Goal: Information Seeking & Learning: Learn about a topic

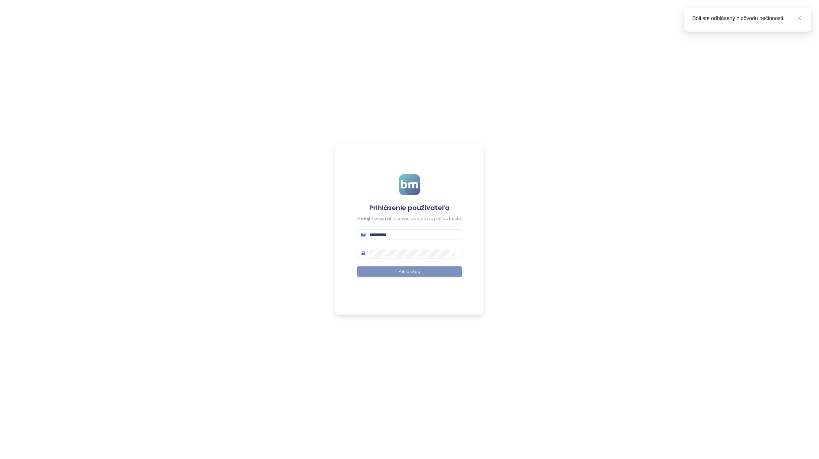
click at [425, 267] on button "Prihlásiť sa" at bounding box center [409, 271] width 105 height 11
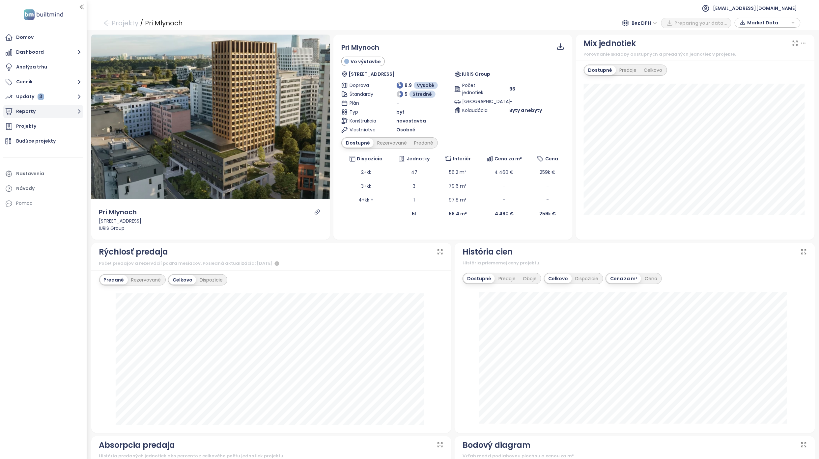
click at [51, 111] on button "Reporty" at bounding box center [43, 111] width 80 height 13
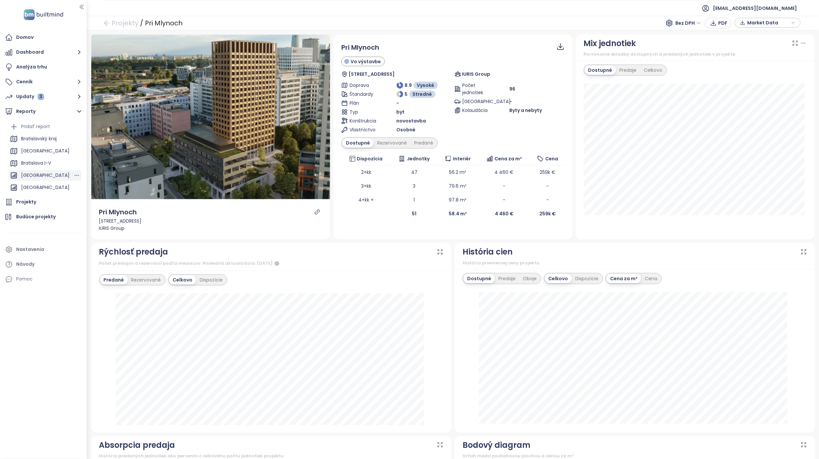
click at [50, 178] on div "[GEOGRAPHIC_DATA]" at bounding box center [45, 175] width 48 height 8
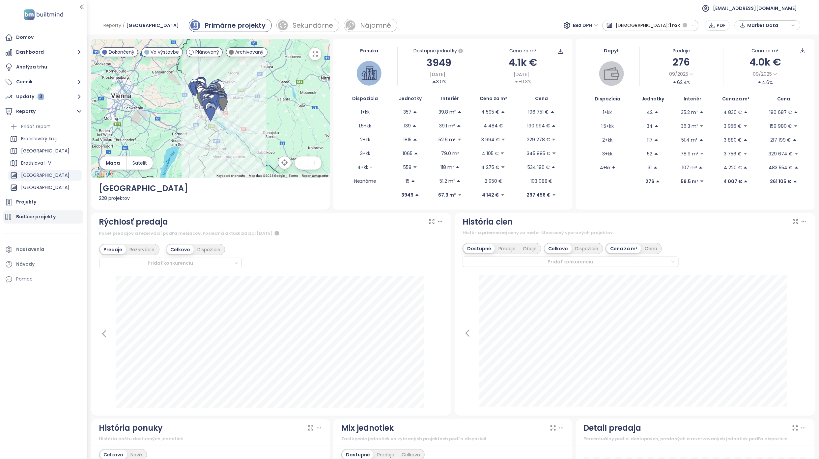
click at [42, 221] on div "Budúce projekty" at bounding box center [36, 217] width 40 height 8
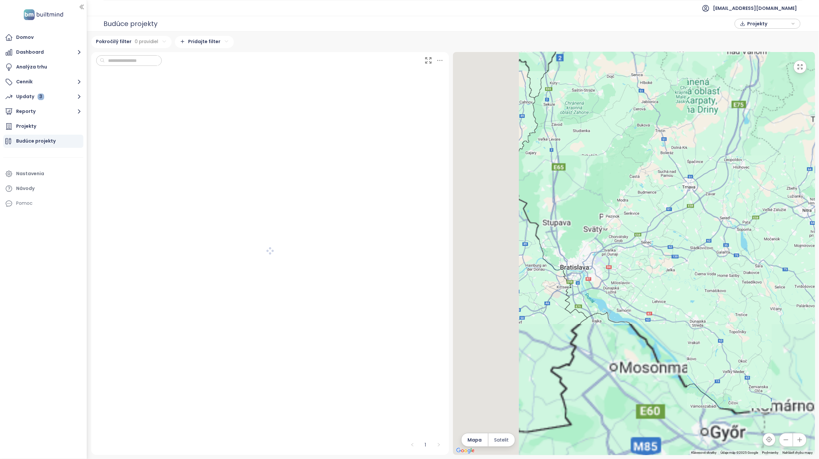
drag, startPoint x: 522, startPoint y: 285, endPoint x: 592, endPoint y: 288, distance: 69.9
click at [592, 288] on div at bounding box center [634, 253] width 362 height 403
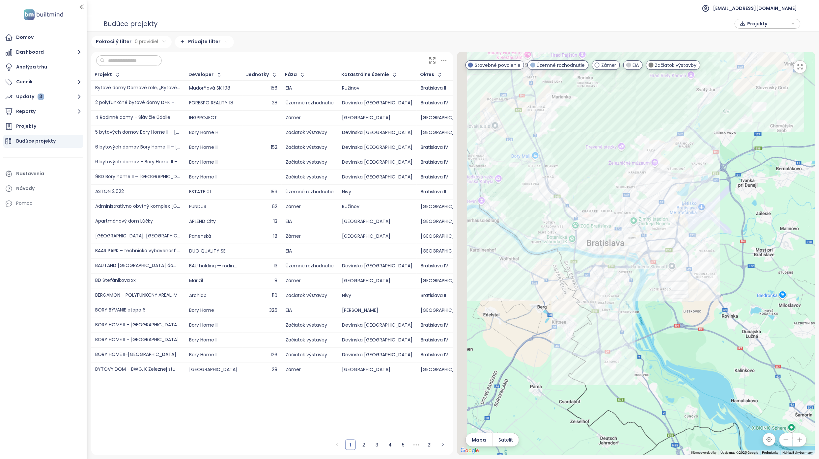
drag, startPoint x: 557, startPoint y: 257, endPoint x: 606, endPoint y: 302, distance: 66.2
click at [606, 302] on div at bounding box center [636, 253] width 358 height 403
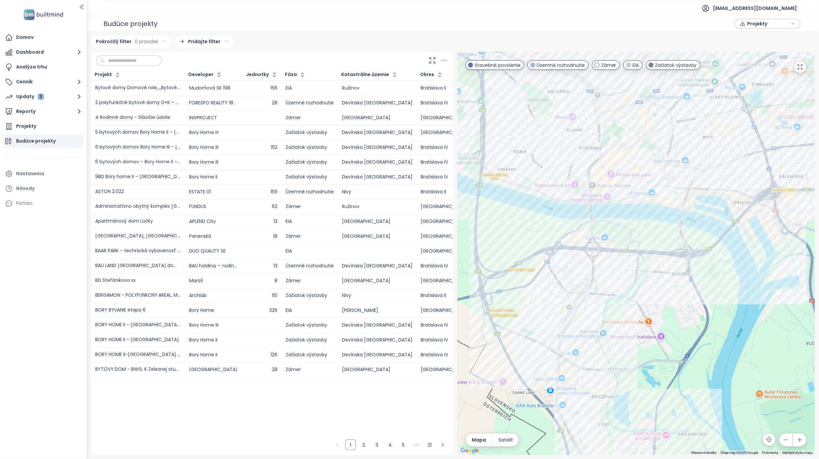
drag, startPoint x: 682, startPoint y: 328, endPoint x: 696, endPoint y: 353, distance: 28.8
click at [696, 353] on div at bounding box center [636, 253] width 358 height 403
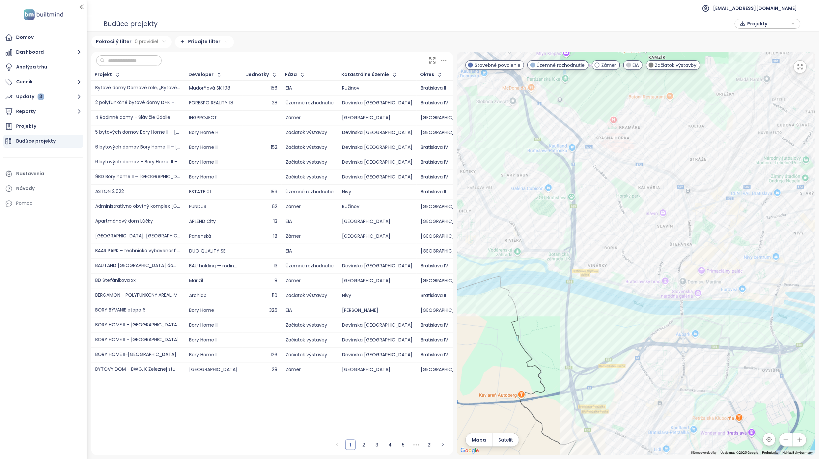
drag, startPoint x: 550, startPoint y: 243, endPoint x: 626, endPoint y: 314, distance: 103.7
click at [626, 314] on div at bounding box center [636, 253] width 358 height 403
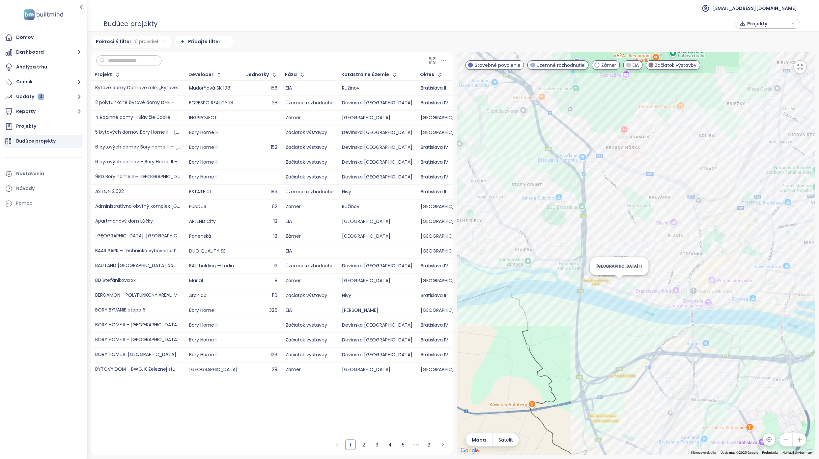
click at [620, 285] on div "[GEOGRAPHIC_DATA] II" at bounding box center [636, 253] width 358 height 403
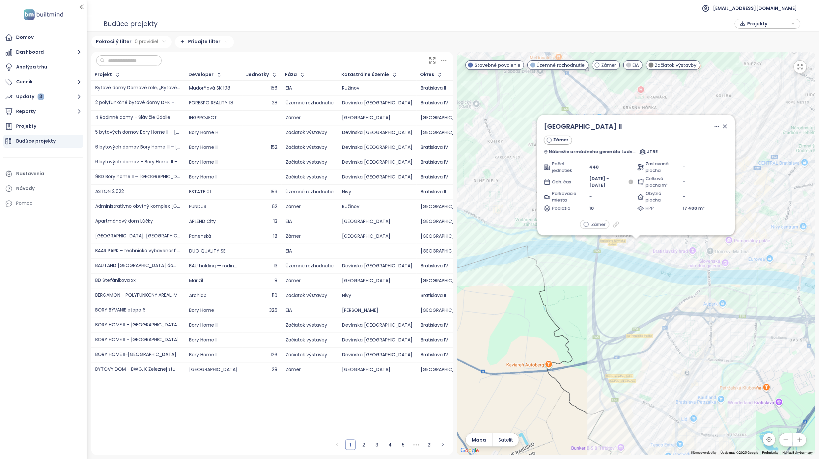
click at [626, 283] on div "[GEOGRAPHIC_DATA] II Zámer Nábrežie armádneho generála [PERSON_NAME] 1, 811 02 …" at bounding box center [636, 253] width 358 height 403
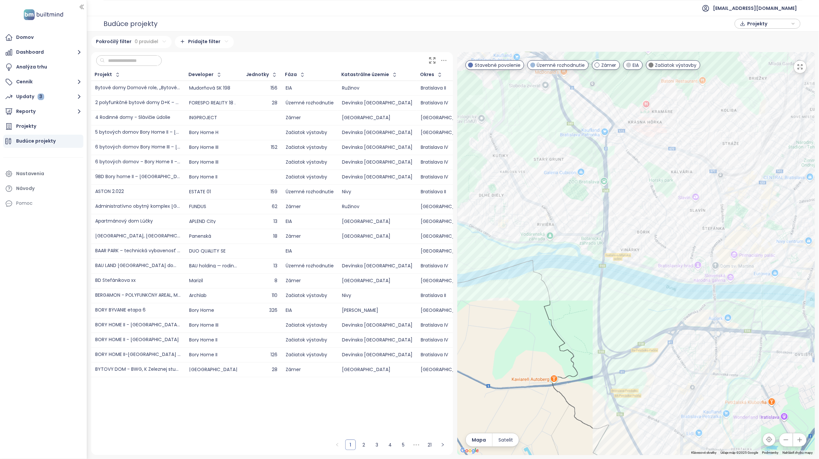
drag, startPoint x: 634, startPoint y: 299, endPoint x: 479, endPoint y: 221, distance: 173.7
click at [618, 292] on div at bounding box center [636, 253] width 358 height 403
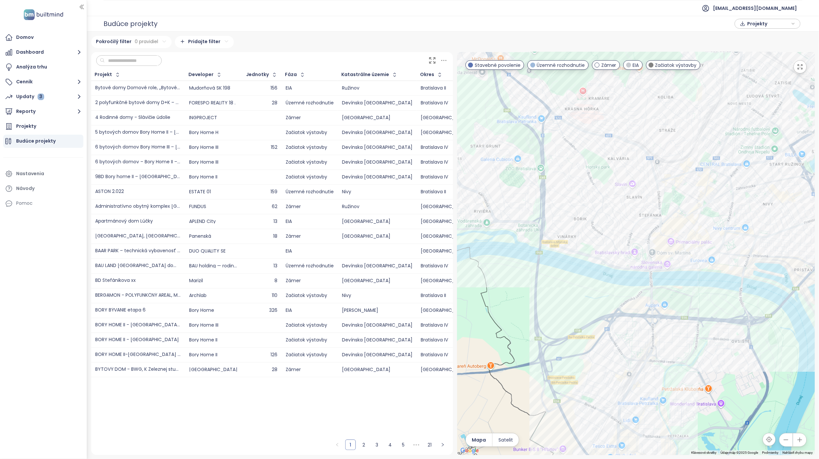
drag, startPoint x: 505, startPoint y: 213, endPoint x: 604, endPoint y: 279, distance: 118.1
click at [604, 279] on div at bounding box center [636, 253] width 358 height 403
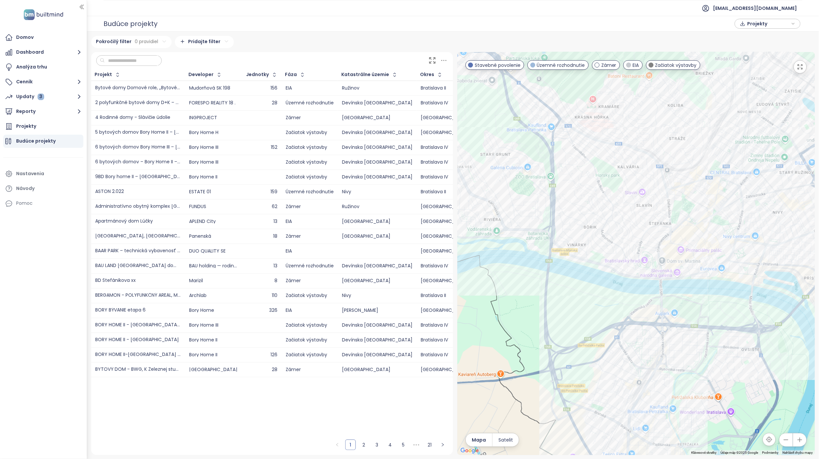
click at [121, 61] on input "text" at bounding box center [131, 61] width 53 height 10
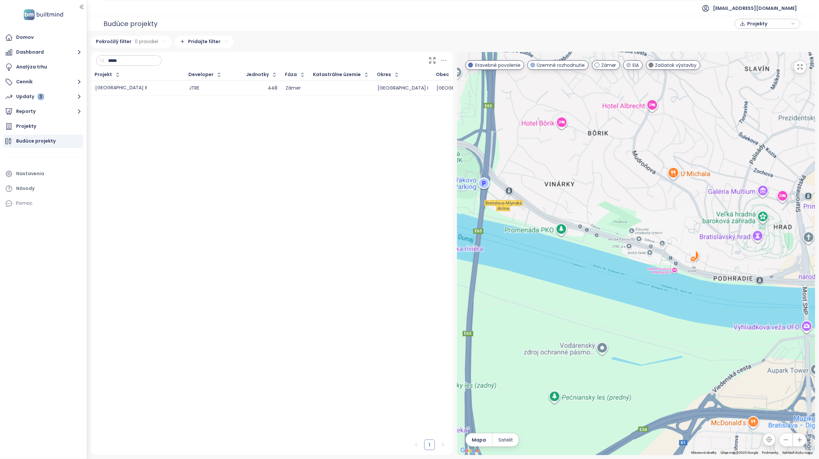
type input "*****"
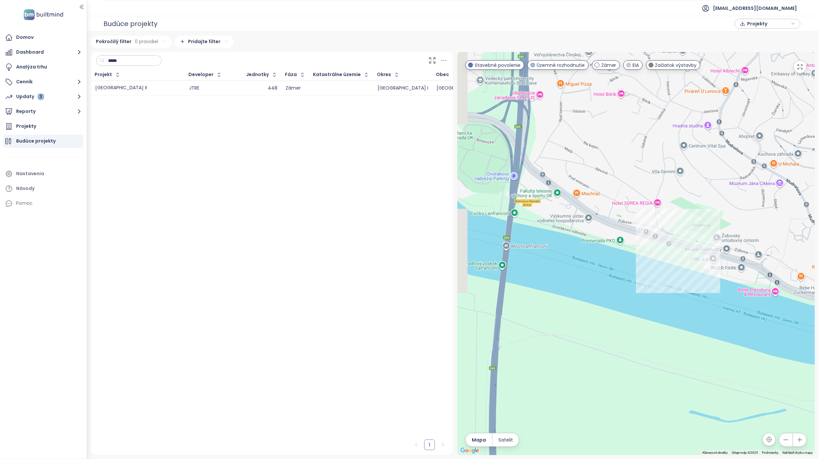
drag, startPoint x: 593, startPoint y: 284, endPoint x: 663, endPoint y: 309, distance: 73.8
click at [663, 309] on div at bounding box center [636, 253] width 358 height 403
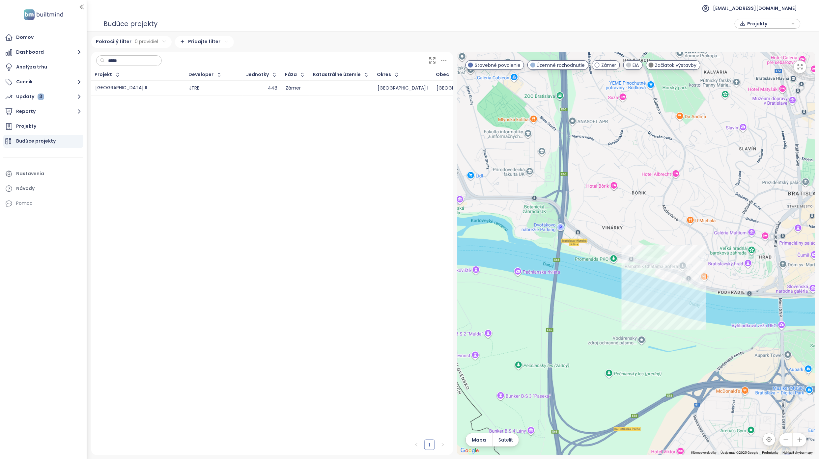
drag, startPoint x: 677, startPoint y: 314, endPoint x: 666, endPoint y: 302, distance: 16.1
click at [666, 302] on div at bounding box center [636, 253] width 358 height 403
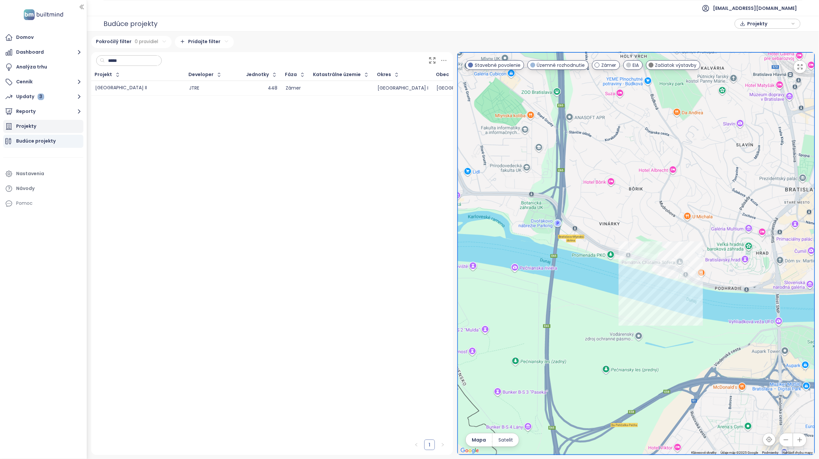
click at [42, 128] on div "Projekty" at bounding box center [43, 126] width 80 height 13
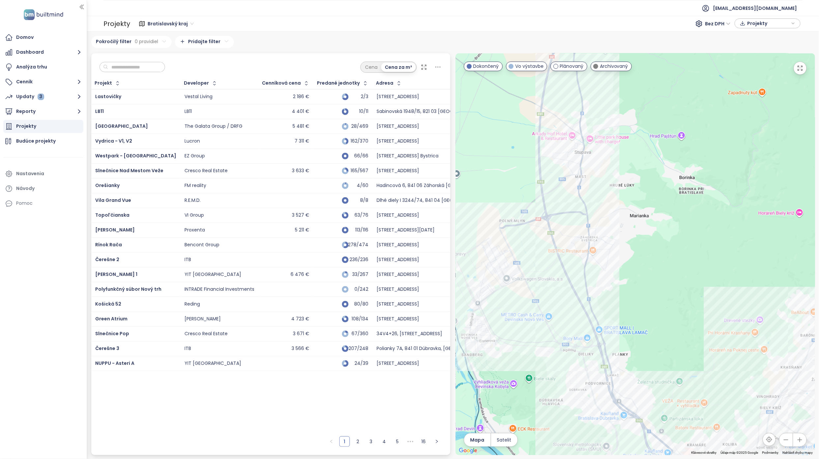
drag, startPoint x: 536, startPoint y: 262, endPoint x: 681, endPoint y: 207, distance: 154.8
click at [681, 207] on div at bounding box center [635, 254] width 359 height 402
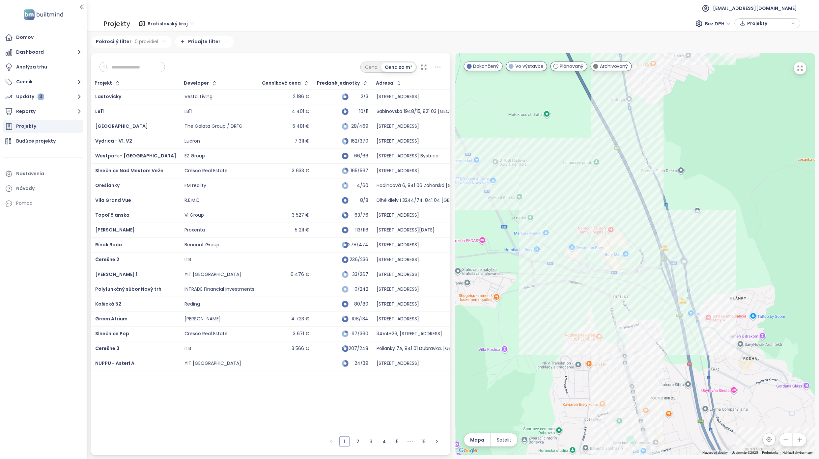
drag, startPoint x: 650, startPoint y: 289, endPoint x: 730, endPoint y: 117, distance: 189.8
click at [730, 117] on div at bounding box center [635, 254] width 359 height 402
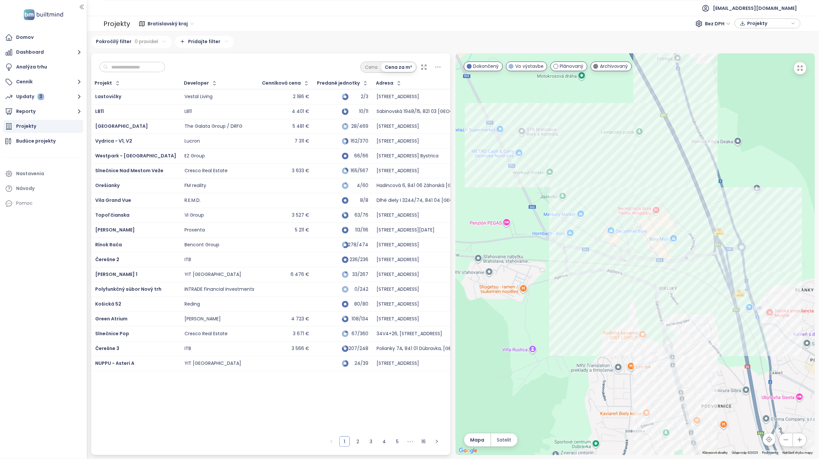
drag, startPoint x: 570, startPoint y: 277, endPoint x: 618, endPoint y: 262, distance: 50.5
click at [618, 262] on div at bounding box center [635, 254] width 359 height 402
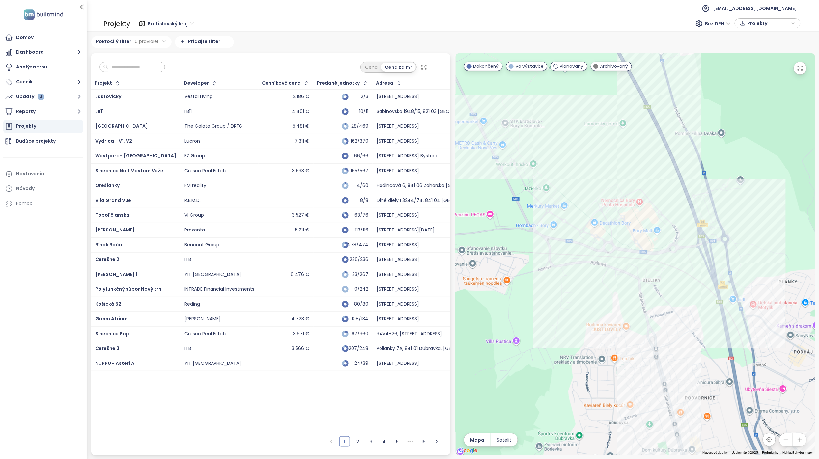
drag, startPoint x: 656, startPoint y: 288, endPoint x: 635, endPoint y: 281, distance: 21.8
click at [635, 281] on div at bounding box center [635, 254] width 359 height 402
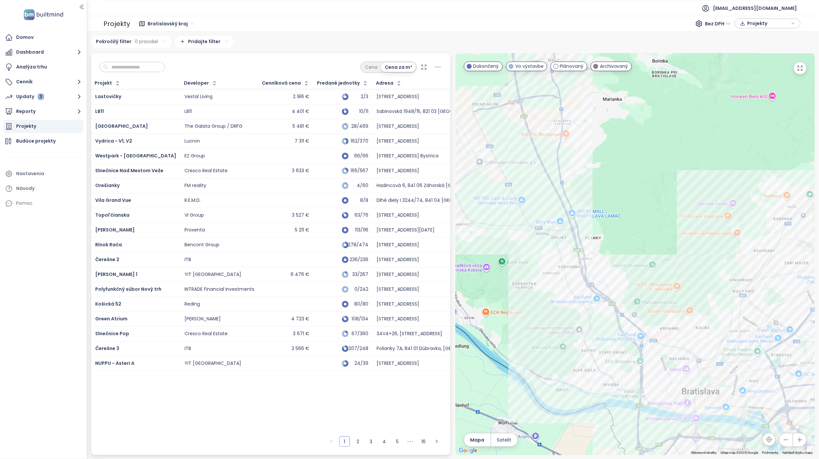
drag, startPoint x: 586, startPoint y: 305, endPoint x: 515, endPoint y: 263, distance: 82.9
click at [515, 263] on div at bounding box center [635, 254] width 359 height 402
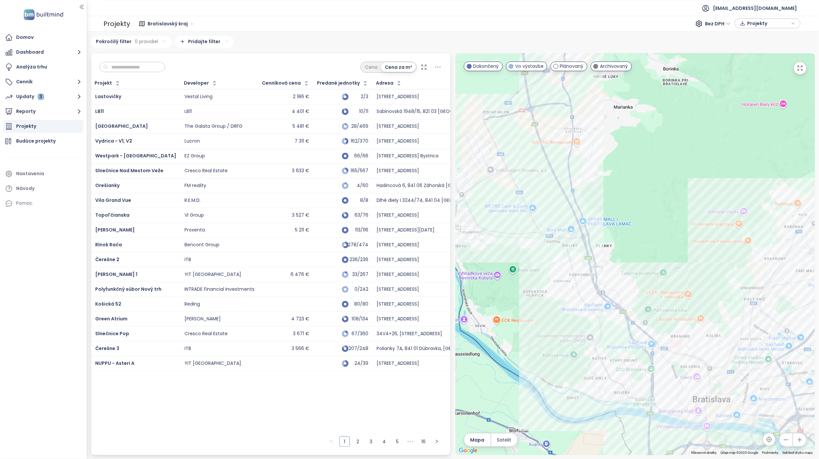
drag, startPoint x: 527, startPoint y: 268, endPoint x: 554, endPoint y: 291, distance: 35.2
click at [554, 291] on div at bounding box center [635, 254] width 359 height 402
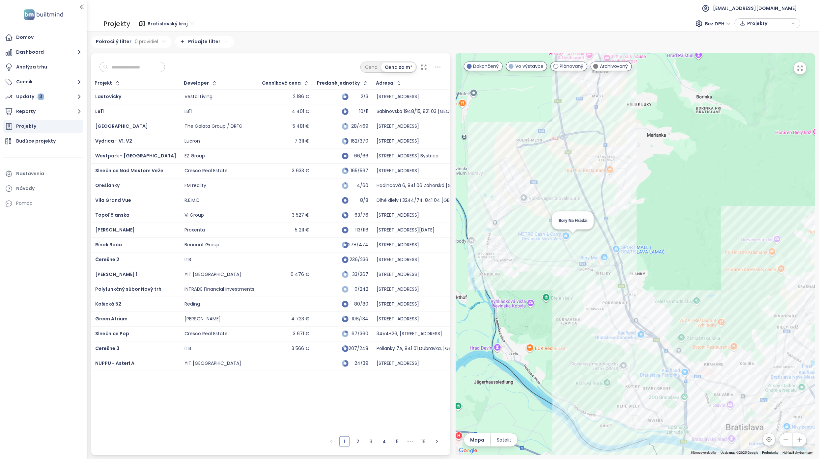
click at [570, 236] on div "Bory Na Hrádzi" at bounding box center [635, 254] width 359 height 402
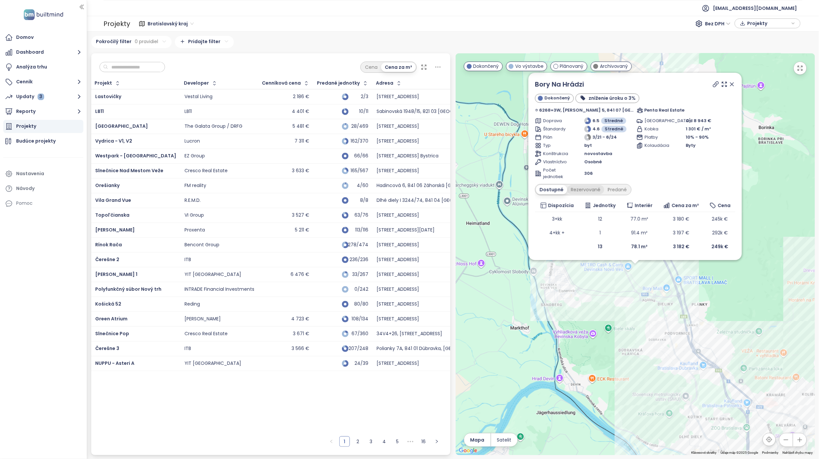
click at [589, 189] on div "Rezervované" at bounding box center [585, 189] width 37 height 9
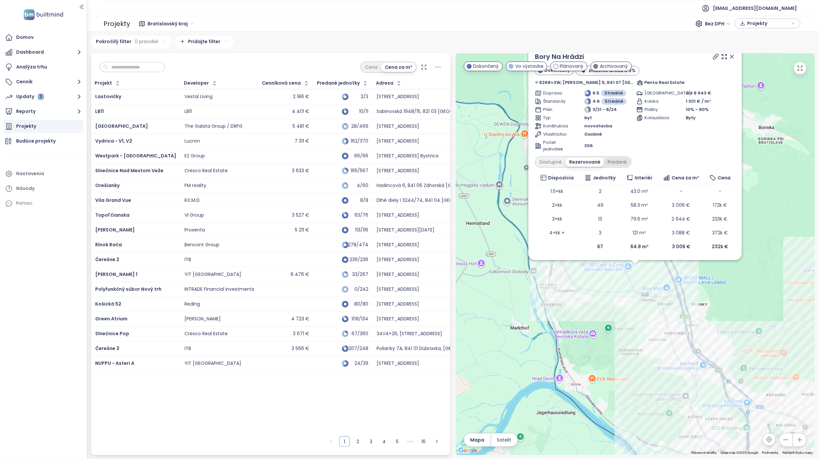
click at [618, 164] on div "Predané" at bounding box center [617, 161] width 26 height 9
click at [652, 282] on div "Bory Na Hrádzi Dokončený zníženie úroku o 3% 6268+3W, [PERSON_NAME] 5, 841 07 […" at bounding box center [635, 254] width 359 height 402
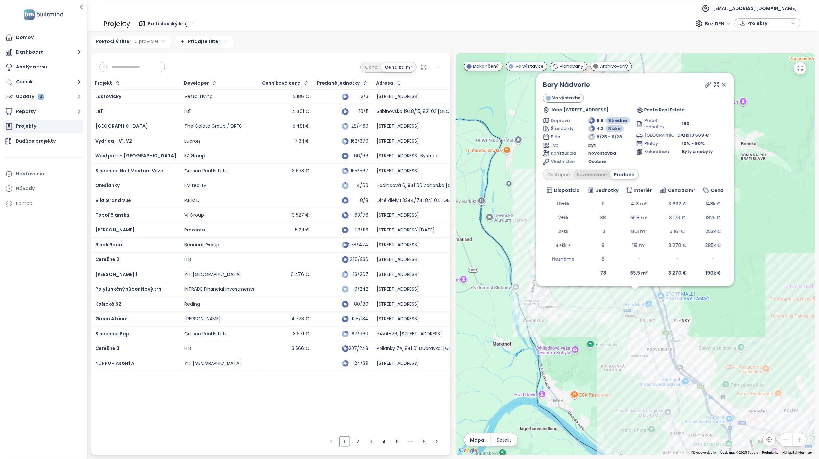
click at [592, 174] on div "Rezervované" at bounding box center [592, 174] width 37 height 9
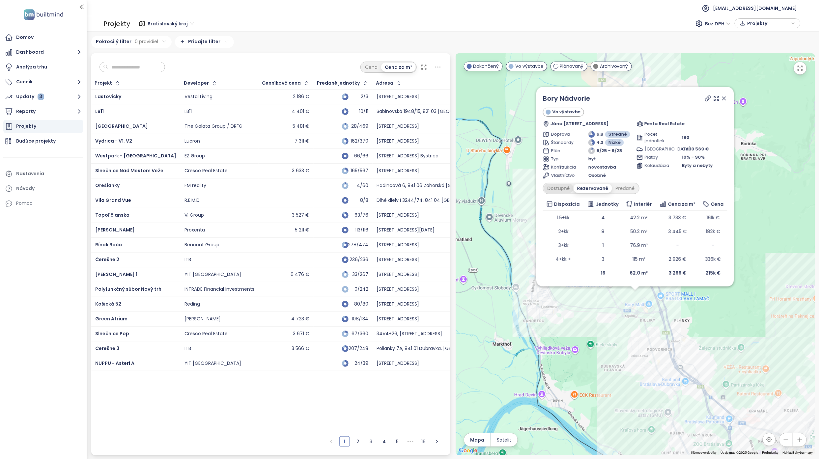
click at [557, 189] on div "Dostupné" at bounding box center [559, 188] width 30 height 9
click at [627, 192] on div "Predané" at bounding box center [625, 188] width 26 height 9
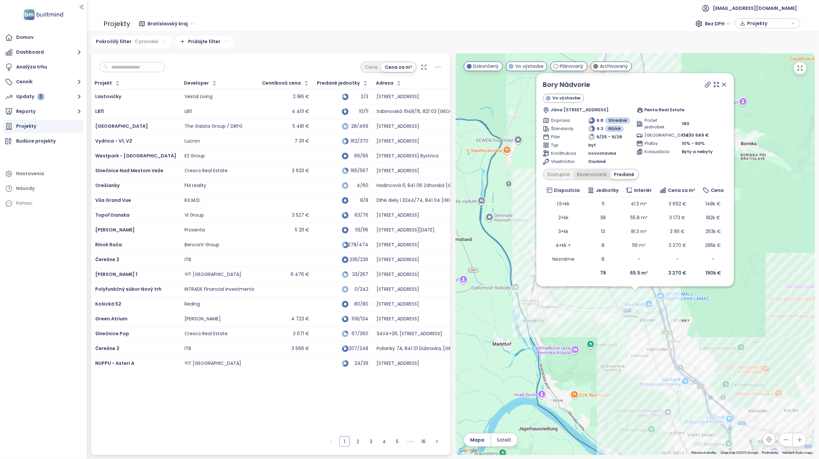
click at [608, 171] on div "Rezervované" at bounding box center [592, 174] width 37 height 9
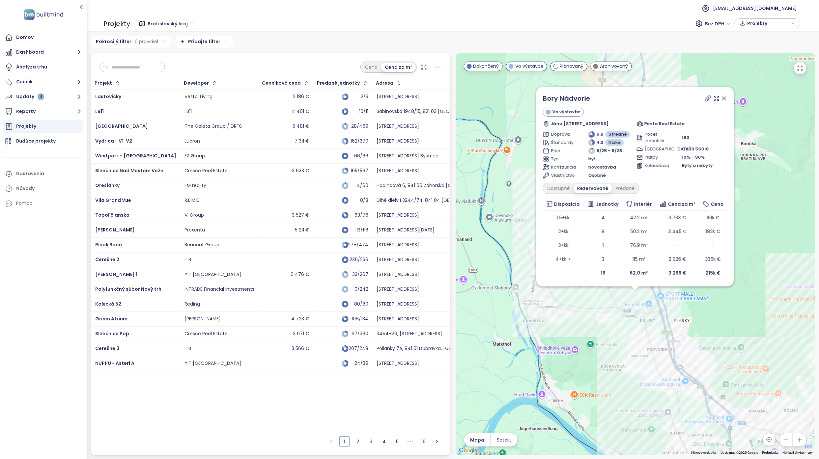
click at [602, 172] on span "Osobné" at bounding box center [596, 175] width 17 height 7
click at [565, 186] on div "Dostupné" at bounding box center [559, 188] width 30 height 9
click at [626, 190] on div "Predané" at bounding box center [625, 188] width 26 height 9
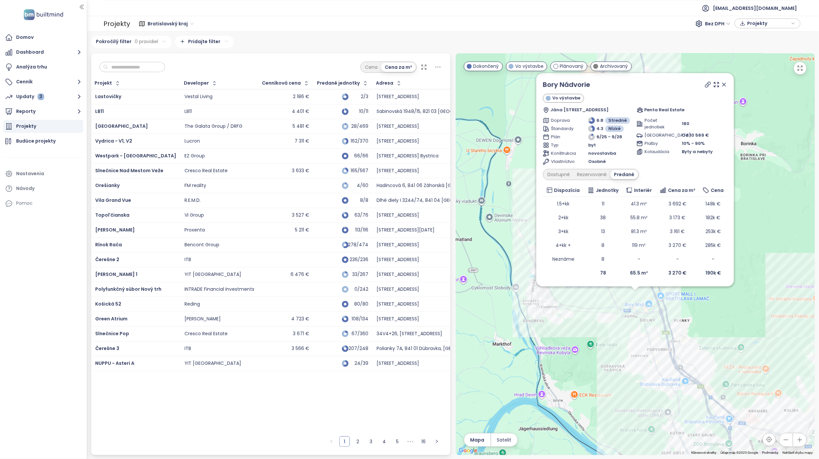
drag, startPoint x: 725, startPoint y: 86, endPoint x: 642, endPoint y: 223, distance: 160.2
click at [725, 86] on icon at bounding box center [724, 84] width 7 height 7
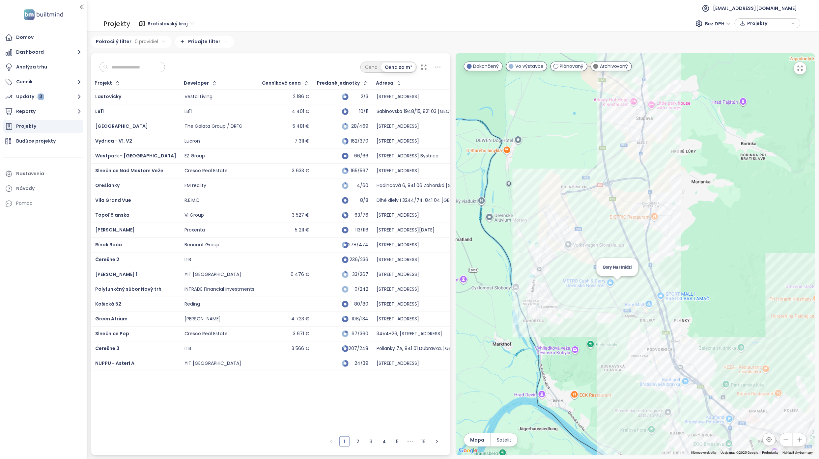
click at [622, 284] on div "Bory Na Hrádzi" at bounding box center [635, 254] width 359 height 402
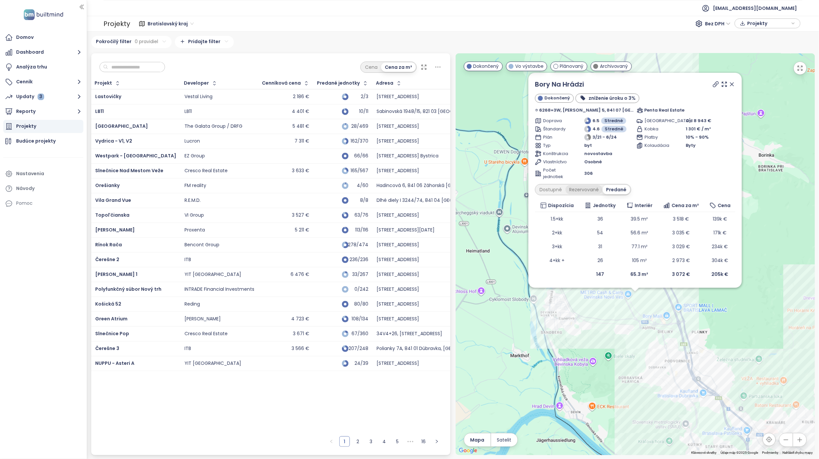
click at [582, 189] on div "Rezervované" at bounding box center [584, 189] width 37 height 9
click at [561, 191] on div "Dostupné" at bounding box center [551, 189] width 30 height 9
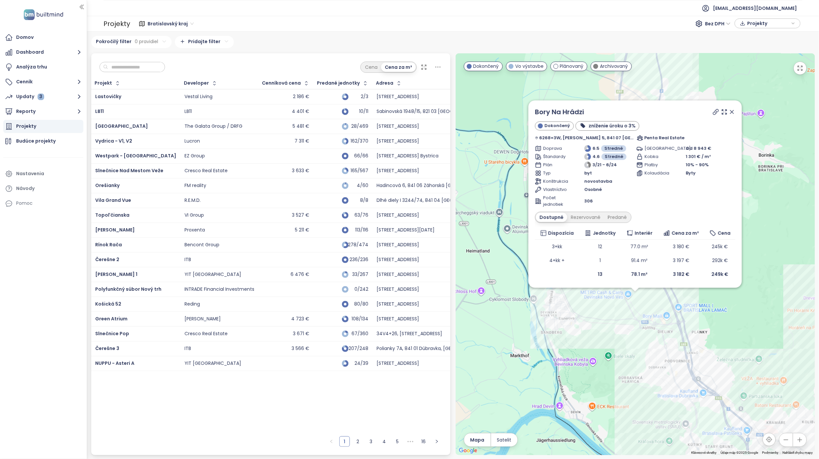
drag, startPoint x: 731, startPoint y: 112, endPoint x: 728, endPoint y: 115, distance: 4.2
click at [731, 112] on icon at bounding box center [732, 112] width 7 height 7
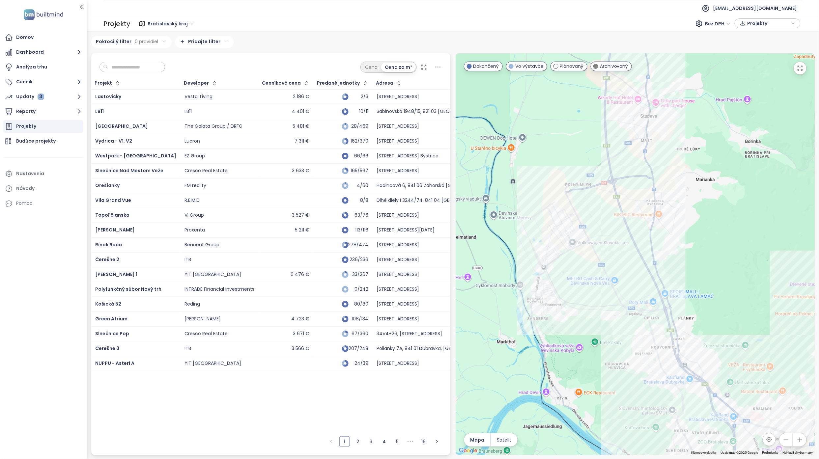
drag, startPoint x: 675, startPoint y: 301, endPoint x: 660, endPoint y: 286, distance: 21.2
click at [660, 286] on div at bounding box center [635, 254] width 359 height 402
click at [625, 291] on div "Bory Nový Dvor" at bounding box center [635, 254] width 359 height 402
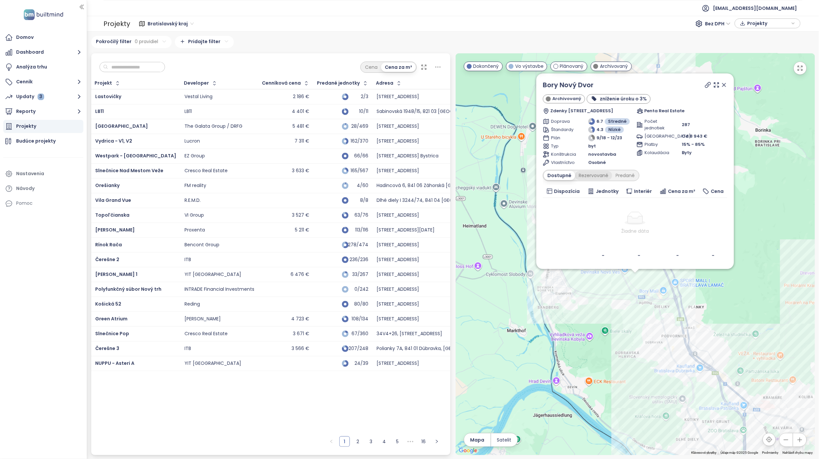
click at [597, 174] on div "Rezervované" at bounding box center [593, 175] width 37 height 9
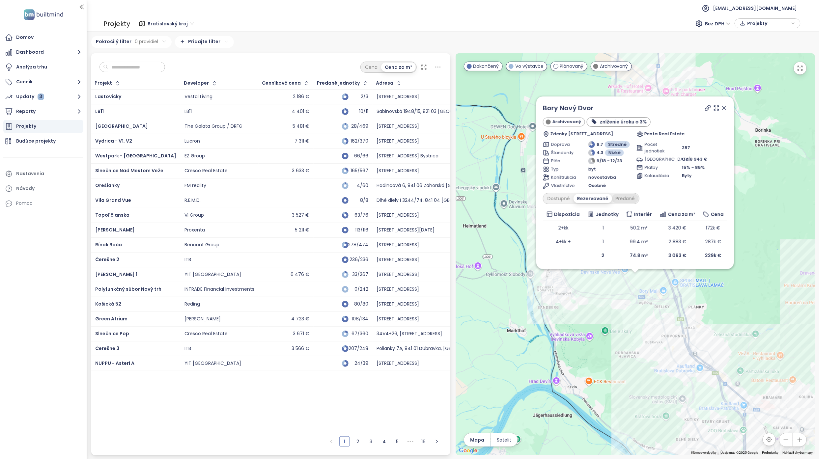
click at [621, 199] on div "Predané" at bounding box center [625, 198] width 26 height 9
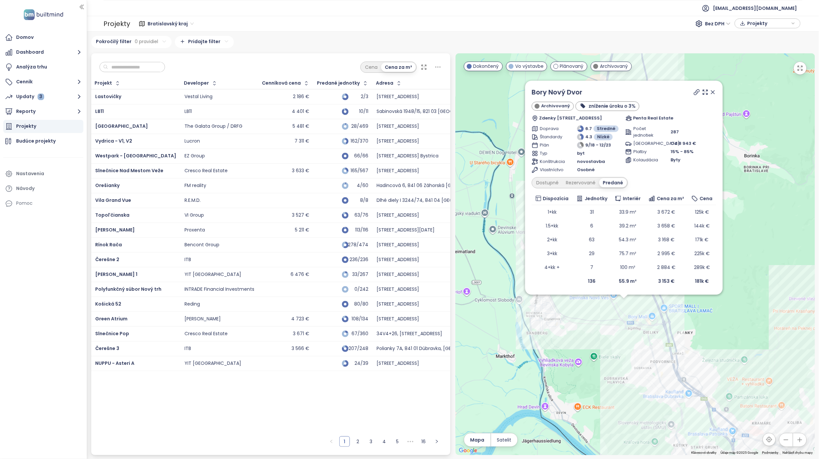
drag, startPoint x: 570, startPoint y: 297, endPoint x: 561, endPoint y: 320, distance: 24.4
click at [561, 320] on div "Bory Nový Dvor Archivovaný zníženie úroku o 3% Zdenky Schelingovej 1, 841 07 [G…" at bounding box center [635, 254] width 359 height 402
click at [578, 183] on div "Rezervované" at bounding box center [580, 184] width 37 height 9
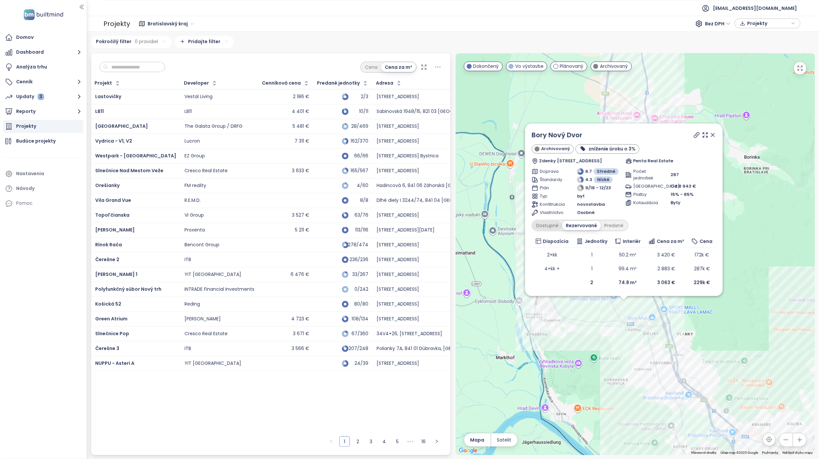
click at [555, 221] on div "Dostupné" at bounding box center [548, 225] width 30 height 9
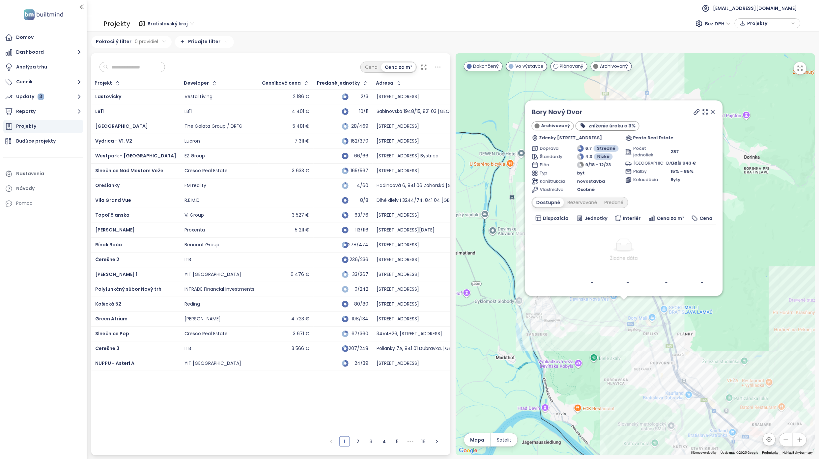
click at [713, 110] on icon at bounding box center [713, 112] width 7 height 7
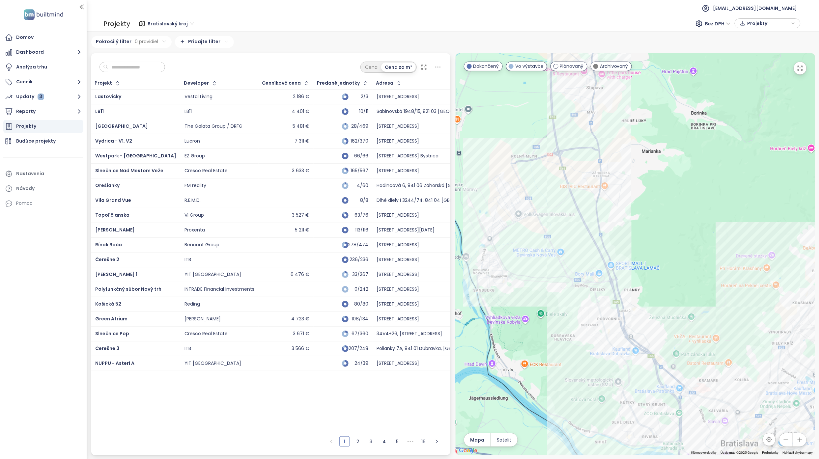
drag, startPoint x: 602, startPoint y: 349, endPoint x: 556, endPoint y: 308, distance: 61.1
click at [551, 306] on div at bounding box center [635, 254] width 359 height 402
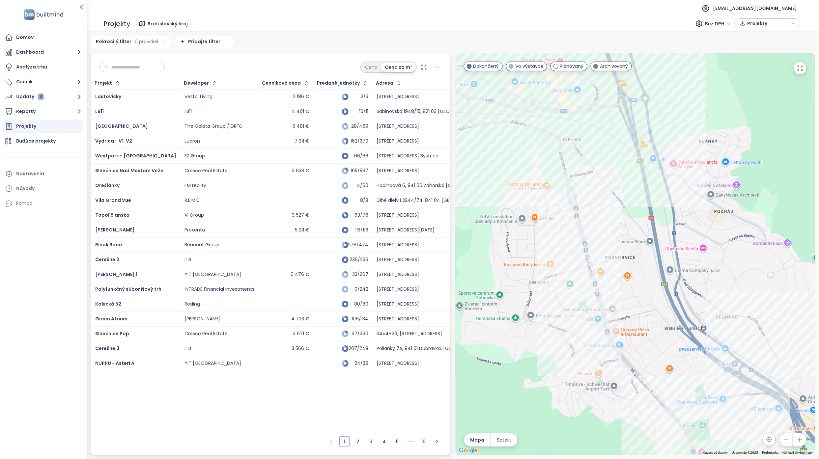
drag, startPoint x: 520, startPoint y: 265, endPoint x: 613, endPoint y: 336, distance: 117.0
click at [614, 339] on div at bounding box center [635, 254] width 359 height 402
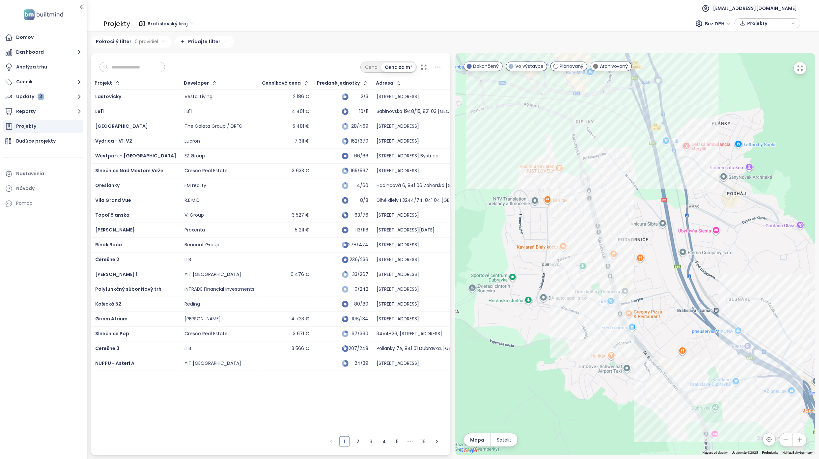
drag, startPoint x: 633, startPoint y: 250, endPoint x: 567, endPoint y: 185, distance: 92.9
click at [567, 185] on div at bounding box center [635, 254] width 359 height 402
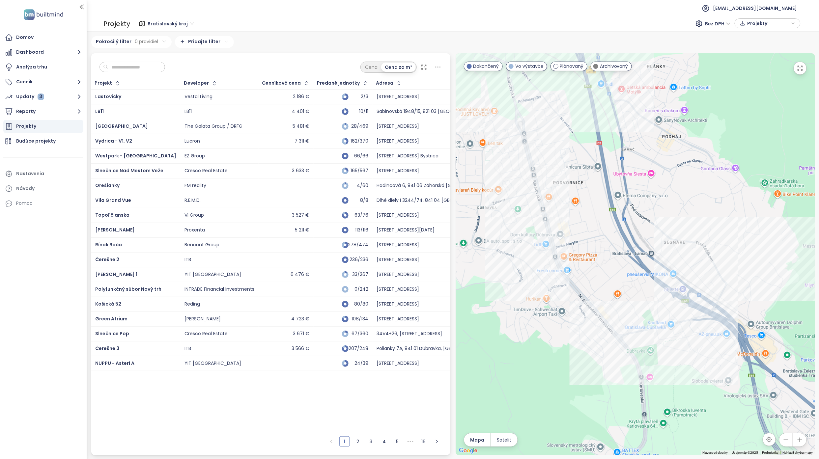
drag, startPoint x: 695, startPoint y: 395, endPoint x: 636, endPoint y: 352, distance: 72.8
click at [636, 352] on div at bounding box center [635, 254] width 359 height 402
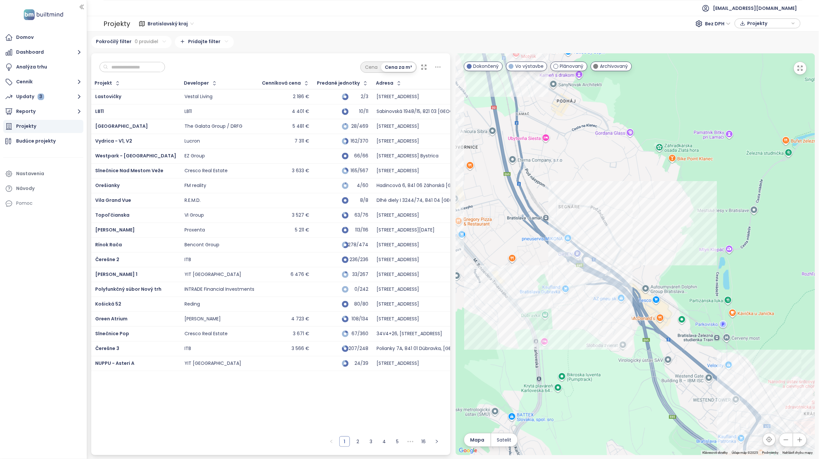
drag, startPoint x: 659, startPoint y: 360, endPoint x: 557, endPoint y: 328, distance: 107.7
click at [557, 328] on div at bounding box center [635, 254] width 359 height 402
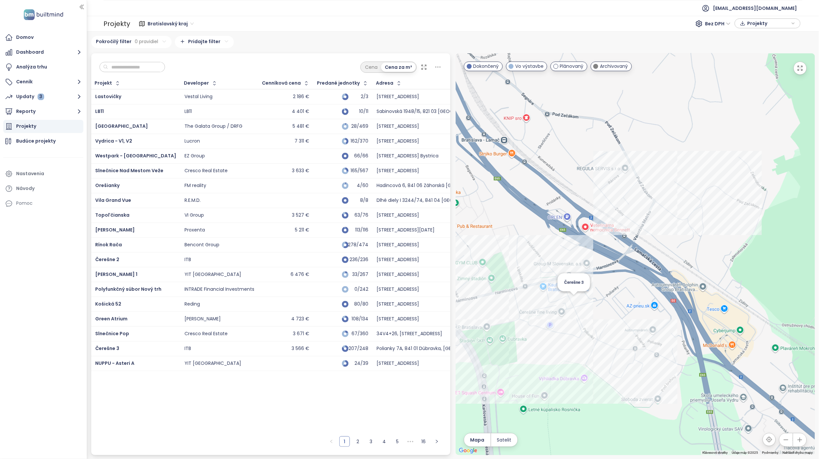
click at [576, 298] on div "Čerešne 3" at bounding box center [635, 254] width 359 height 402
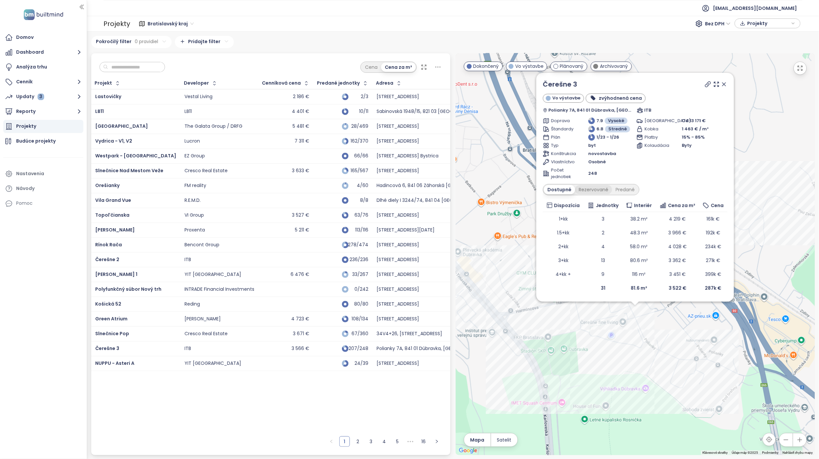
click at [590, 191] on div "Rezervované" at bounding box center [593, 189] width 37 height 9
drag, startPoint x: 722, startPoint y: 87, endPoint x: 662, endPoint y: 270, distance: 192.9
click at [722, 87] on icon at bounding box center [724, 84] width 7 height 7
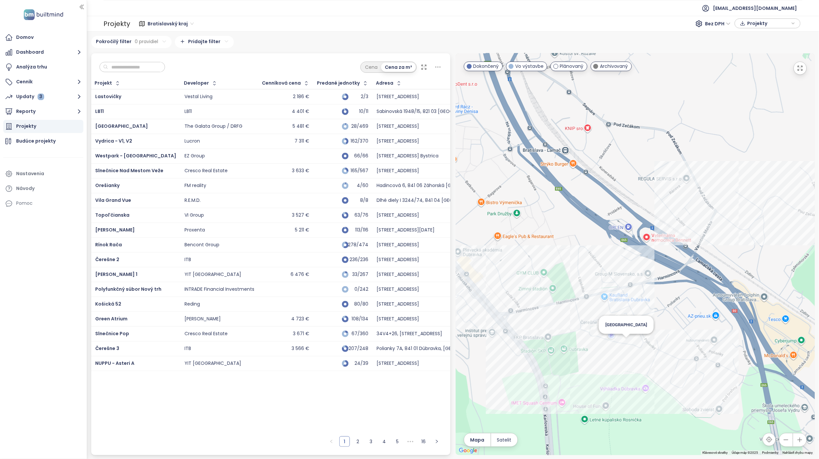
click at [624, 347] on div "[GEOGRAPHIC_DATA]" at bounding box center [635, 254] width 359 height 402
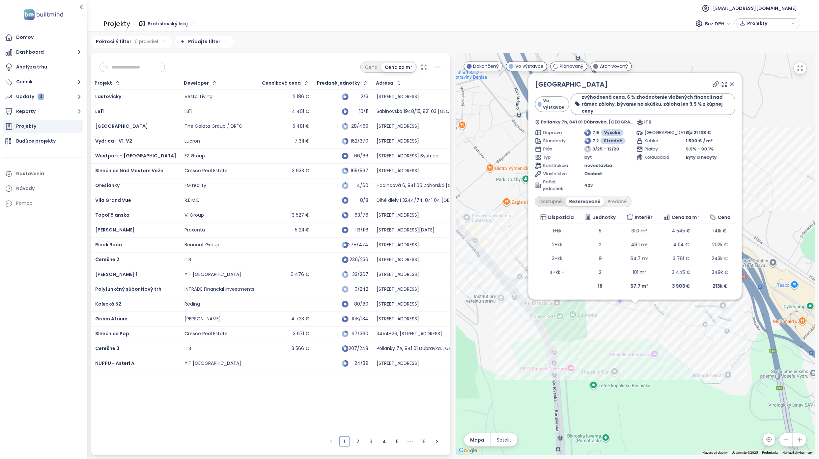
click at [551, 200] on div "Dostupné" at bounding box center [551, 201] width 30 height 9
click at [618, 201] on div "Predané" at bounding box center [617, 201] width 26 height 9
drag, startPoint x: 733, startPoint y: 84, endPoint x: 729, endPoint y: 86, distance: 3.8
click at [733, 84] on icon at bounding box center [732, 84] width 7 height 7
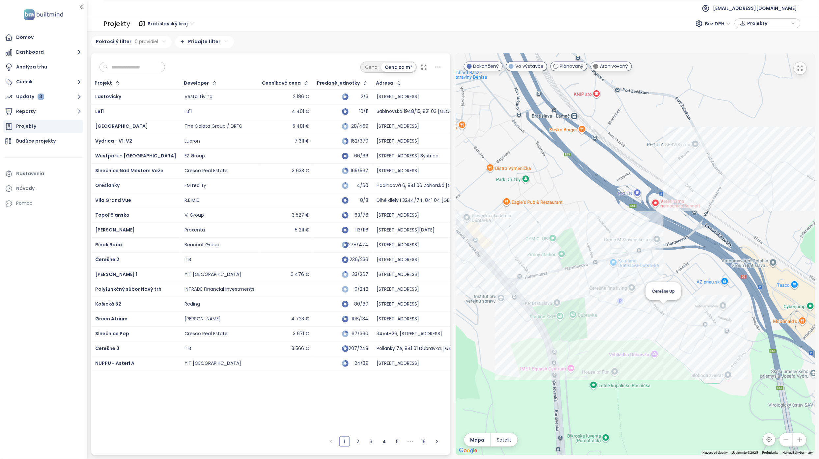
click at [662, 308] on div "Čerešne Up" at bounding box center [635, 254] width 359 height 402
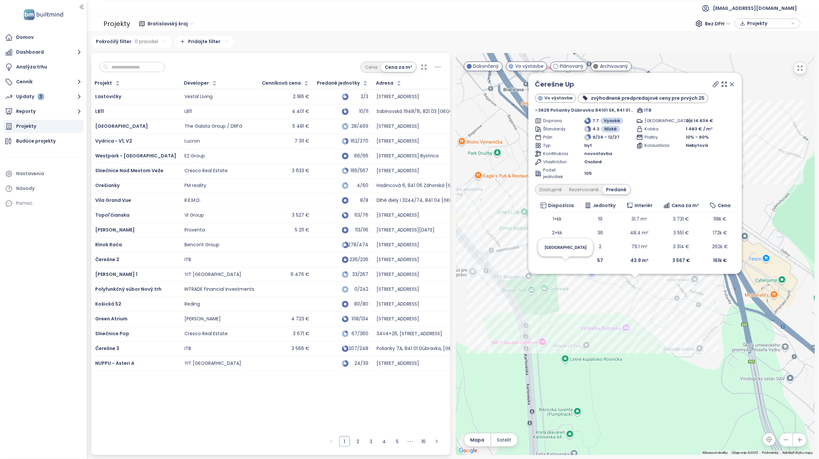
click at [684, 180] on div "[GEOGRAPHIC_DATA] Od 14 634 € Kobka 1 463 € / m² Platby 10% - 90% Kolaudácia Ne…" at bounding box center [685, 149] width 99 height 63
click at [555, 189] on div "Dostupné" at bounding box center [551, 189] width 30 height 9
click at [592, 191] on div "Rezervované" at bounding box center [585, 189] width 37 height 9
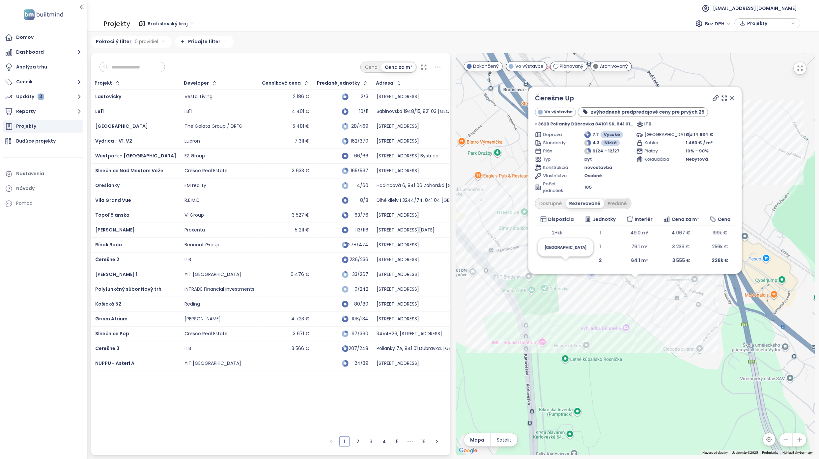
click at [622, 205] on div "Predané" at bounding box center [617, 203] width 26 height 9
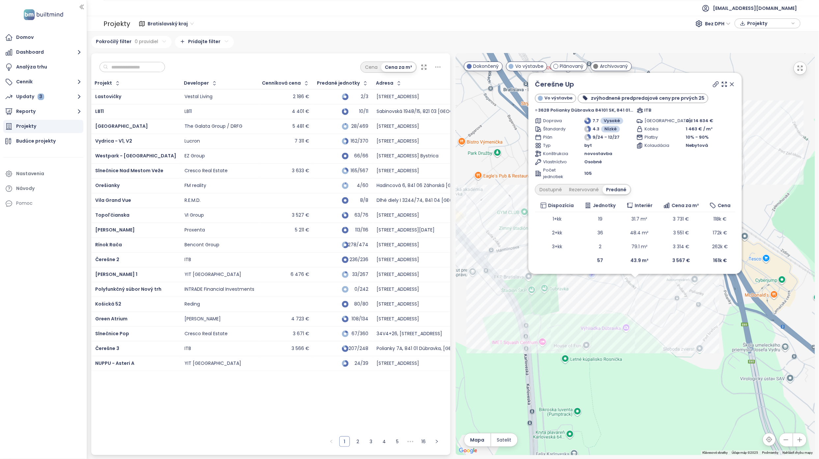
drag, startPoint x: 725, startPoint y: 85, endPoint x: 529, endPoint y: 163, distance: 211.1
click at [730, 85] on icon at bounding box center [731, 84] width 3 height 3
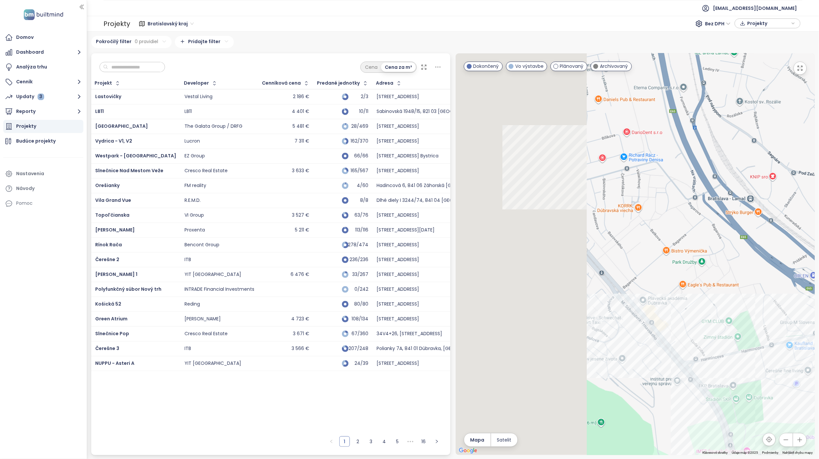
drag, startPoint x: 538, startPoint y: 177, endPoint x: 748, endPoint y: 289, distance: 237.6
click at [746, 288] on div at bounding box center [635, 254] width 359 height 402
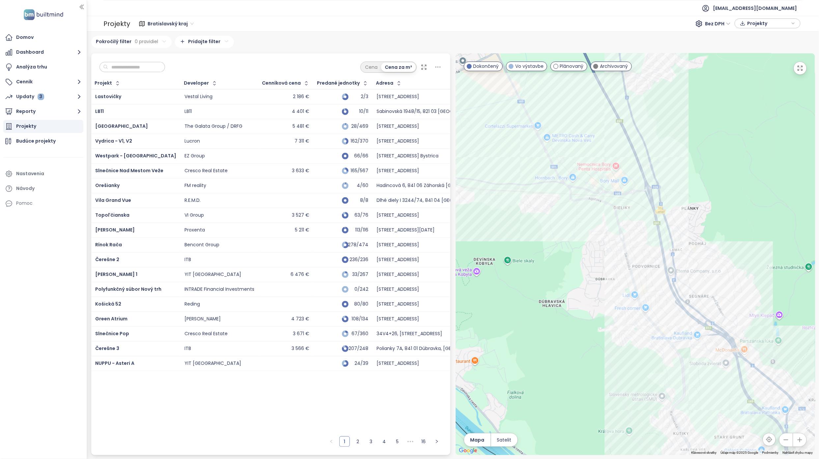
drag, startPoint x: 576, startPoint y: 122, endPoint x: 613, endPoint y: 247, distance: 130.1
click at [613, 247] on div at bounding box center [635, 254] width 359 height 402
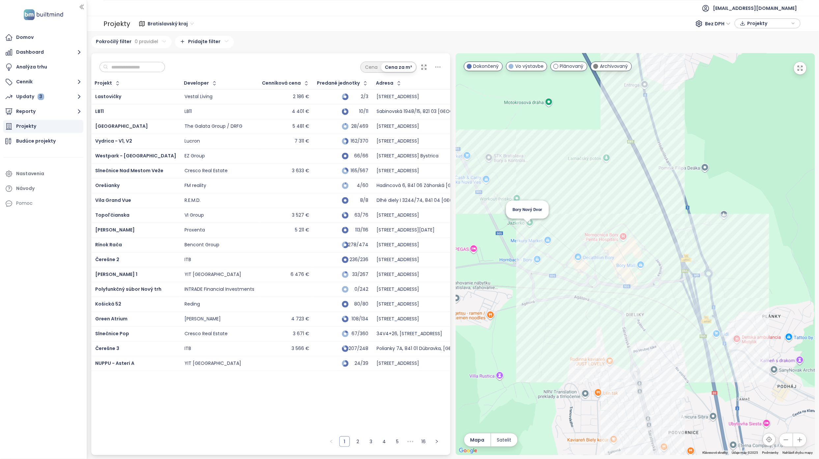
click at [530, 231] on div "Bory Nový Dvor" at bounding box center [635, 254] width 359 height 402
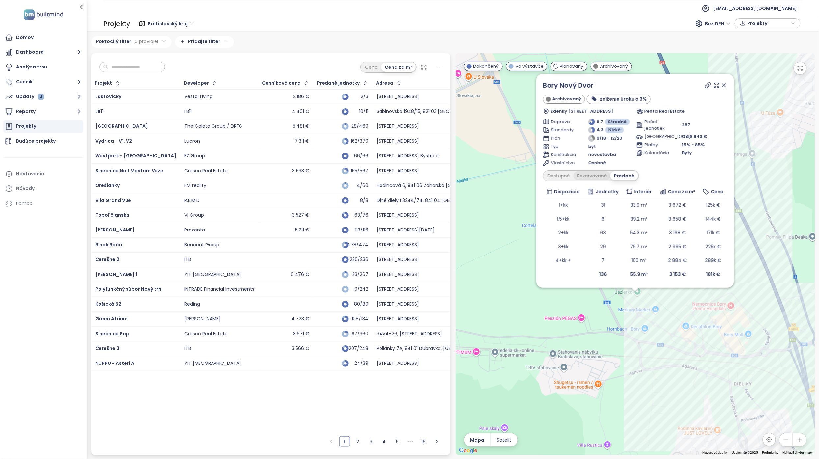
click at [588, 176] on div "Rezervované" at bounding box center [592, 175] width 37 height 9
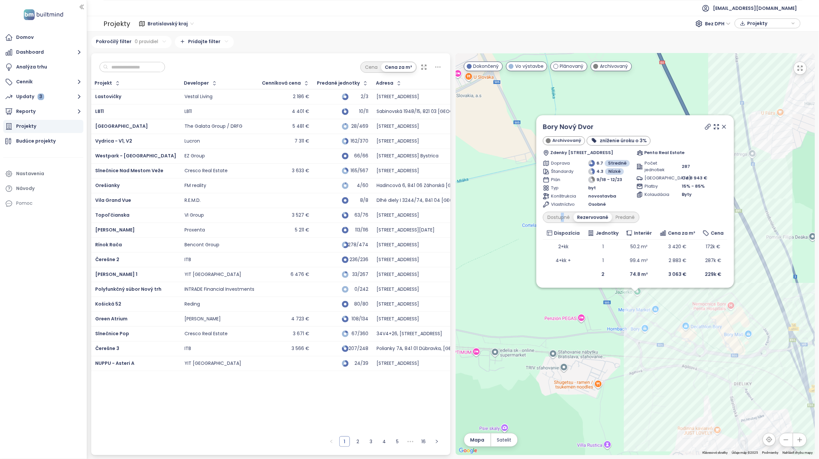
click at [563, 211] on div "Bory Nový Dvor Archivovaný zníženie úroku o 3% Zdenky Schelingovej 1, 841 07 [G…" at bounding box center [635, 201] width 184 height 159
click at [564, 213] on div "Dostupné" at bounding box center [559, 217] width 30 height 9
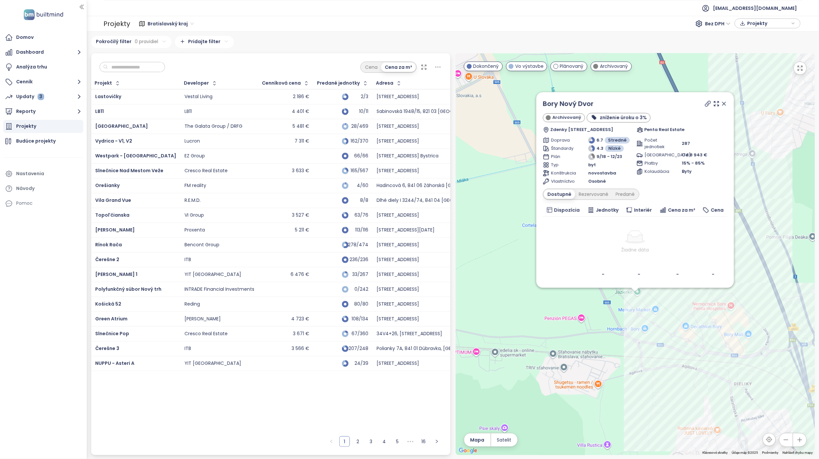
click at [564, 215] on th "Dispozícia" at bounding box center [563, 210] width 41 height 13
drag, startPoint x: 723, startPoint y: 105, endPoint x: 711, endPoint y: 208, distance: 103.5
click at [723, 105] on icon at bounding box center [724, 103] width 7 height 7
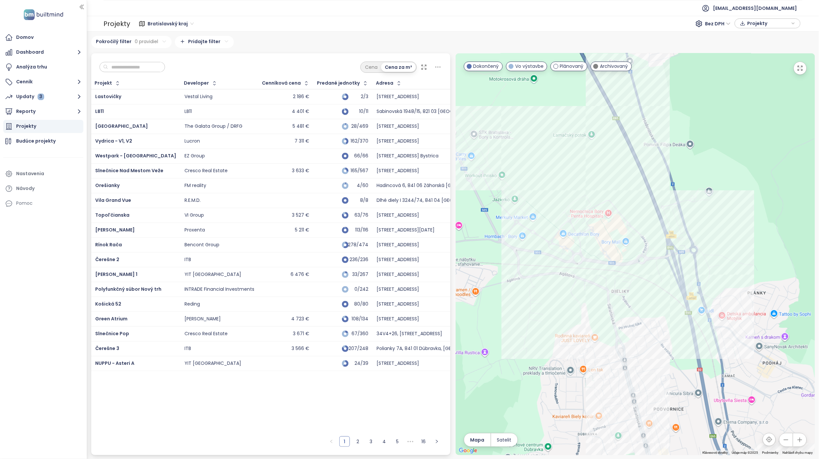
drag, startPoint x: 675, startPoint y: 259, endPoint x: 551, endPoint y: 166, distance: 154.1
click at [551, 166] on div at bounding box center [635, 254] width 359 height 402
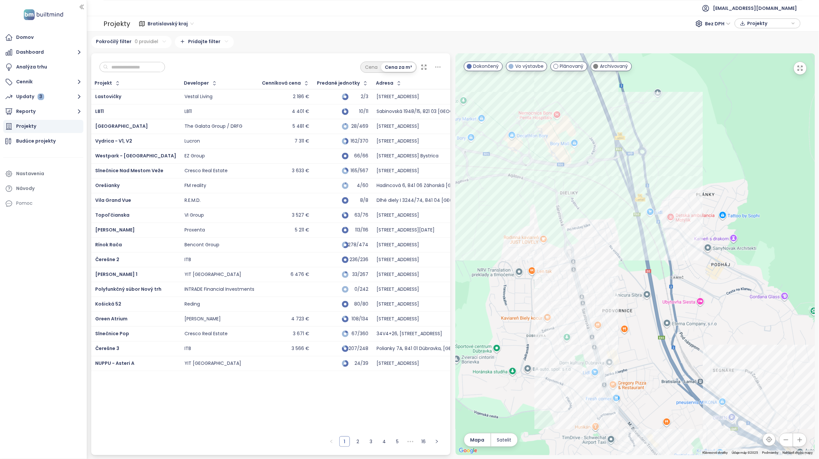
drag, startPoint x: 590, startPoint y: 362, endPoint x: 539, endPoint y: 262, distance: 112.1
click at [541, 266] on div at bounding box center [635, 254] width 359 height 402
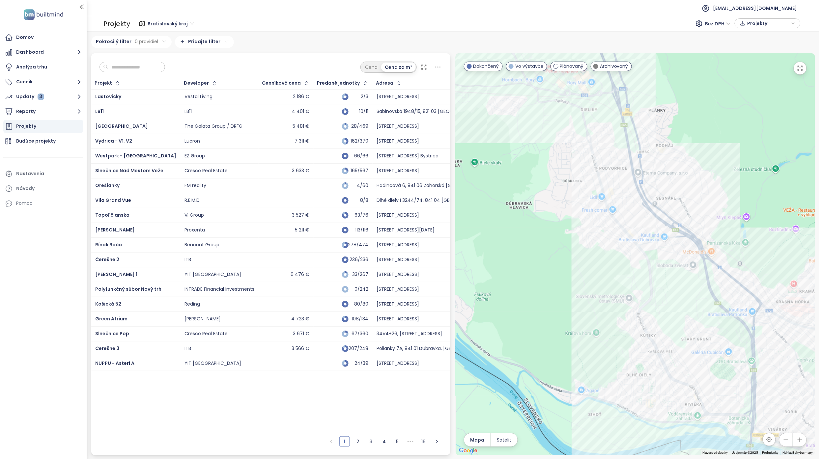
drag, startPoint x: 660, startPoint y: 280, endPoint x: 660, endPoint y: 163, distance: 116.6
click at [663, 190] on div at bounding box center [635, 254] width 359 height 402
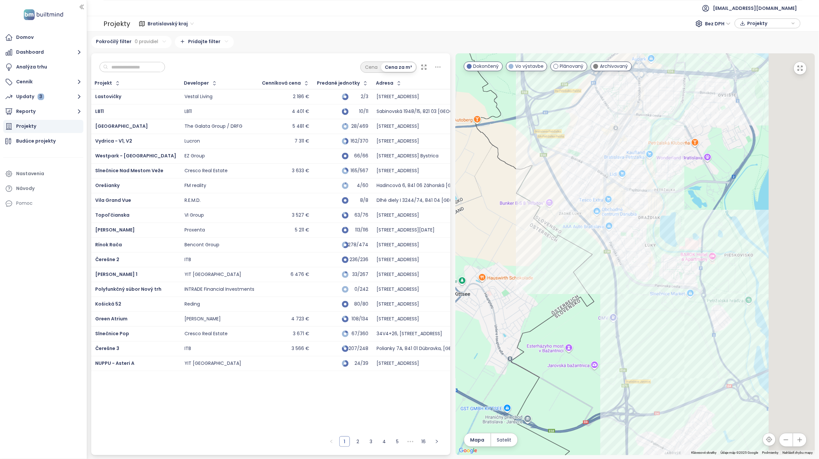
drag, startPoint x: 707, startPoint y: 298, endPoint x: 455, endPoint y: 270, distance: 252.8
click at [456, 270] on div at bounding box center [635, 254] width 359 height 402
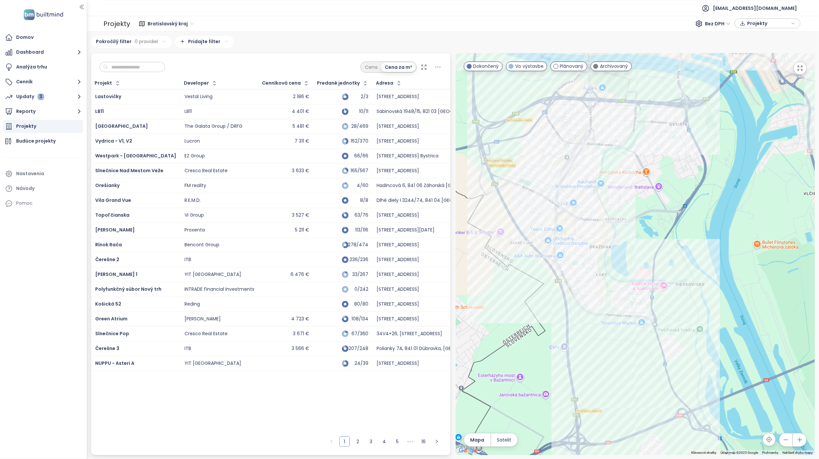
drag, startPoint x: 595, startPoint y: 359, endPoint x: 571, endPoint y: 350, distance: 25.8
click at [570, 352] on div at bounding box center [635, 254] width 359 height 402
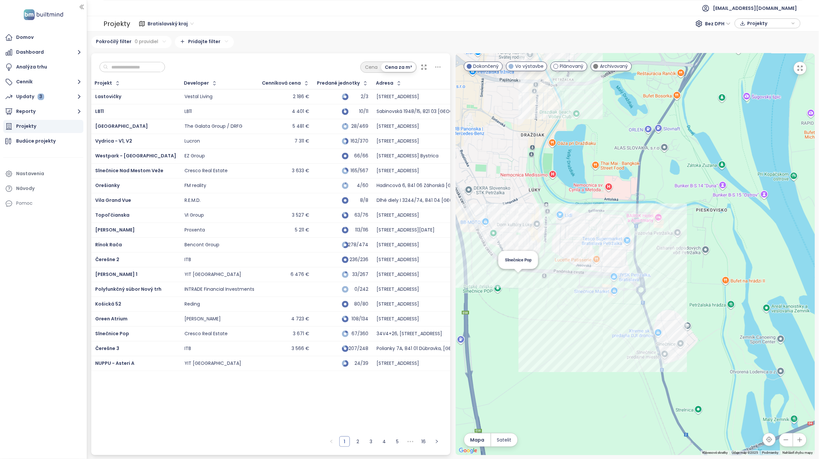
click at [519, 281] on div "Slnečnice Pop" at bounding box center [635, 254] width 359 height 402
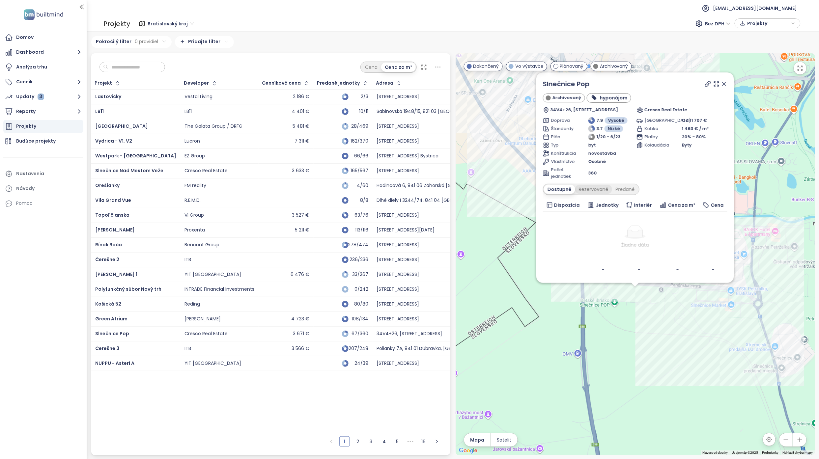
click at [600, 187] on div "Rezervované" at bounding box center [593, 189] width 37 height 9
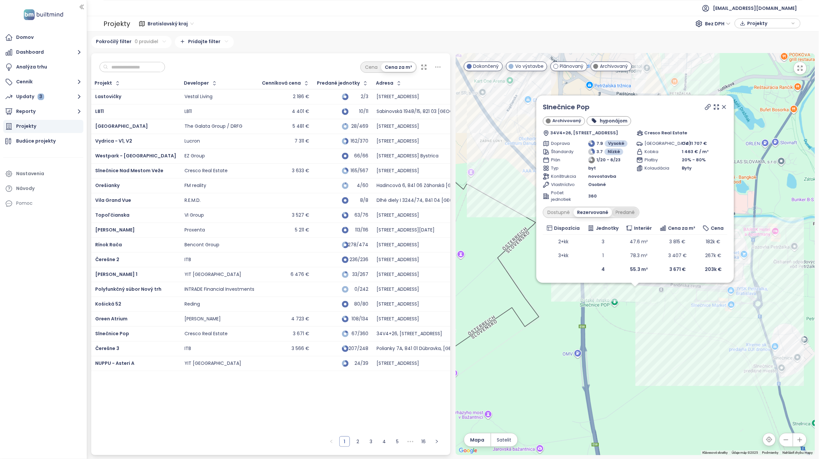
click at [625, 213] on div "Predané" at bounding box center [625, 212] width 26 height 9
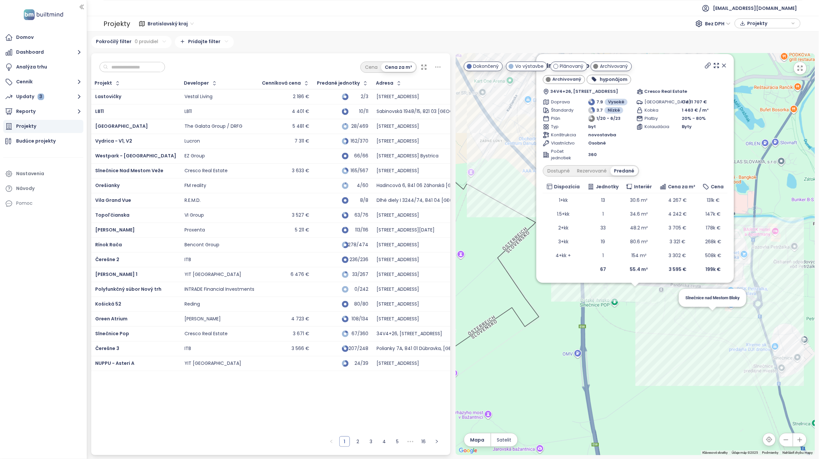
click at [712, 315] on div "Slnečnice Pop Archivovaný hyponájom 34V4+26, Labutia 5, 851 07 [GEOGRAPHIC_DATA…" at bounding box center [635, 254] width 359 height 402
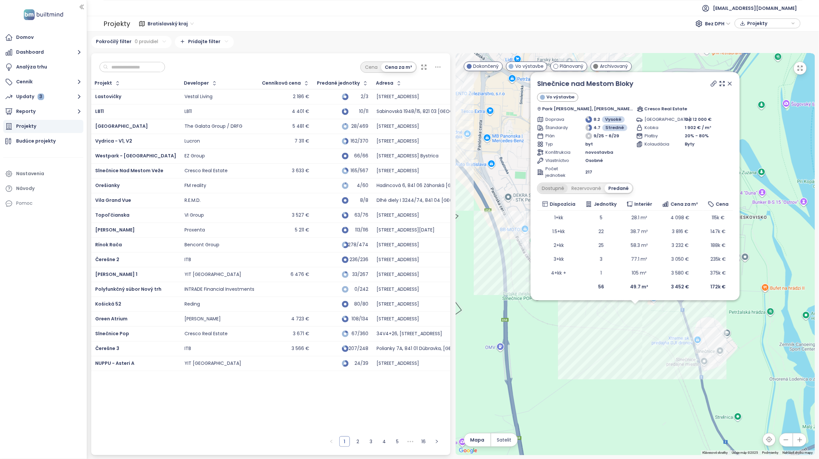
click at [561, 189] on div "Dostupné" at bounding box center [553, 188] width 30 height 9
click at [589, 188] on div "Rezervované" at bounding box center [588, 188] width 37 height 9
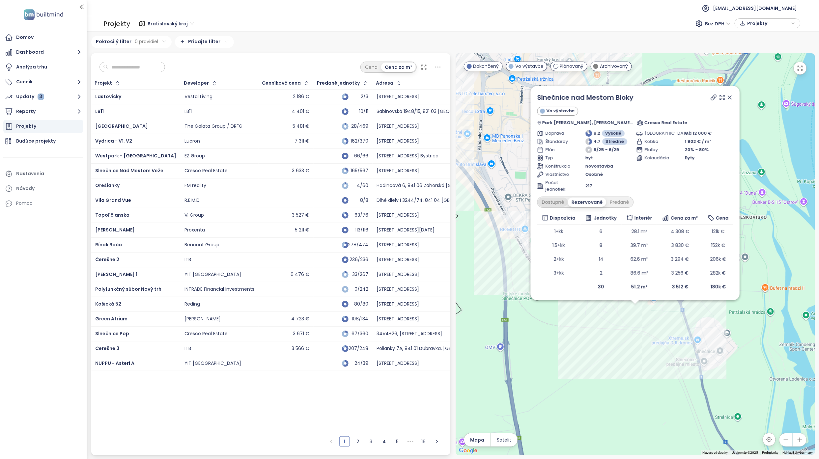
click at [560, 205] on div "Dostupné" at bounding box center [553, 202] width 30 height 9
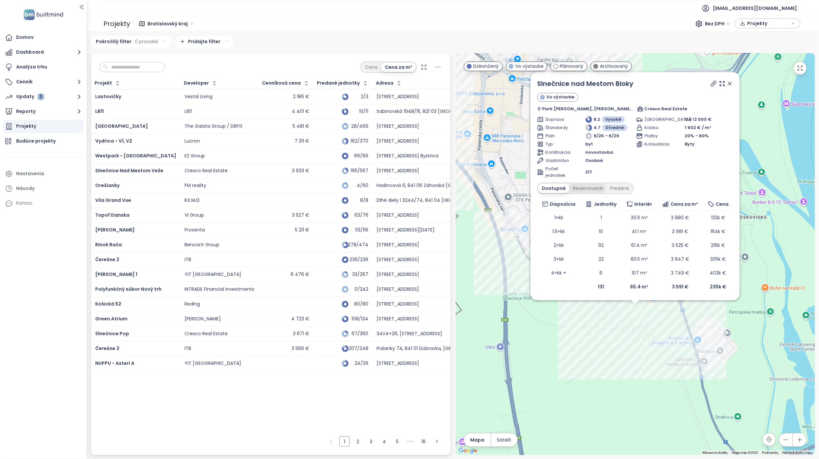
click at [592, 187] on div "Rezervované" at bounding box center [588, 188] width 37 height 9
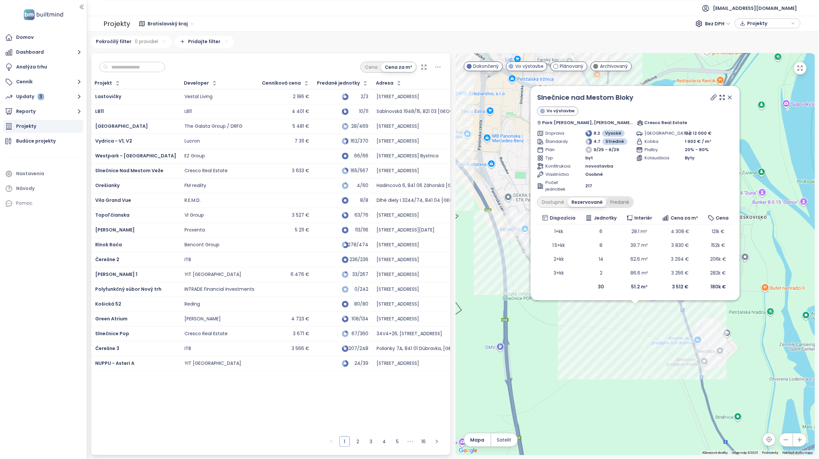
click at [622, 200] on div "Predané" at bounding box center [619, 202] width 26 height 9
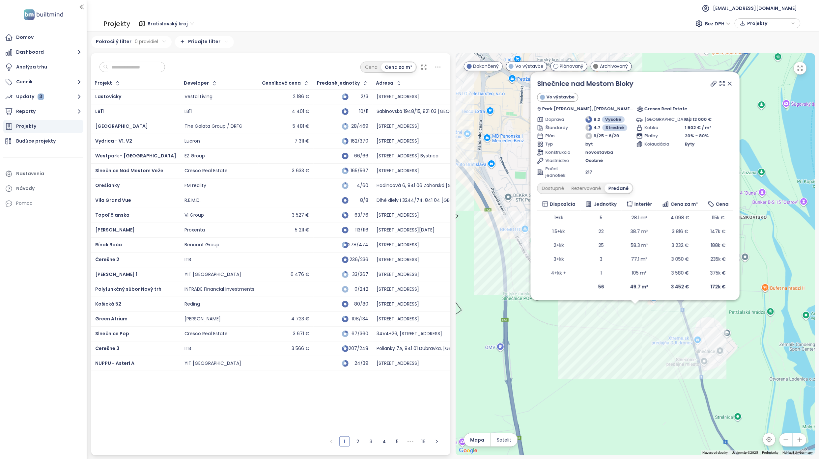
click at [731, 84] on icon at bounding box center [730, 83] width 7 height 7
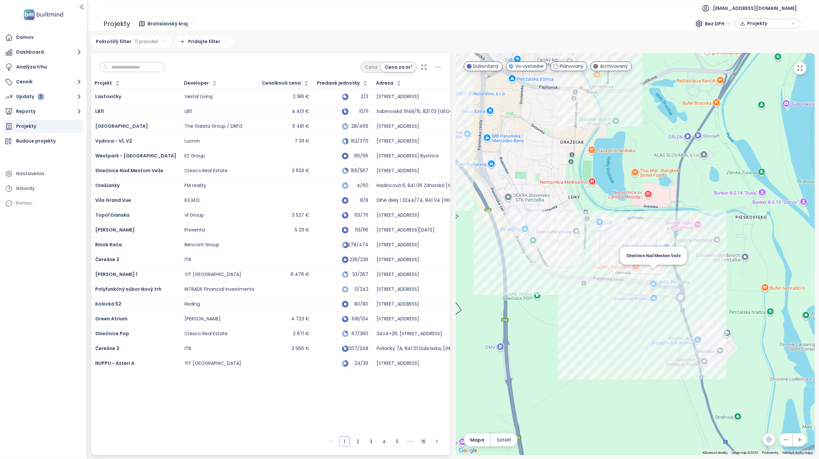
click at [654, 273] on div "Slnečnice Nad Mestom Veže" at bounding box center [635, 254] width 359 height 402
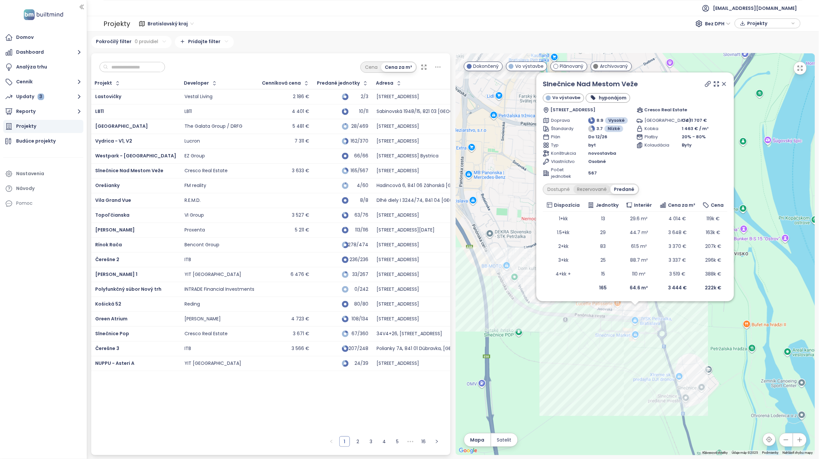
click at [594, 185] on div "Rezervované" at bounding box center [592, 189] width 37 height 9
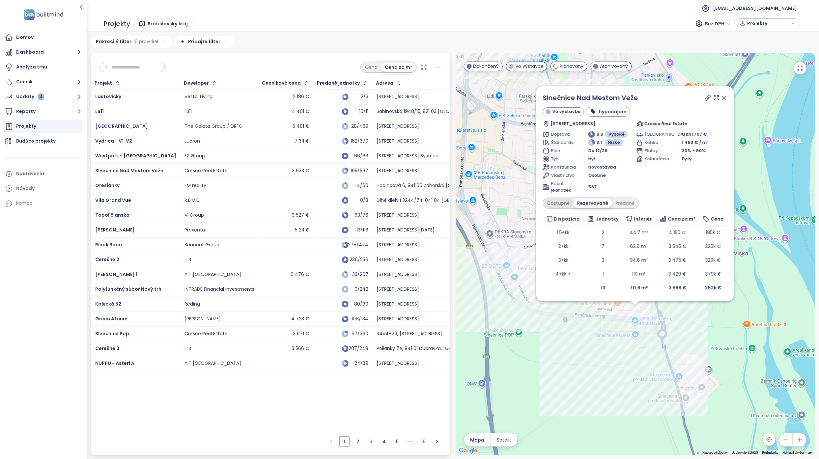
click at [565, 202] on div "Dostupné" at bounding box center [559, 203] width 30 height 9
click at [628, 205] on div "Predané" at bounding box center [625, 203] width 26 height 9
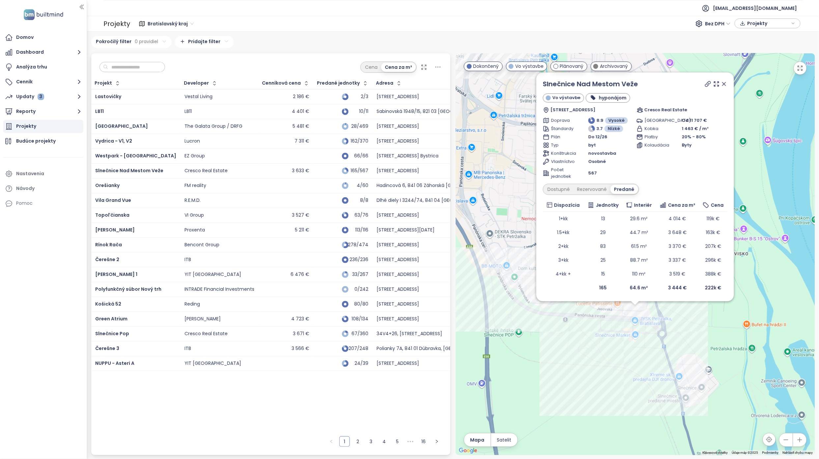
drag, startPoint x: 723, startPoint y: 81, endPoint x: 663, endPoint y: 209, distance: 141.2
click at [723, 81] on icon at bounding box center [724, 84] width 7 height 7
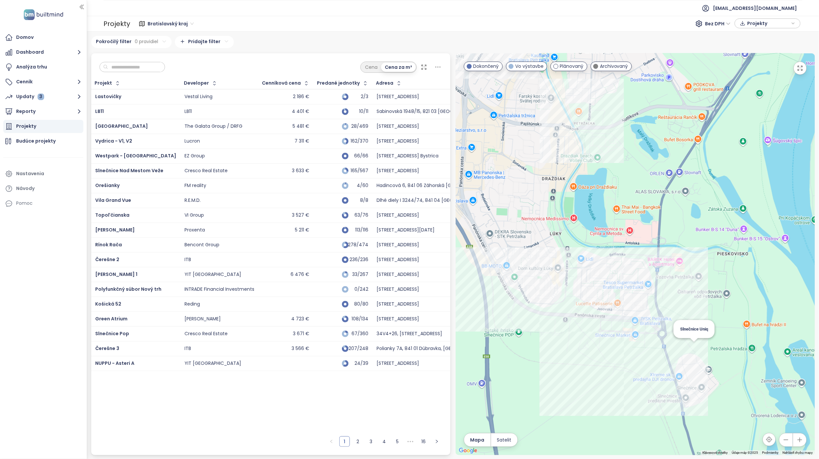
click at [695, 349] on div "Slnečnice Uniq" at bounding box center [635, 254] width 359 height 402
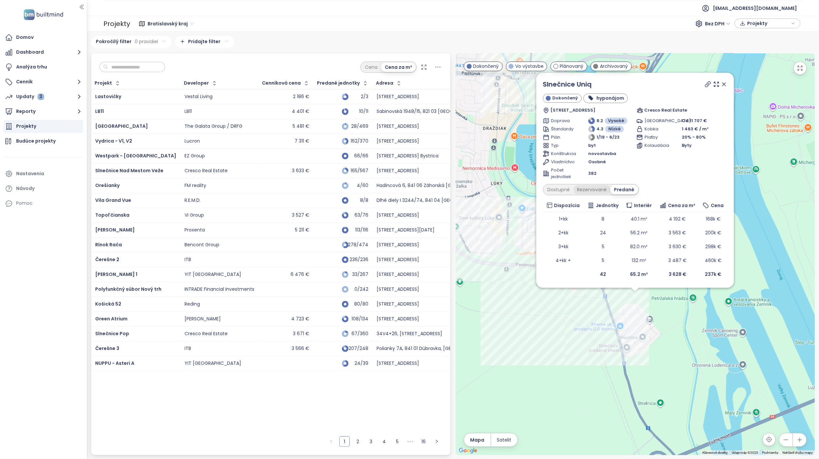
click at [586, 190] on div "Rezervované" at bounding box center [592, 189] width 37 height 9
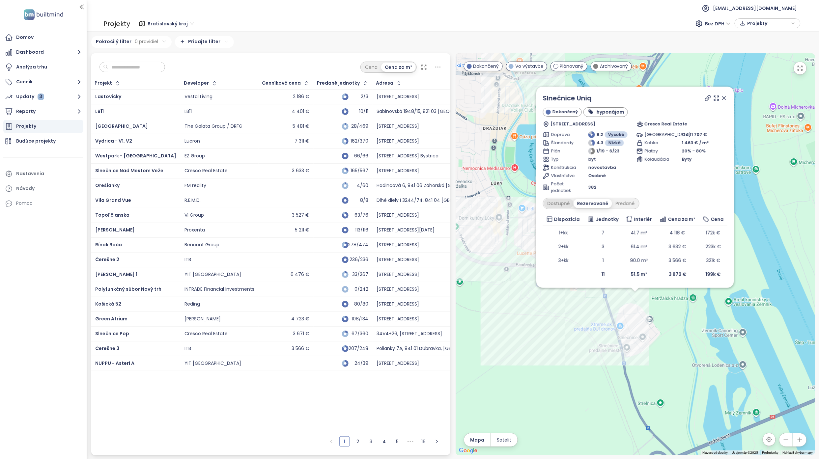
click at [565, 204] on div "Dostupné" at bounding box center [559, 203] width 30 height 9
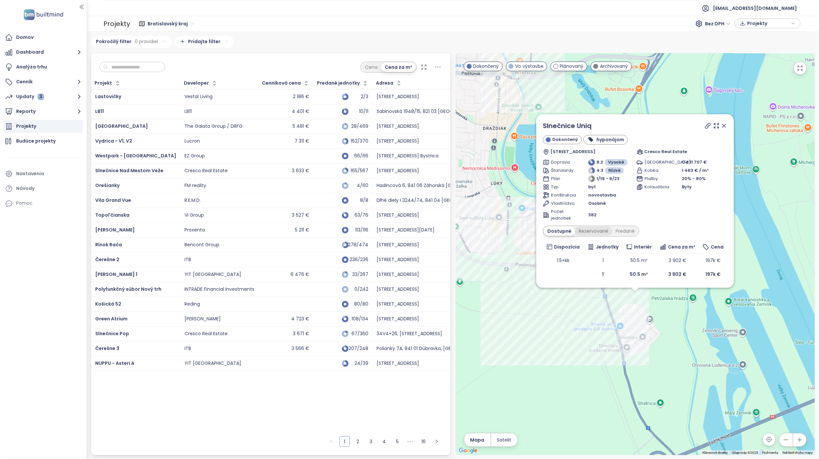
click at [598, 228] on div "Rezervované" at bounding box center [593, 231] width 37 height 9
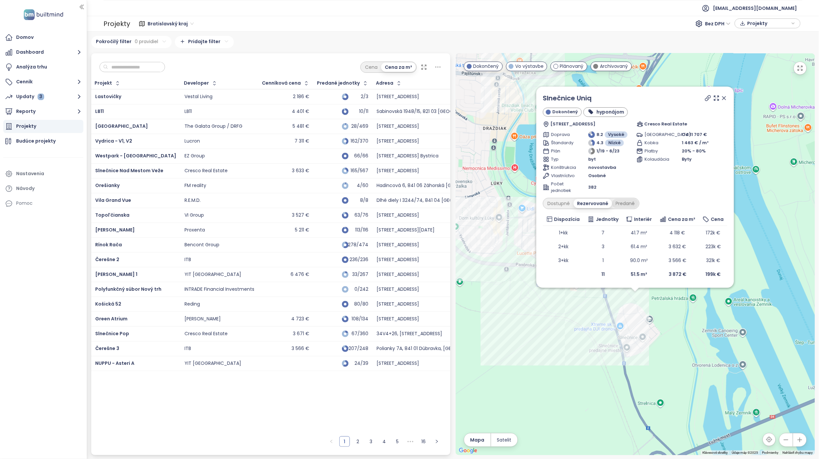
click at [627, 206] on div "Predané" at bounding box center [625, 203] width 26 height 9
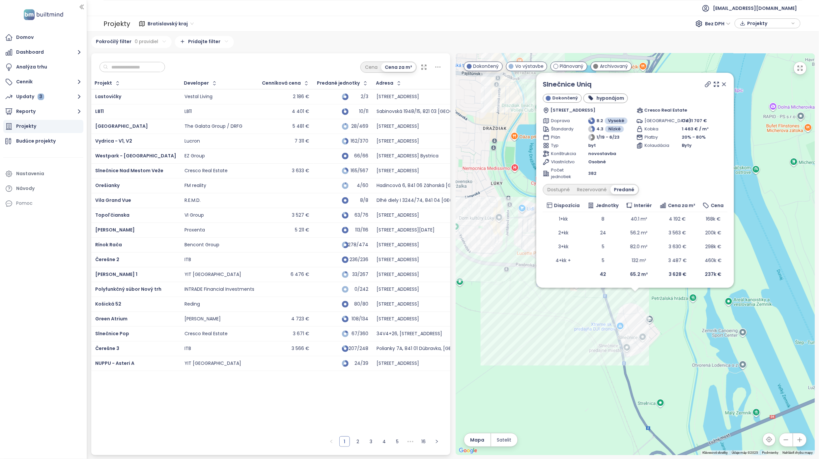
click at [673, 180] on div "Parkovanie Od 11 707 € Kobka 1 463 € / m² Platby 20% - 80% Kolaudácia Byty" at bounding box center [681, 149] width 91 height 63
drag, startPoint x: 721, startPoint y: 83, endPoint x: 303, endPoint y: 138, distance: 421.5
click at [721, 83] on icon at bounding box center [724, 84] width 7 height 7
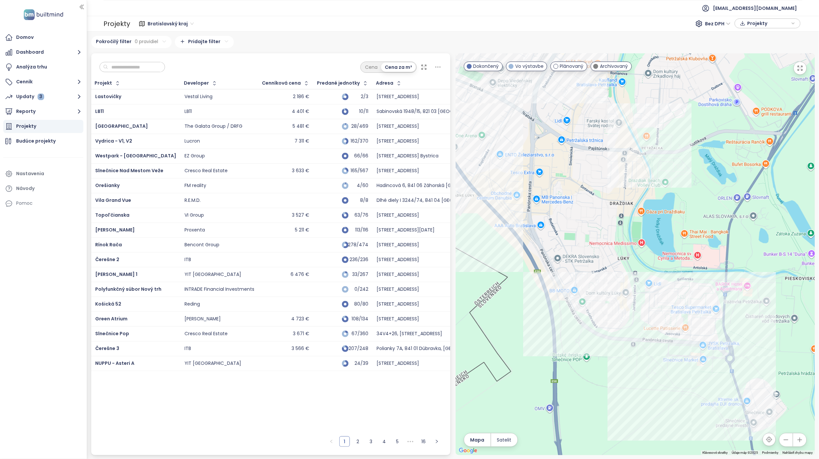
drag, startPoint x: 605, startPoint y: 209, endPoint x: 699, endPoint y: 275, distance: 114.9
click at [699, 275] on div at bounding box center [635, 254] width 359 height 402
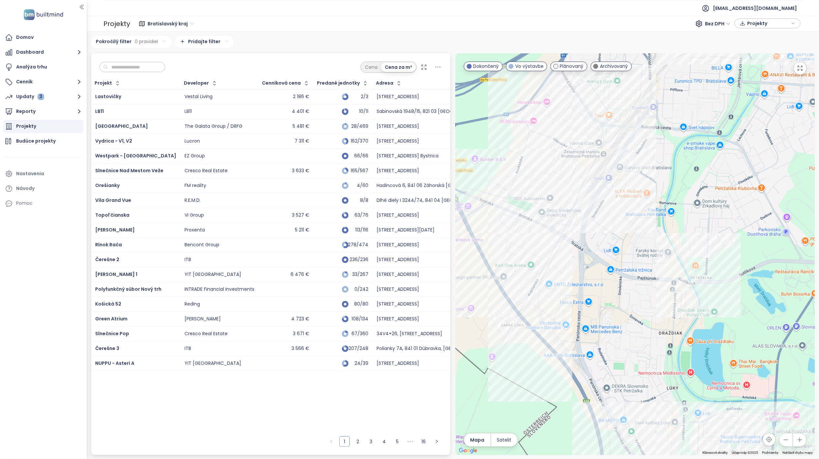
drag, startPoint x: 583, startPoint y: 202, endPoint x: 613, endPoint y: 309, distance: 110.5
click at [613, 309] on div at bounding box center [635, 254] width 359 height 402
click at [572, 159] on div "Matadorka Living" at bounding box center [635, 254] width 359 height 402
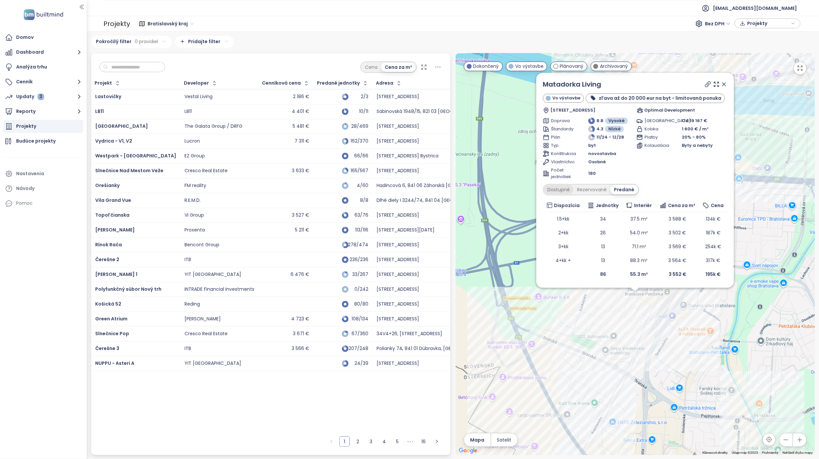
click at [567, 191] on div "Dostupné" at bounding box center [559, 189] width 30 height 9
click at [593, 191] on div "Rezervované" at bounding box center [593, 189] width 37 height 9
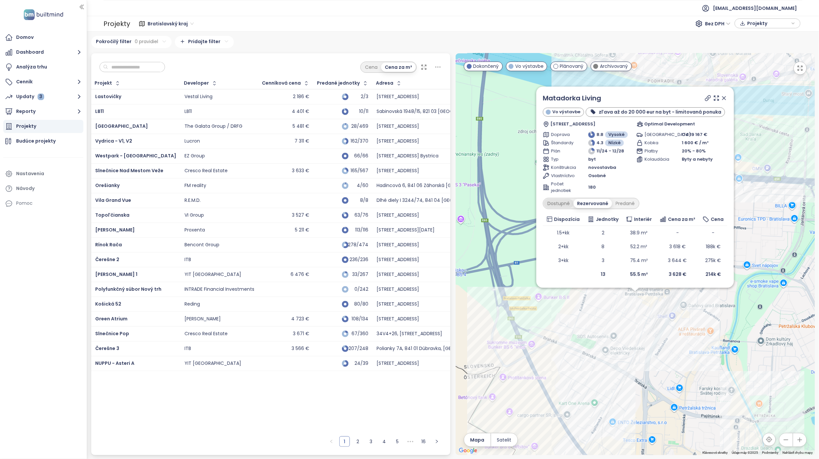
click at [571, 202] on div "Dostupné" at bounding box center [559, 203] width 30 height 9
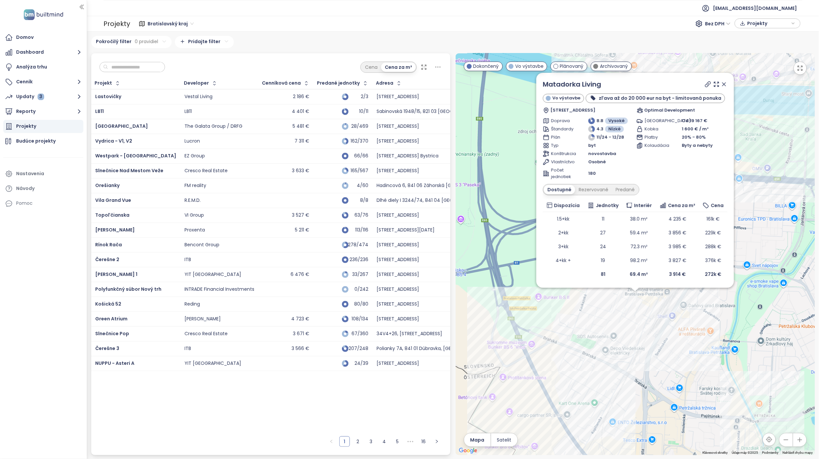
click at [725, 84] on icon at bounding box center [723, 84] width 3 height 3
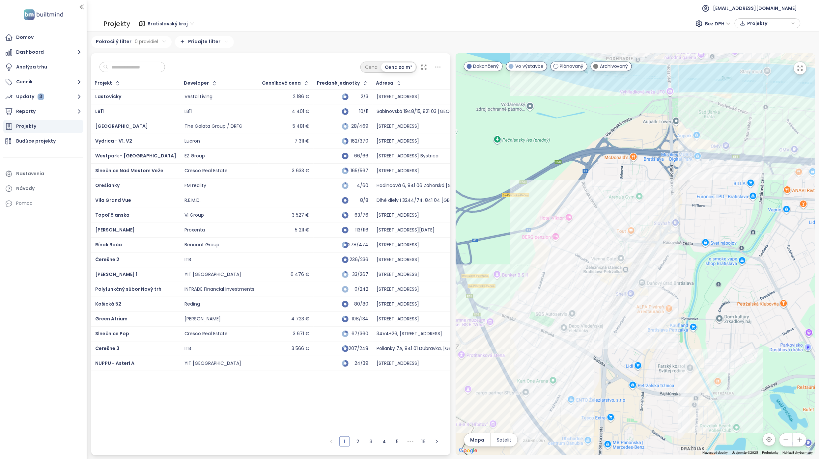
drag, startPoint x: 663, startPoint y: 293, endPoint x: 621, endPoint y: 269, distance: 49.0
click at [621, 269] on div at bounding box center [635, 254] width 359 height 402
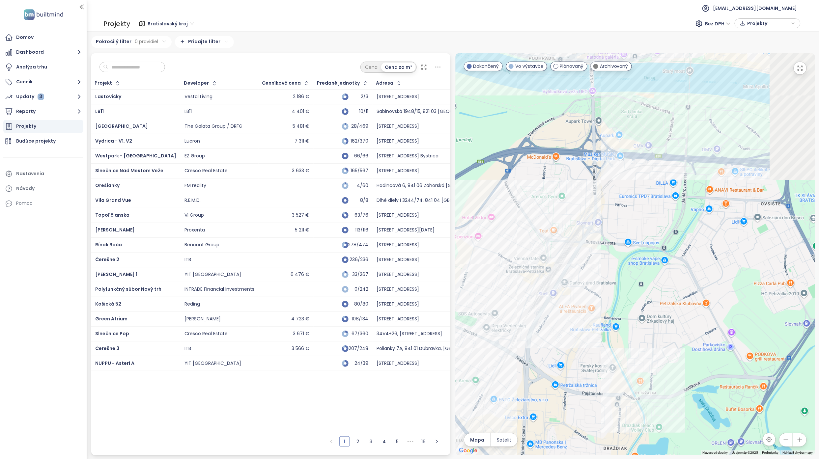
drag, startPoint x: 679, startPoint y: 269, endPoint x: 404, endPoint y: 277, distance: 275.5
click at [418, 277] on div "Cena Cena za m² Projekt Developer Cenníková cena Predané jednotky Adresa [GEOGR…" at bounding box center [453, 254] width 729 height 402
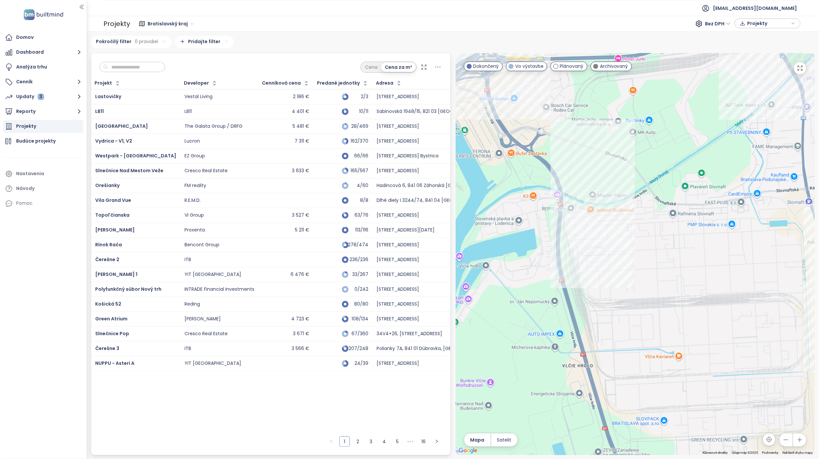
drag, startPoint x: 566, startPoint y: 306, endPoint x: 647, endPoint y: 300, distance: 81.3
click at [647, 300] on div at bounding box center [635, 254] width 359 height 402
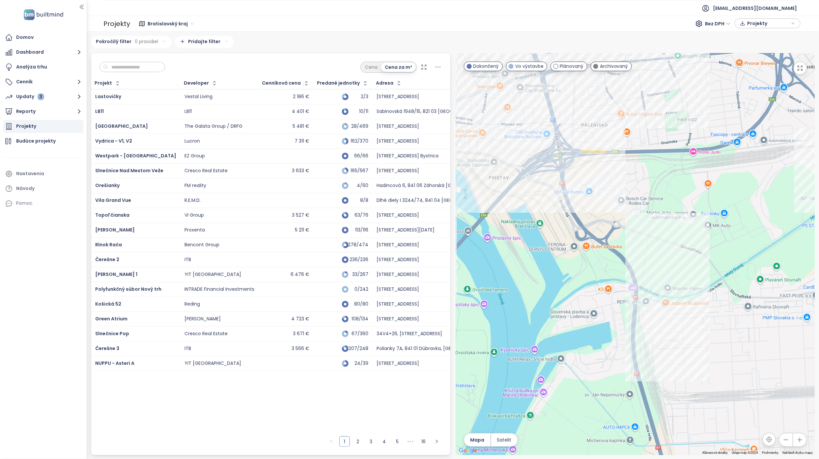
drag, startPoint x: 680, startPoint y: 226, endPoint x: 622, endPoint y: 343, distance: 130.8
click at [622, 343] on div at bounding box center [635, 254] width 359 height 402
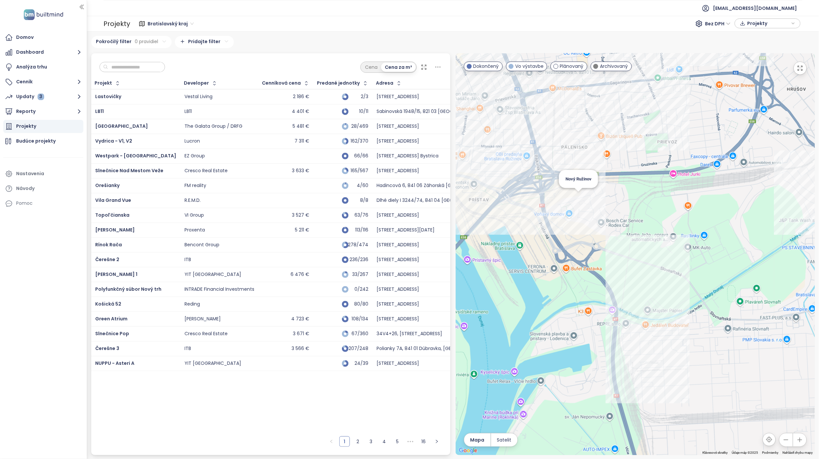
click at [580, 200] on div "Nový Ružinov" at bounding box center [635, 254] width 359 height 402
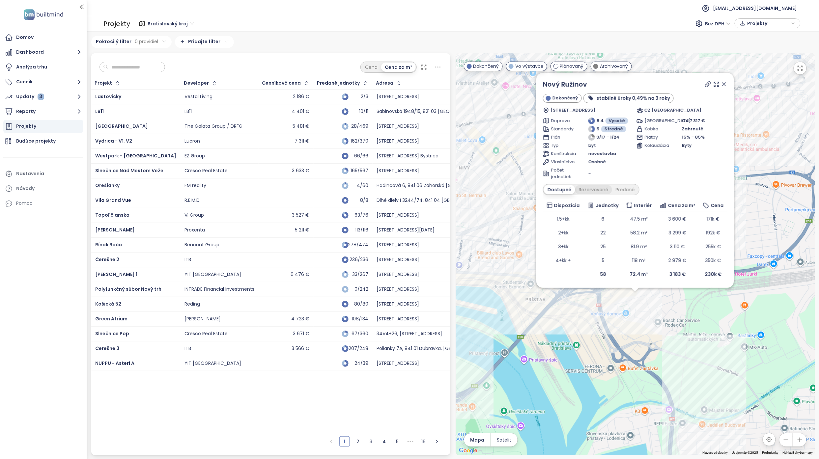
click at [590, 188] on div "Rezervované" at bounding box center [593, 189] width 37 height 9
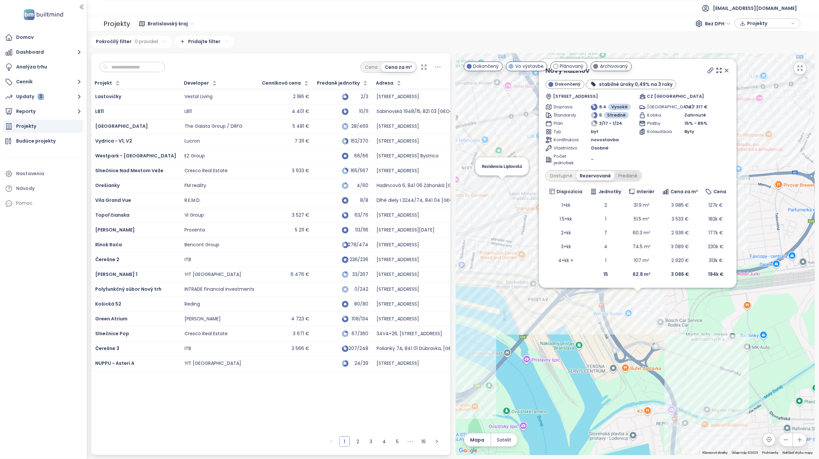
click at [624, 176] on div "Predané" at bounding box center [628, 175] width 26 height 9
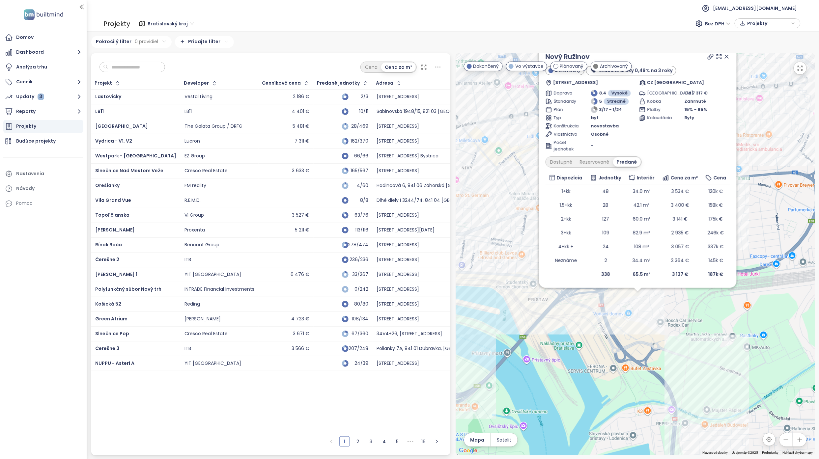
drag, startPoint x: 725, startPoint y: 55, endPoint x: 785, endPoint y: 100, distance: 74.6
click at [725, 55] on icon at bounding box center [726, 56] width 7 height 7
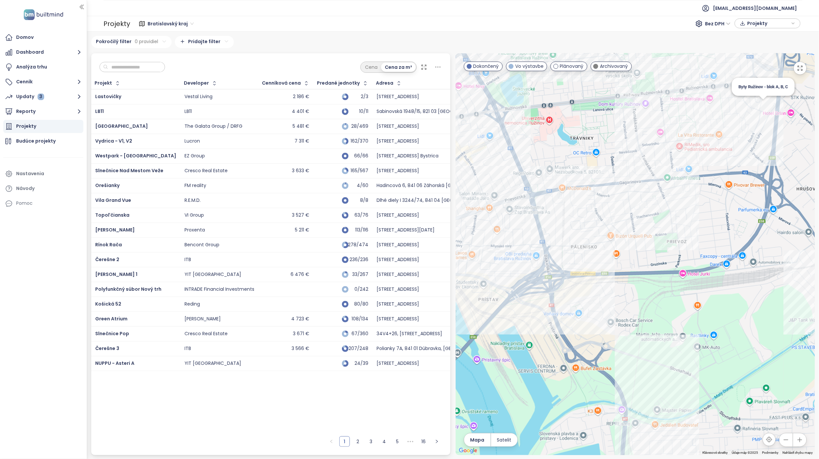
click at [762, 107] on div "Byty Ružinov - blok A, B, C" at bounding box center [635, 254] width 359 height 402
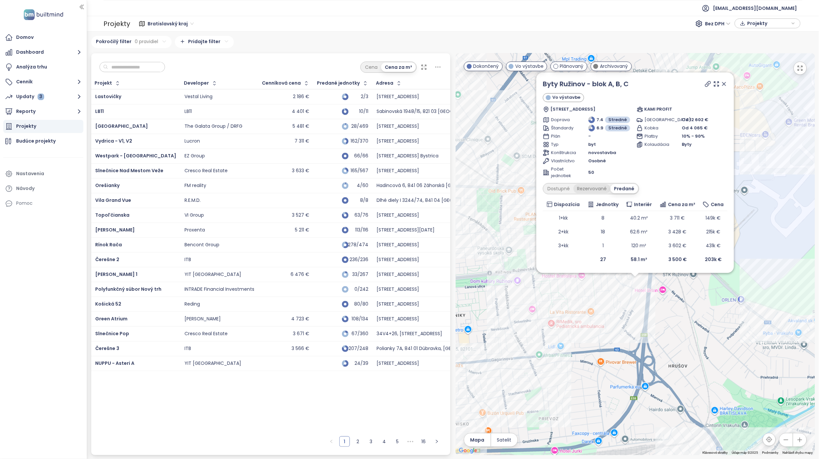
click at [592, 189] on div "Rezervované" at bounding box center [592, 188] width 37 height 9
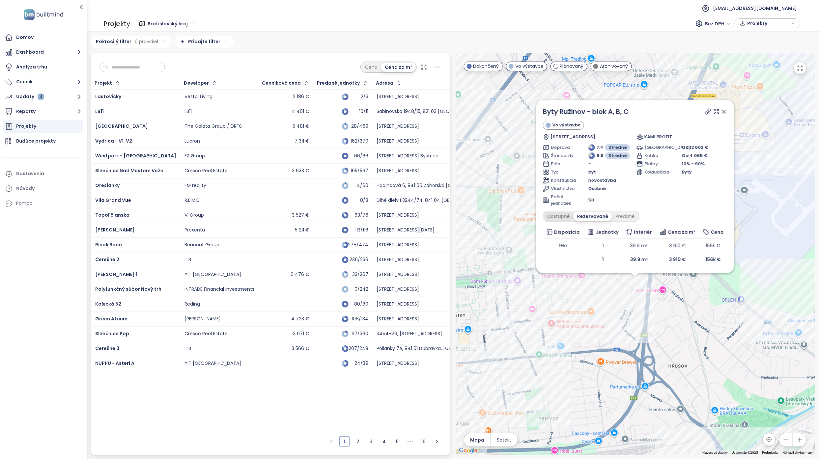
click at [568, 215] on div "Dostupné" at bounding box center [559, 216] width 30 height 9
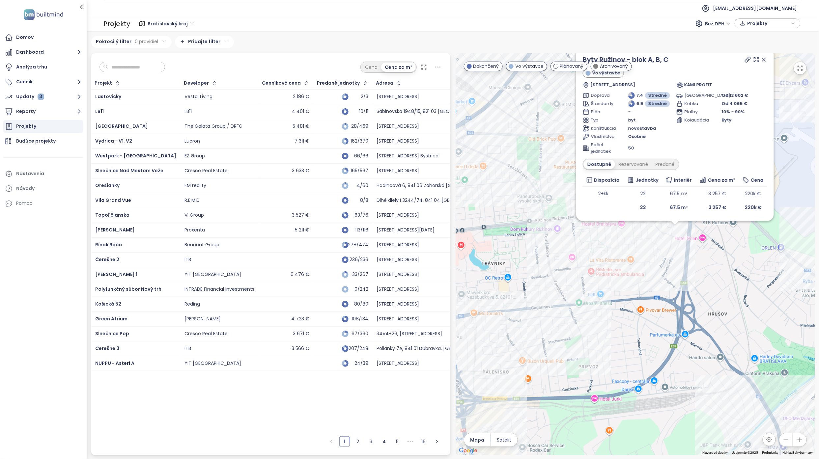
drag, startPoint x: 592, startPoint y: 306, endPoint x: 661, endPoint y: 210, distance: 117.9
click at [655, 223] on div "Byty Ružinov - blok A, B, C Vo výstavbe Štedrá 5306, 821 05 [GEOGRAPHIC_DATA]-[…" at bounding box center [635, 254] width 359 height 402
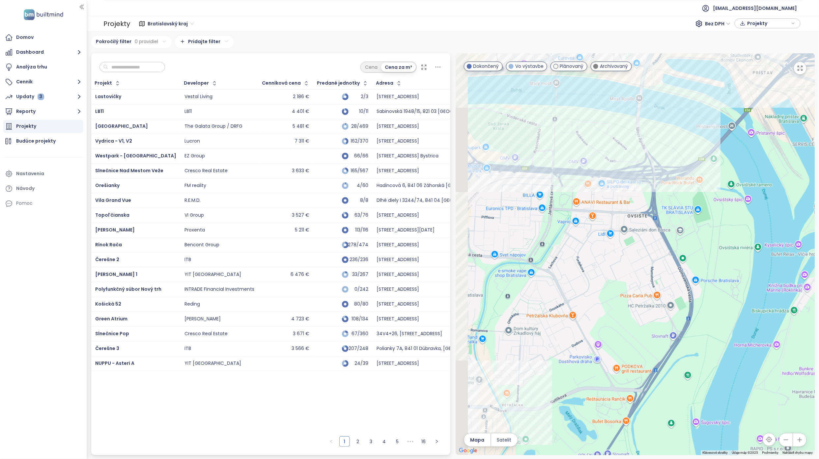
drag, startPoint x: 581, startPoint y: 349, endPoint x: 725, endPoint y: 278, distance: 160.1
click at [729, 279] on div "Byty Ružinov - blok A, B, C Vo výstavbe Štedrá 5306, 821 05 [GEOGRAPHIC_DATA]-[…" at bounding box center [635, 254] width 359 height 402
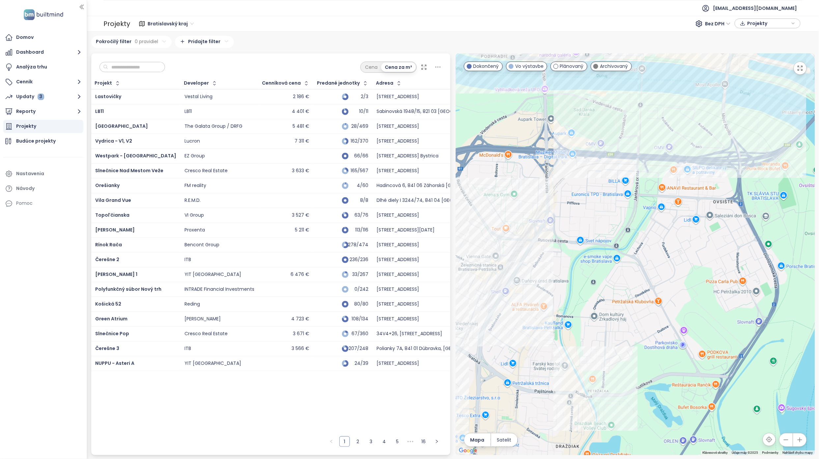
drag, startPoint x: 623, startPoint y: 349, endPoint x: 686, endPoint y: 185, distance: 175.2
click at [686, 187] on div "Byty Ružinov - blok A, B, C Vo výstavbe Štedrá 5306, 821 05 [GEOGRAPHIC_DATA]-[…" at bounding box center [635, 254] width 359 height 402
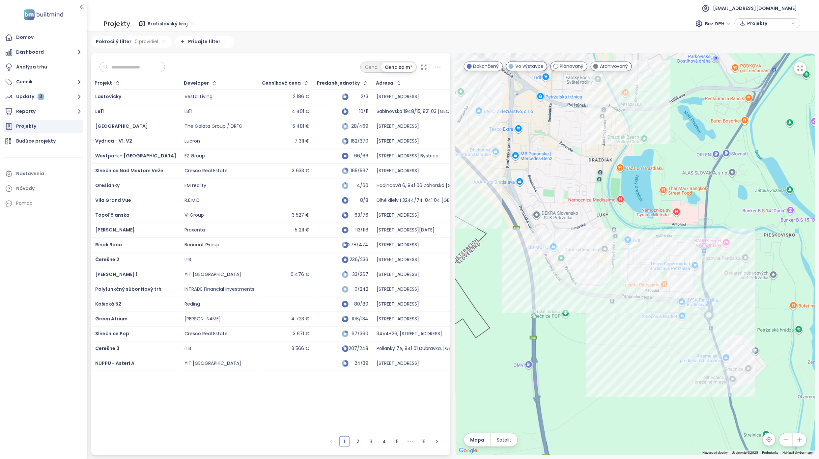
drag, startPoint x: 692, startPoint y: 325, endPoint x: 613, endPoint y: 295, distance: 84.7
click at [613, 295] on div "Byty Ružinov - blok A, B, C Vo výstavbe Štedrá 5306, 821 05 [GEOGRAPHIC_DATA]-[…" at bounding box center [635, 254] width 359 height 402
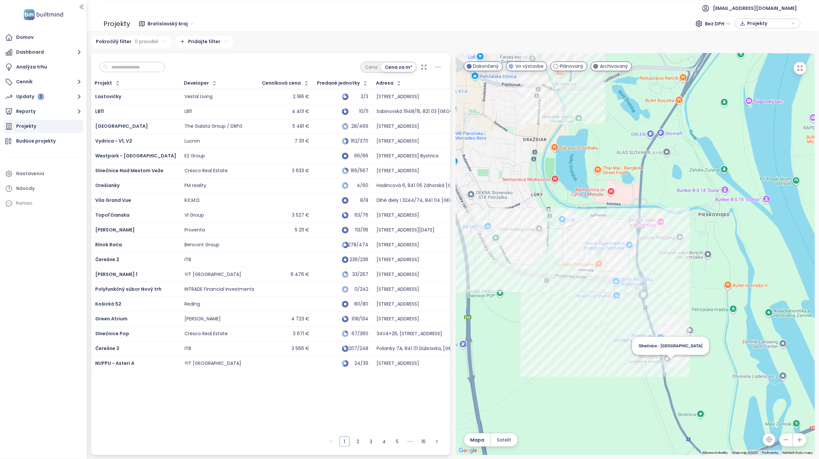
click at [669, 363] on div "Byty Ružinov - blok A, B, C Vo výstavbe Štedrá 5306, 821 05 [GEOGRAPHIC_DATA]-[…" at bounding box center [635, 254] width 359 height 402
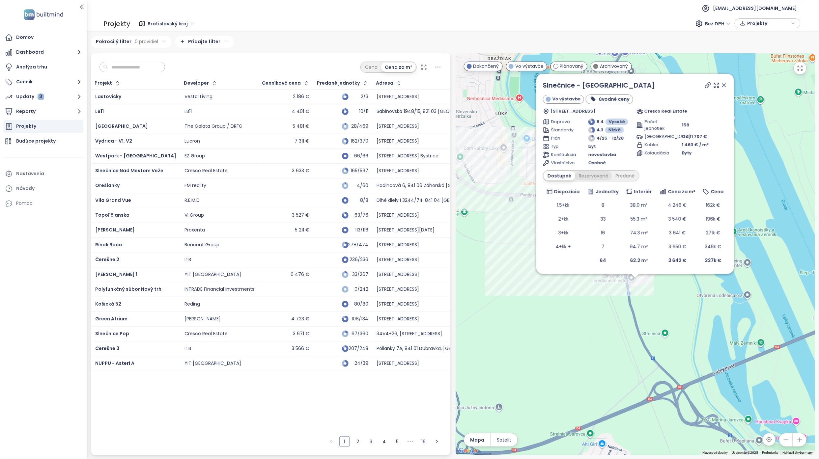
click at [590, 174] on div "Rezervované" at bounding box center [593, 175] width 37 height 9
click at [619, 174] on div "Predané" at bounding box center [625, 175] width 26 height 9
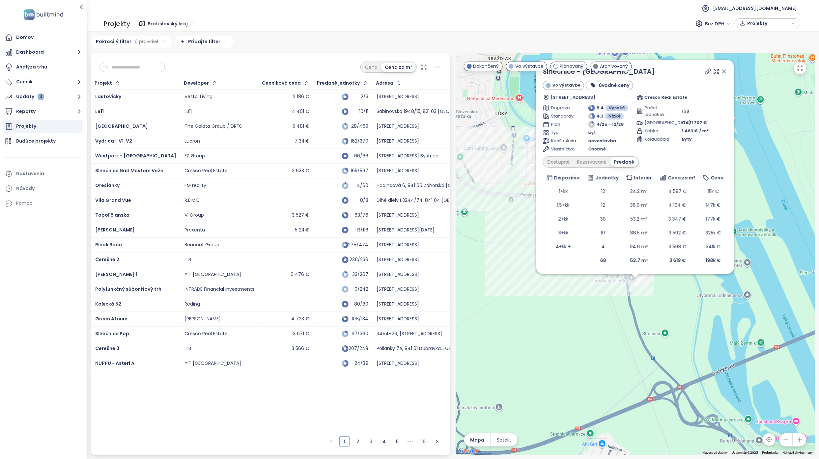
click at [146, 67] on input "text" at bounding box center [134, 67] width 53 height 10
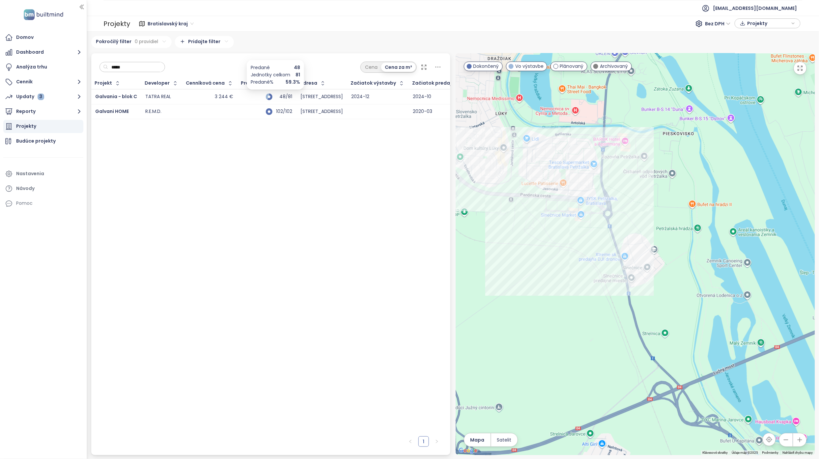
click at [280, 95] on div "48/81" at bounding box center [284, 97] width 16 height 4
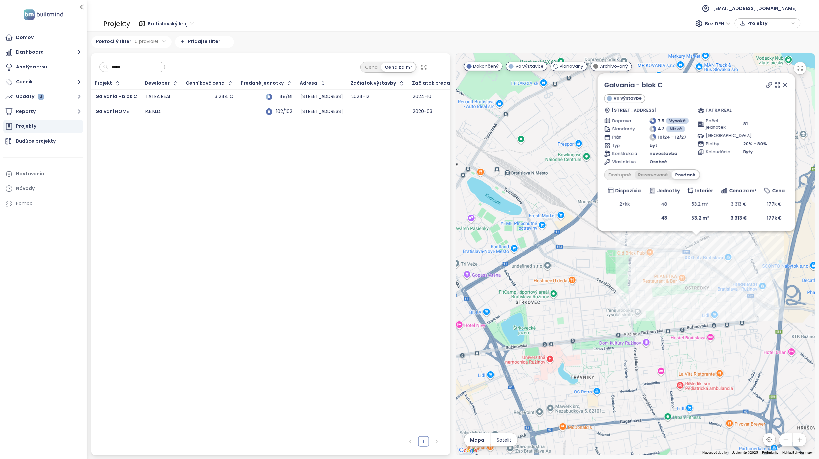
click at [654, 173] on div "Rezervované" at bounding box center [653, 174] width 37 height 9
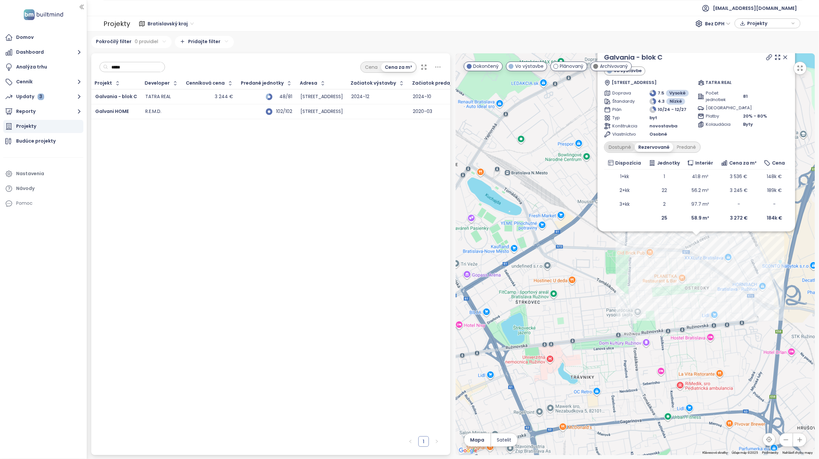
click at [627, 148] on div "Dostupné" at bounding box center [620, 147] width 30 height 9
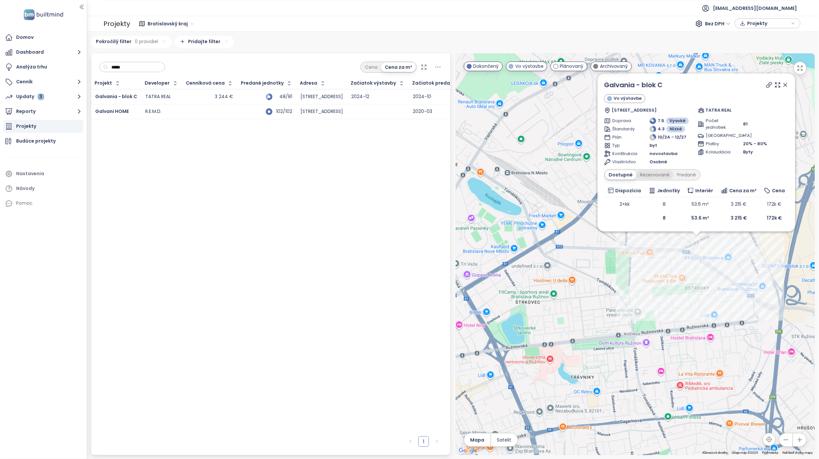
click at [656, 173] on div "Rezervované" at bounding box center [654, 174] width 37 height 9
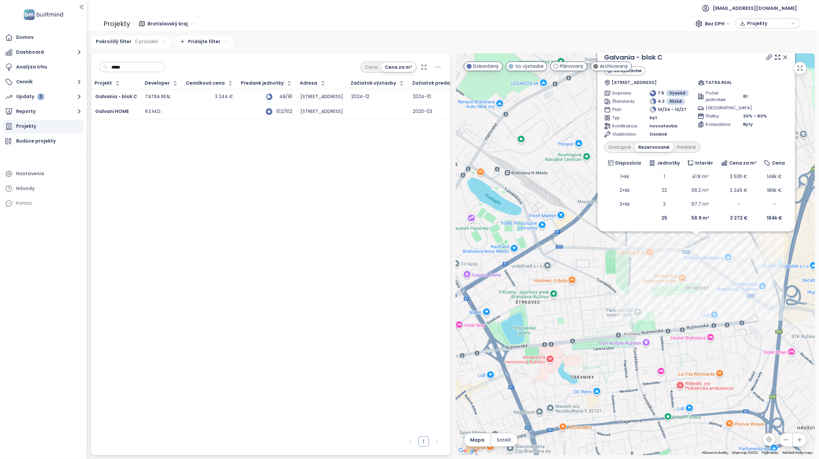
click at [149, 67] on input "*****" at bounding box center [134, 67] width 53 height 10
type input "*"
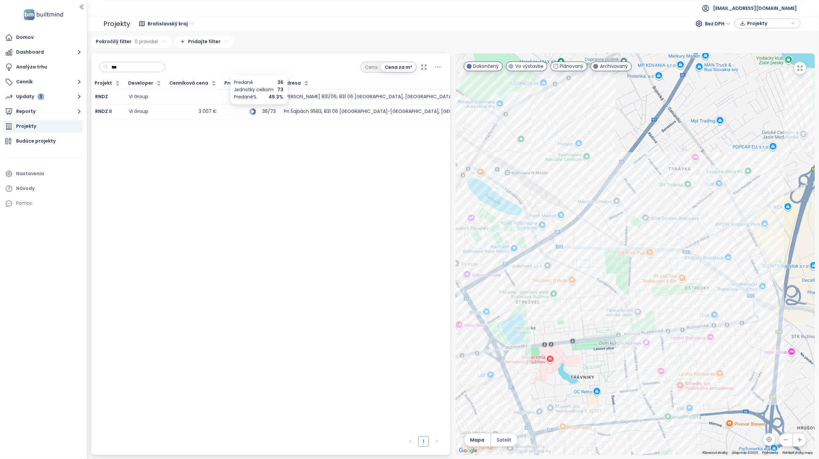
click at [269, 111] on div "36/73" at bounding box center [267, 111] width 16 height 4
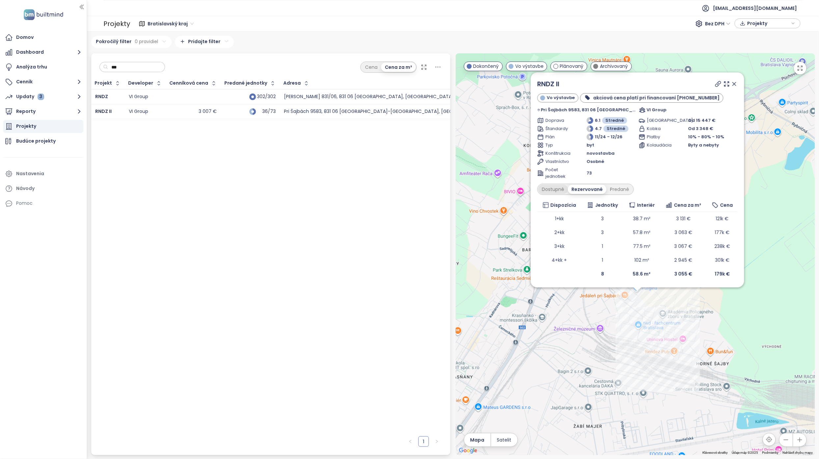
click at [565, 185] on div "Dostupné" at bounding box center [553, 189] width 30 height 9
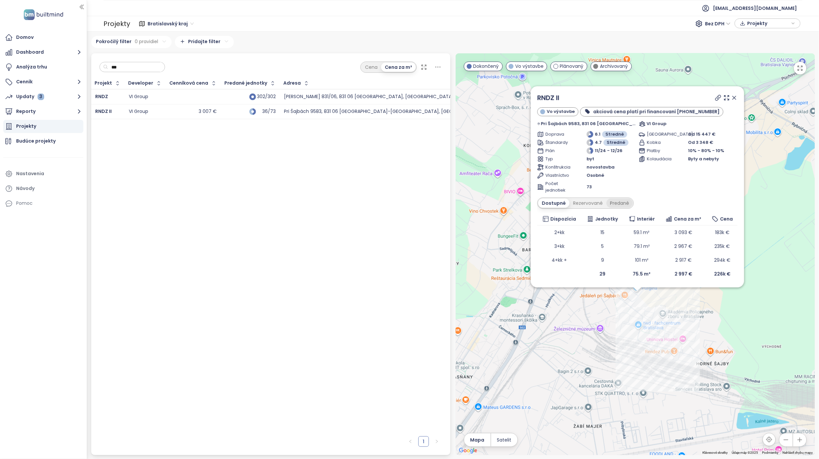
click at [626, 202] on div "Predané" at bounding box center [619, 203] width 26 height 9
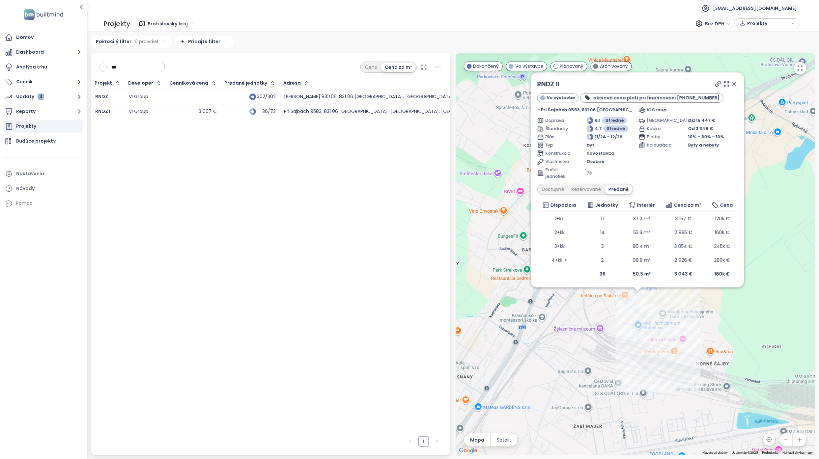
click at [733, 84] on icon at bounding box center [734, 83] width 3 height 3
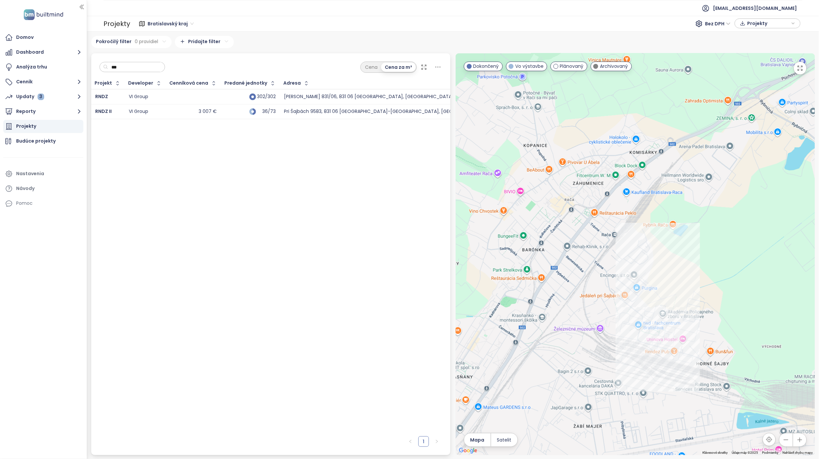
click at [142, 62] on input "***" at bounding box center [134, 67] width 53 height 10
type input "*"
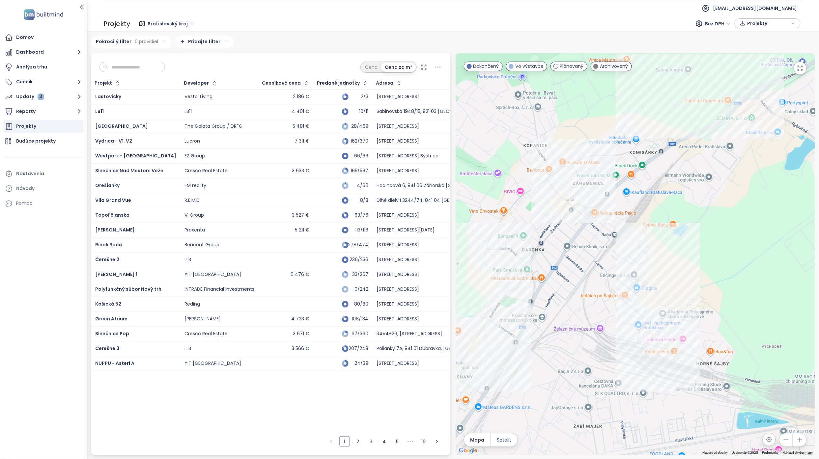
click at [593, 263] on div at bounding box center [635, 254] width 359 height 402
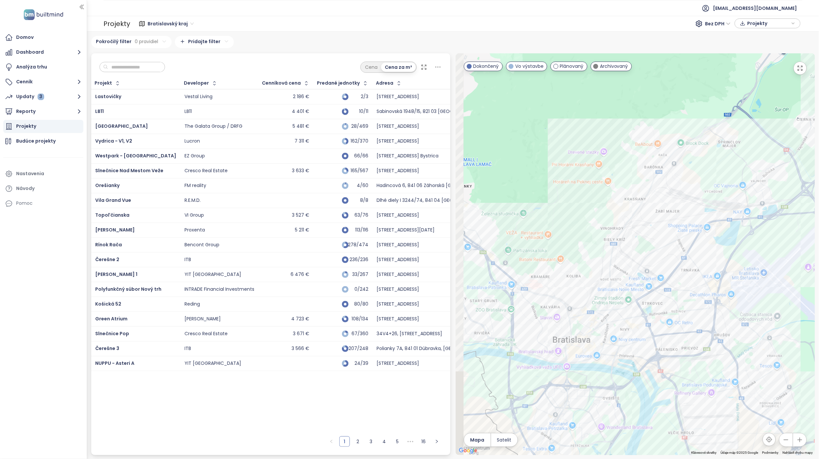
drag, startPoint x: 582, startPoint y: 330, endPoint x: 670, endPoint y: 217, distance: 143.4
click at [670, 217] on div at bounding box center [635, 254] width 359 height 402
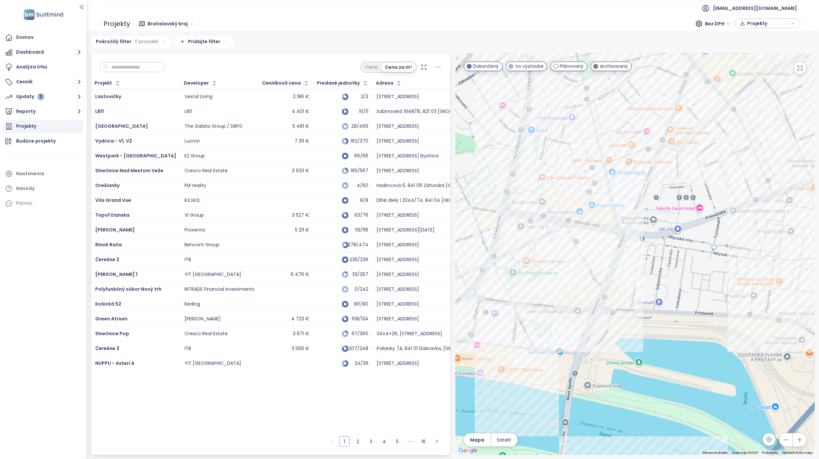
drag, startPoint x: 643, startPoint y: 335, endPoint x: 641, endPoint y: 327, distance: 8.1
click at [641, 327] on div at bounding box center [635, 254] width 359 height 402
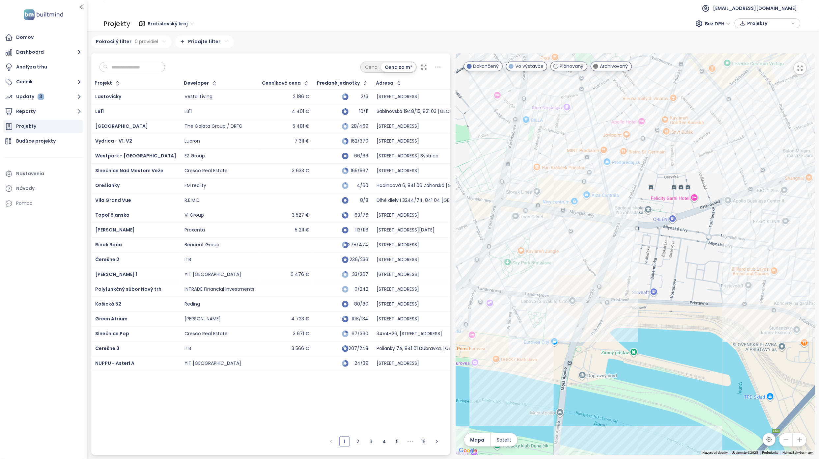
drag, startPoint x: 622, startPoint y: 328, endPoint x: 624, endPoint y: 318, distance: 10.4
click at [624, 318] on div at bounding box center [635, 254] width 359 height 402
click at [781, 235] on div "Millhaus" at bounding box center [635, 254] width 359 height 402
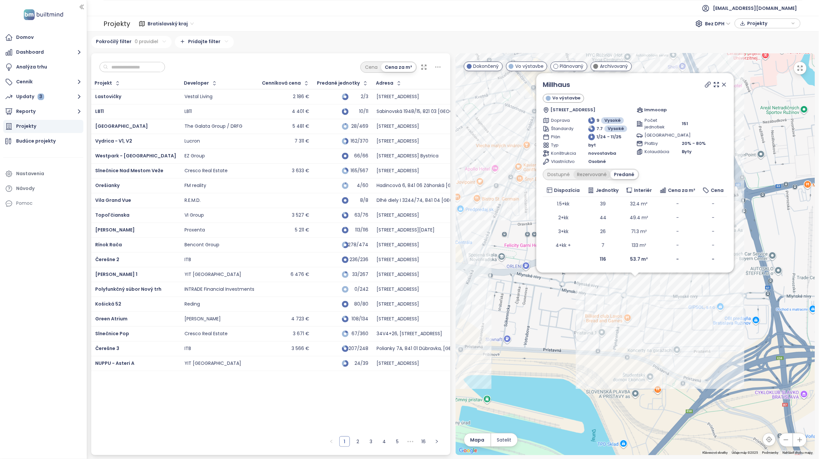
click at [587, 177] on div "Rezervované" at bounding box center [592, 174] width 37 height 9
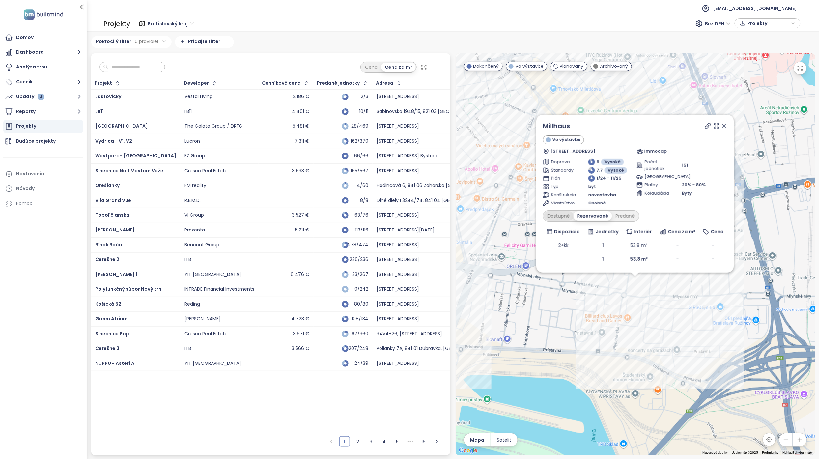
click at [565, 216] on div "Dostupné" at bounding box center [559, 215] width 30 height 9
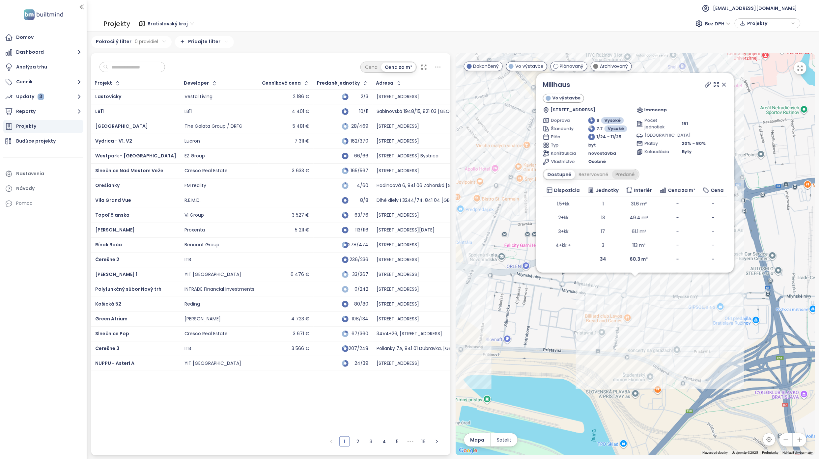
click at [627, 177] on div "Predané" at bounding box center [625, 174] width 26 height 9
click at [725, 84] on icon at bounding box center [723, 84] width 3 height 3
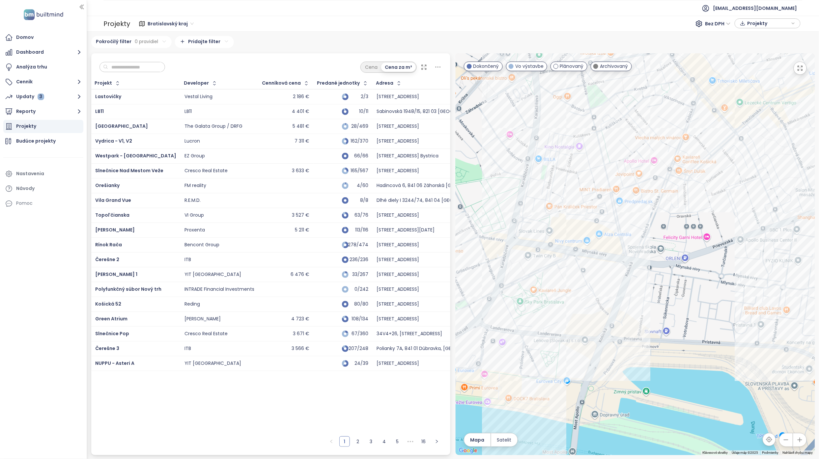
drag, startPoint x: 535, startPoint y: 292, endPoint x: 698, endPoint y: 284, distance: 163.3
click at [698, 284] on div at bounding box center [635, 254] width 359 height 402
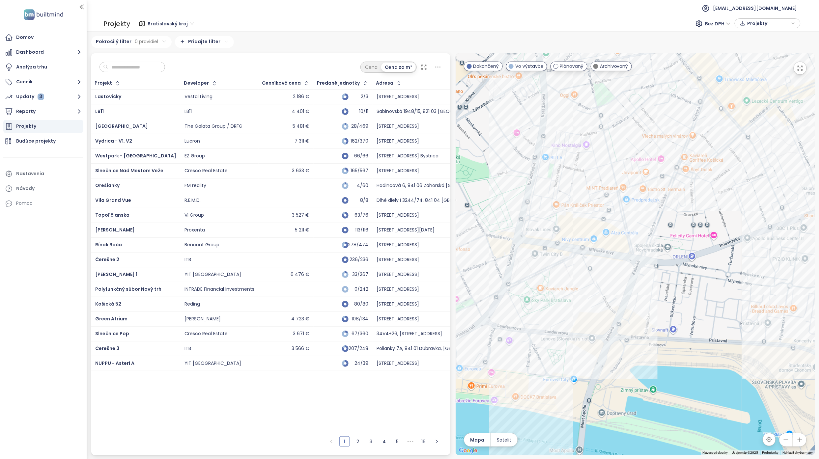
drag, startPoint x: 612, startPoint y: 333, endPoint x: 621, endPoint y: 322, distance: 14.5
click at [621, 322] on div at bounding box center [635, 254] width 359 height 402
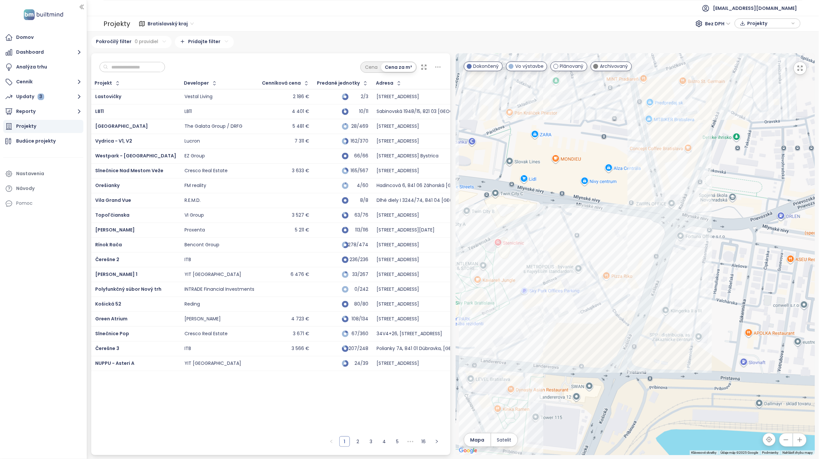
drag, startPoint x: 700, startPoint y: 246, endPoint x: 705, endPoint y: 286, distance: 40.5
click at [705, 286] on div at bounding box center [635, 254] width 359 height 402
click at [681, 298] on div "Downtown Yards" at bounding box center [635, 254] width 359 height 402
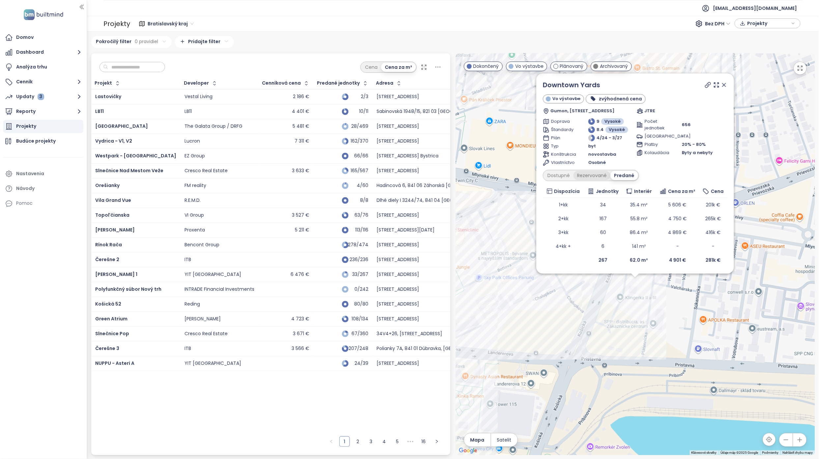
click at [590, 176] on div "Rezervované" at bounding box center [592, 175] width 37 height 9
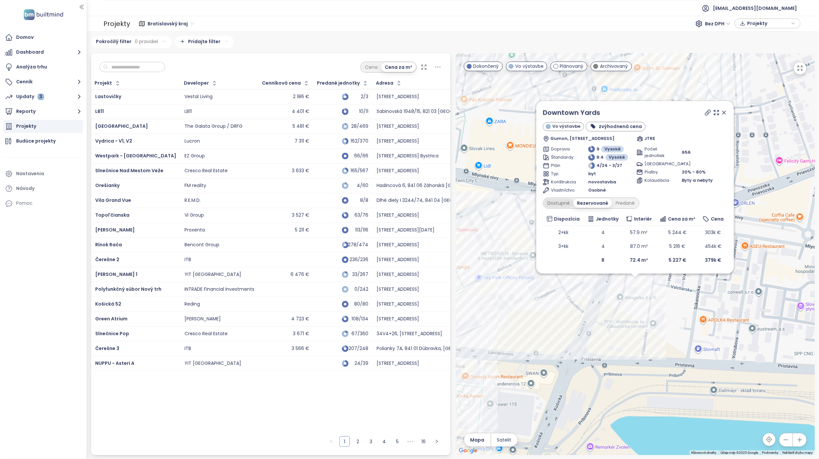
click at [562, 203] on div "Dostupné" at bounding box center [559, 203] width 30 height 9
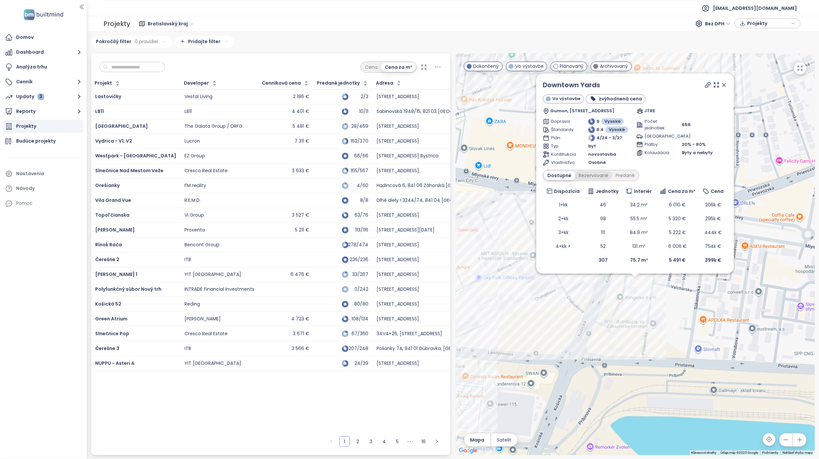
click at [592, 176] on div "Rezervované" at bounding box center [593, 175] width 37 height 9
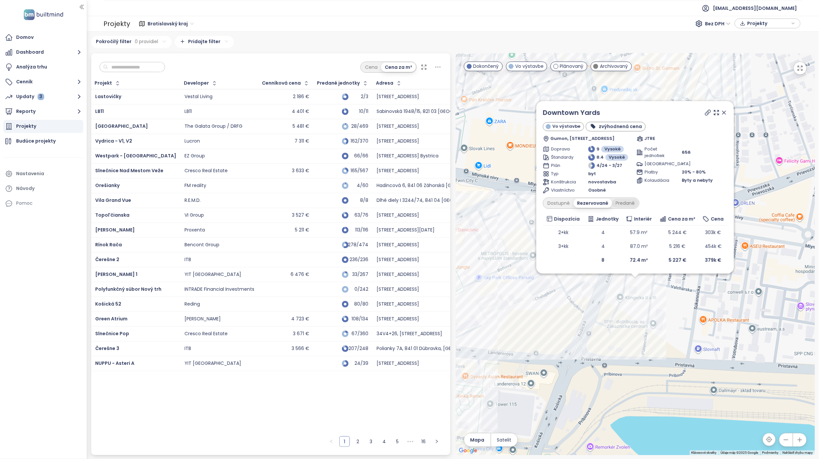
click at [624, 202] on div "Predané" at bounding box center [625, 203] width 26 height 9
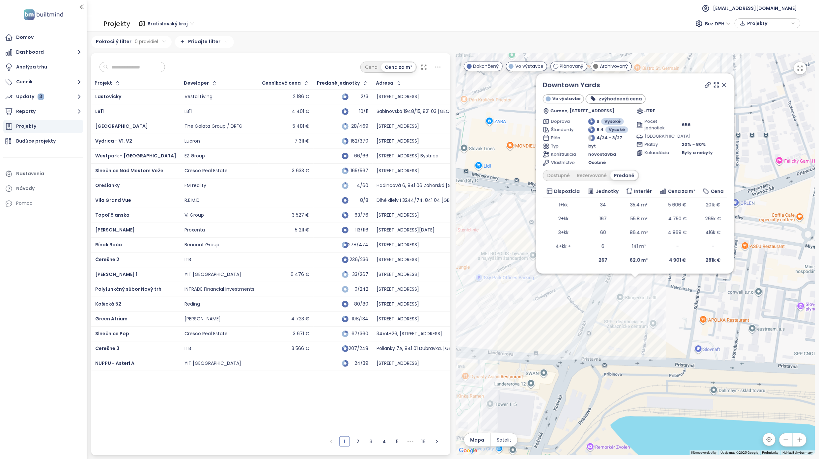
drag, startPoint x: 725, startPoint y: 83, endPoint x: 607, endPoint y: 207, distance: 171.0
click at [725, 83] on icon at bounding box center [724, 85] width 7 height 7
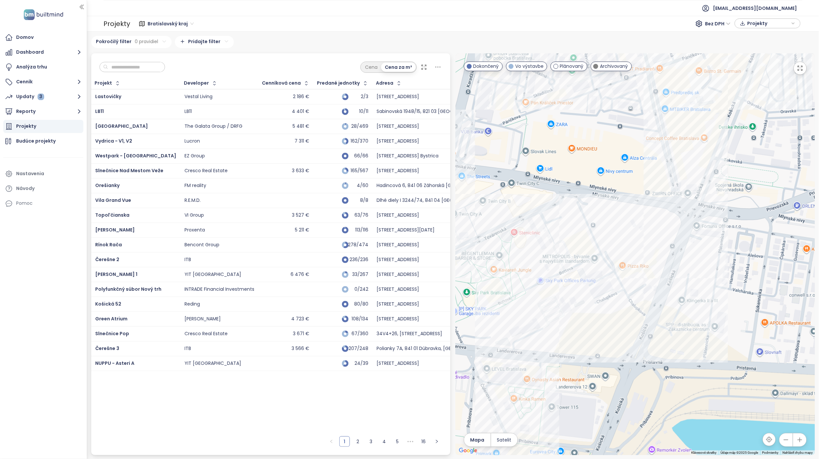
drag, startPoint x: 528, startPoint y: 325, endPoint x: 591, endPoint y: 328, distance: 63.0
click at [591, 328] on div at bounding box center [635, 254] width 359 height 402
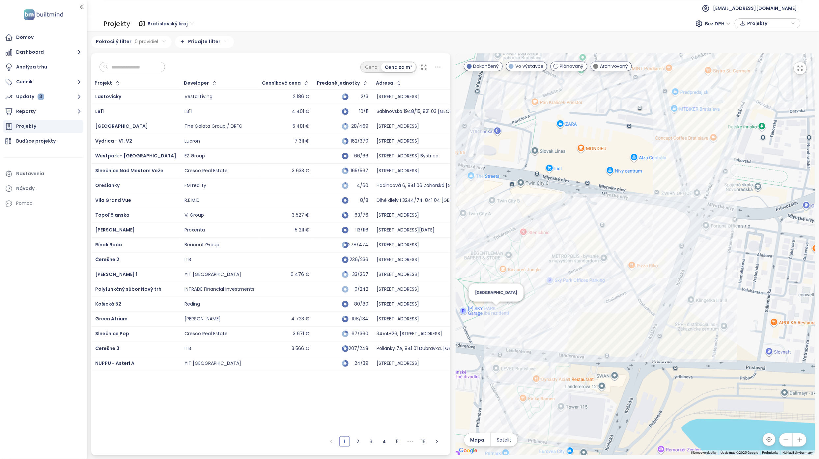
click at [498, 311] on div "SkyPark Tower" at bounding box center [635, 254] width 359 height 402
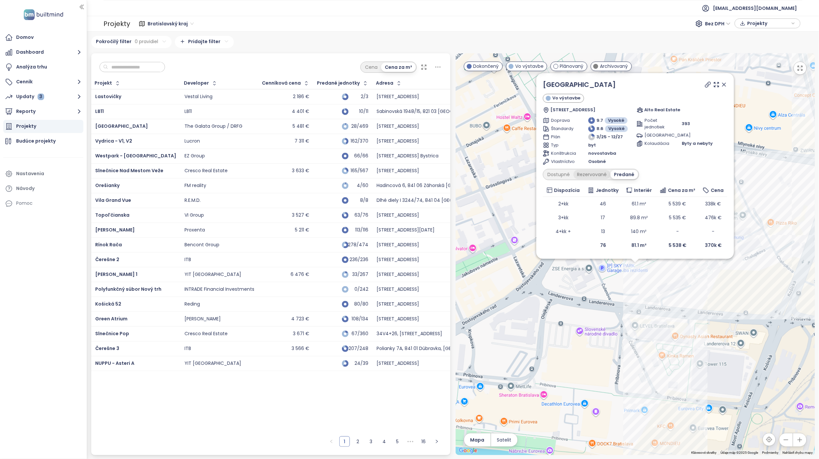
click at [599, 177] on div "Rezervované" at bounding box center [592, 174] width 37 height 9
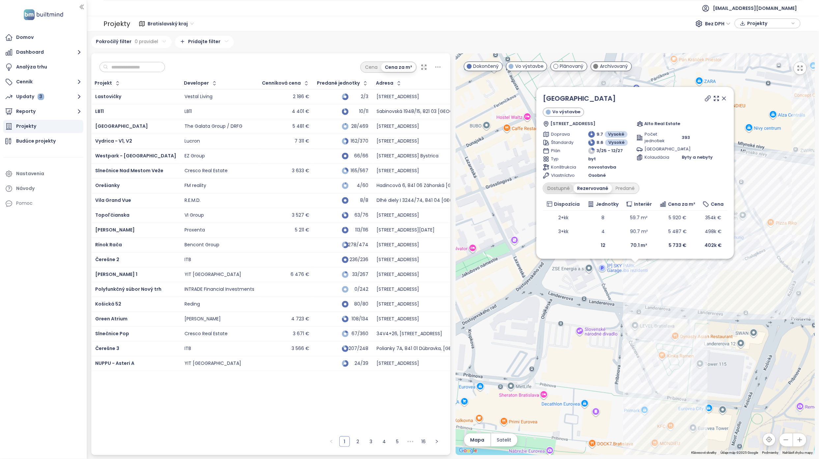
click at [562, 189] on div "Dostupné" at bounding box center [559, 188] width 30 height 9
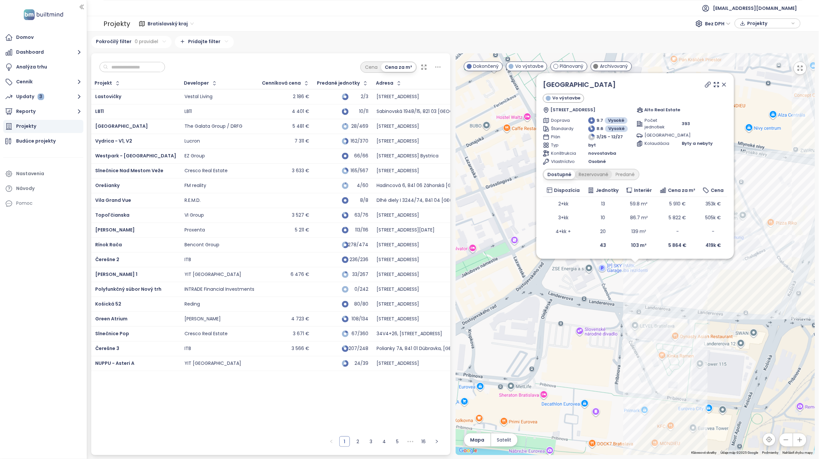
click at [604, 171] on div "Rezervované" at bounding box center [593, 174] width 37 height 9
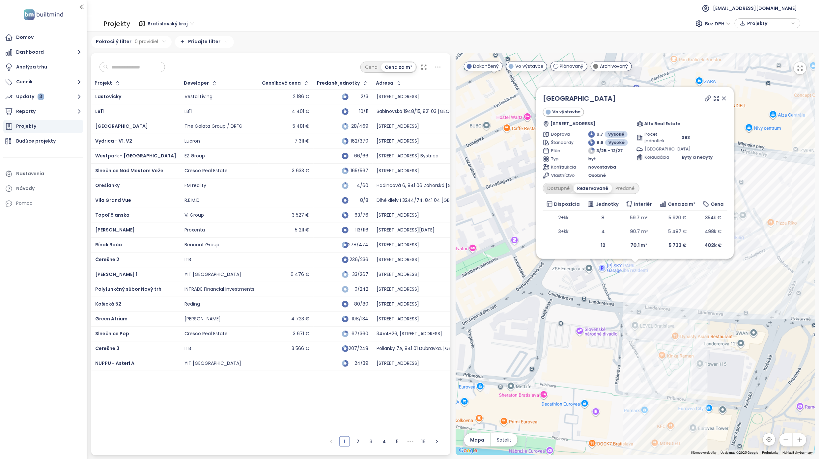
click at [563, 189] on div "Dostupné" at bounding box center [559, 188] width 30 height 9
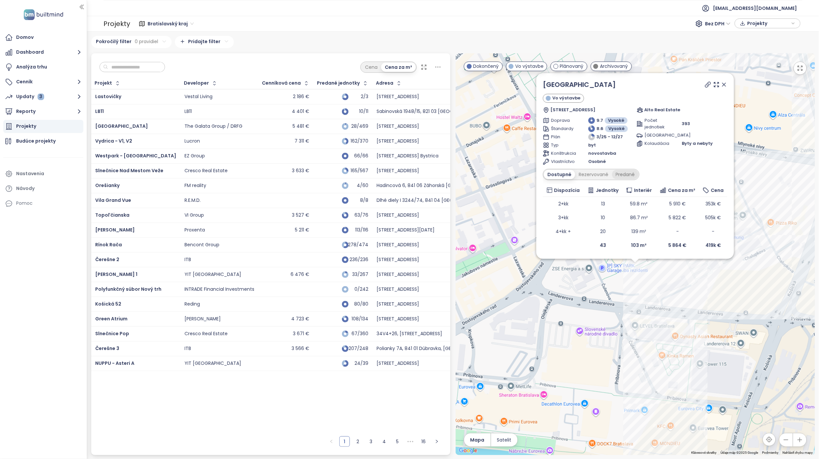
click at [618, 172] on div "Predané" at bounding box center [625, 174] width 26 height 9
drag, startPoint x: 723, startPoint y: 83, endPoint x: 699, endPoint y: 181, distance: 100.6
click at [723, 83] on icon at bounding box center [723, 84] width 3 height 3
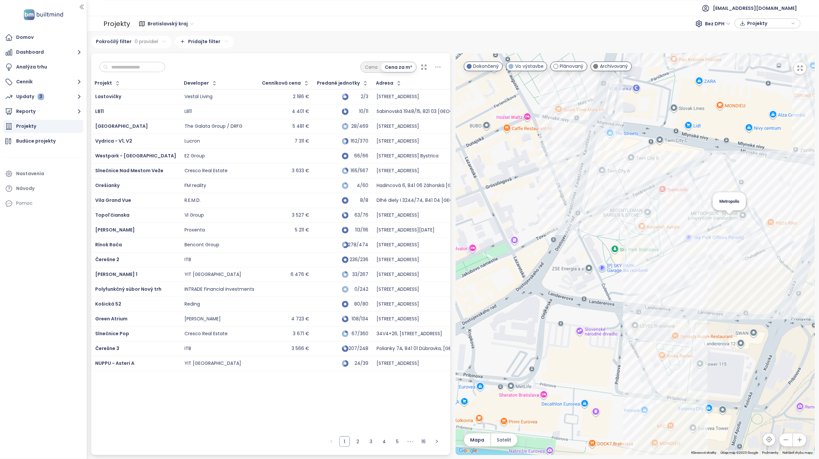
click at [729, 222] on div "Metropolis" at bounding box center [635, 254] width 359 height 402
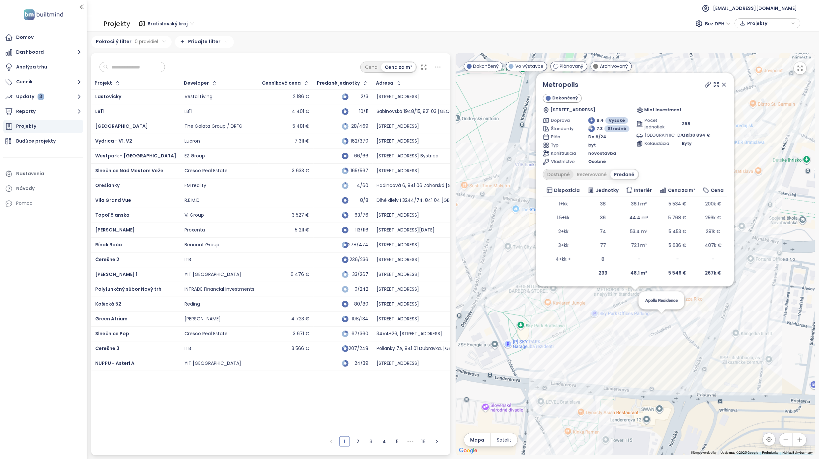
click at [572, 177] on div "Dostupné" at bounding box center [559, 174] width 30 height 9
click at [590, 175] on div "Rezervované" at bounding box center [593, 174] width 37 height 9
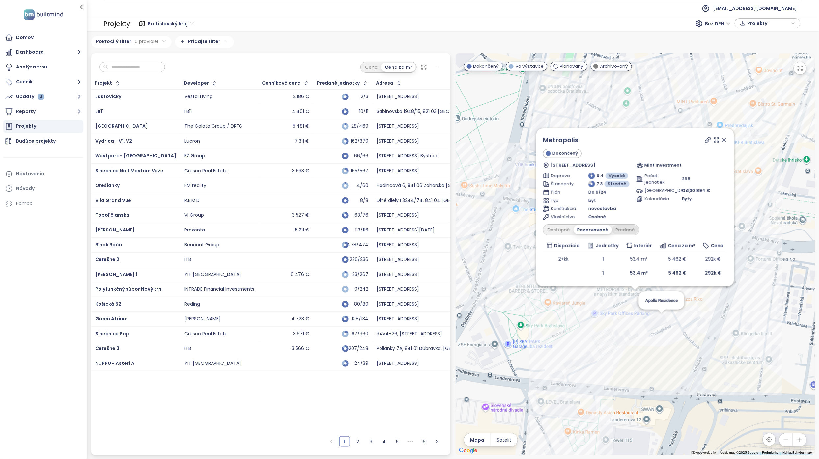
click at [625, 227] on div "Predané" at bounding box center [625, 229] width 26 height 9
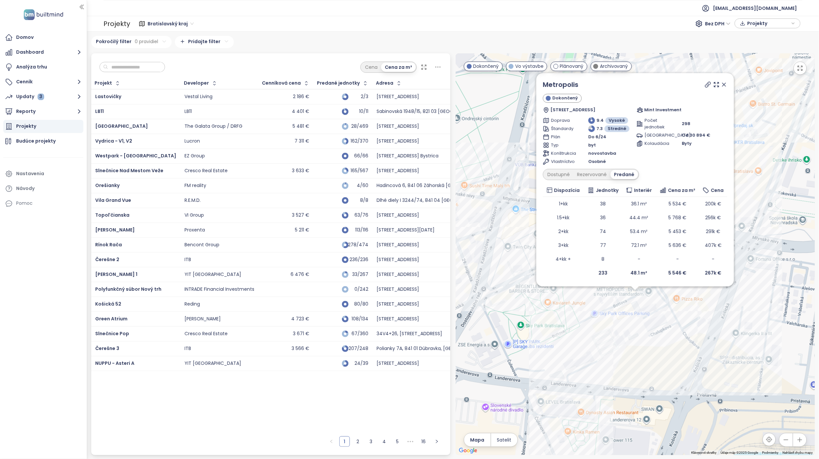
click at [723, 84] on icon at bounding box center [724, 84] width 7 height 7
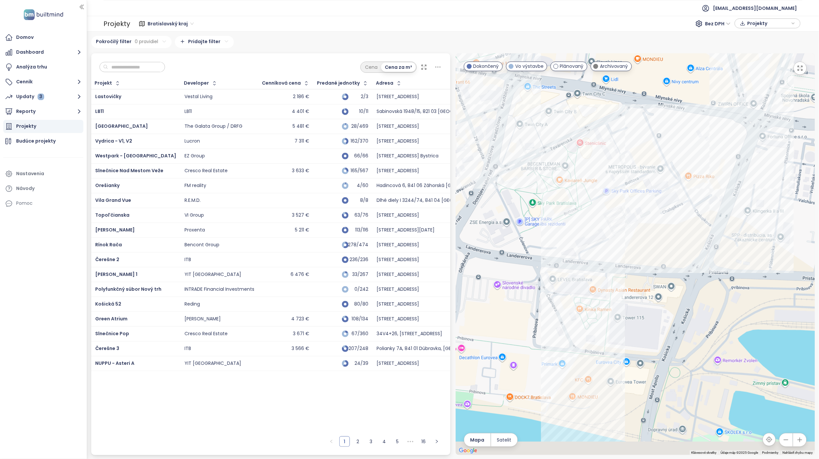
drag, startPoint x: 634, startPoint y: 343, endPoint x: 643, endPoint y: 214, distance: 129.5
click at [643, 214] on div at bounding box center [635, 254] width 359 height 402
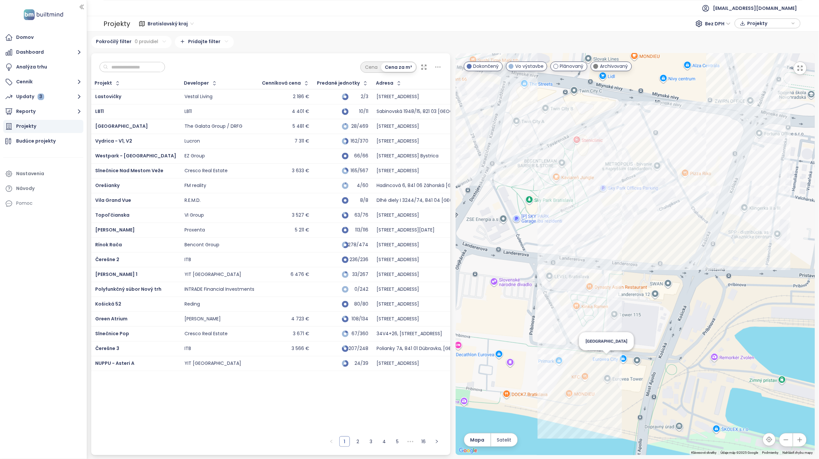
click at [605, 360] on div "Eurovea Tower" at bounding box center [635, 254] width 359 height 402
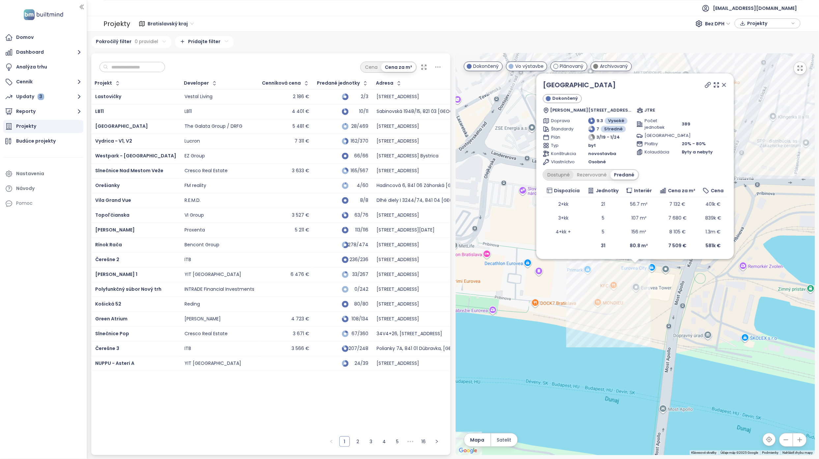
click at [564, 177] on div "Dostupné" at bounding box center [559, 174] width 30 height 9
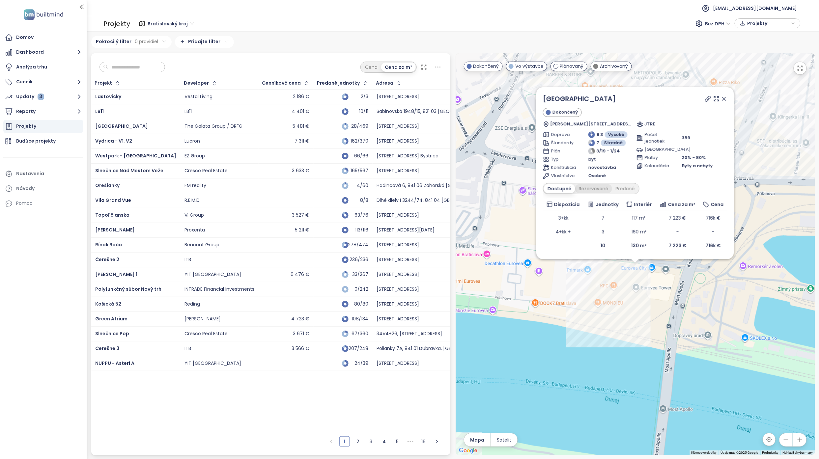
click at [589, 189] on div "Rezervované" at bounding box center [593, 188] width 37 height 9
click at [631, 189] on div "Predané" at bounding box center [625, 188] width 26 height 9
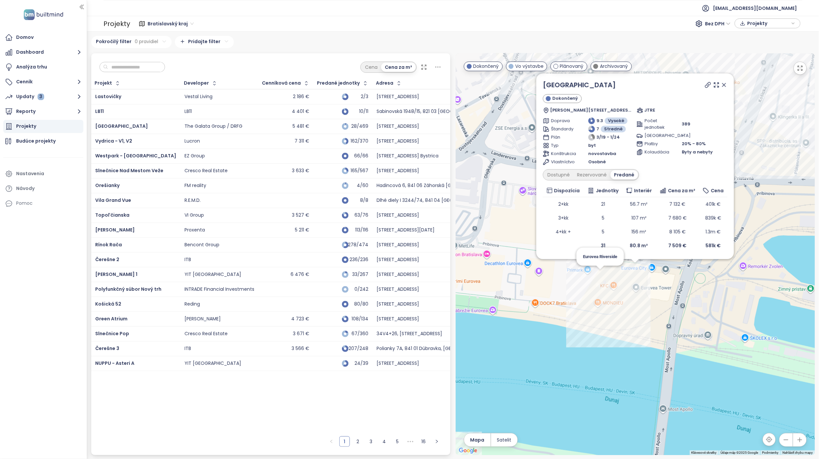
click at [600, 278] on div "Eurovea Tower Dokončený Pribinova 38, 821 09 Bratislava, Slovakia JTRE Doprava …" at bounding box center [635, 254] width 359 height 402
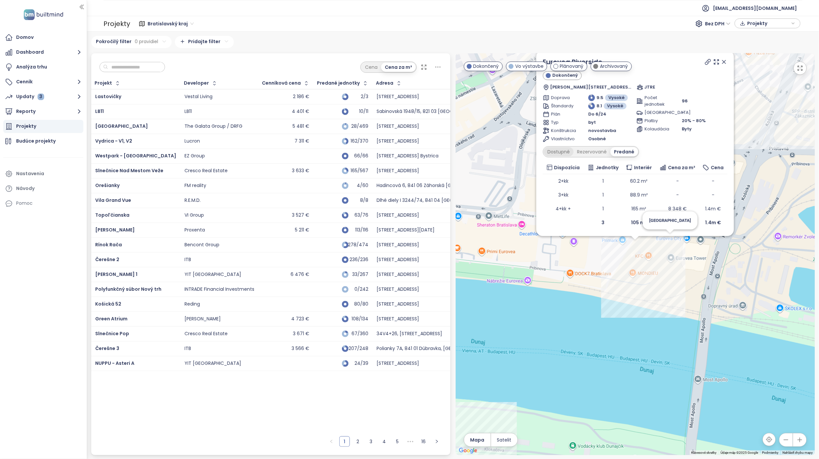
click at [572, 155] on div "Dostupné" at bounding box center [559, 151] width 30 height 9
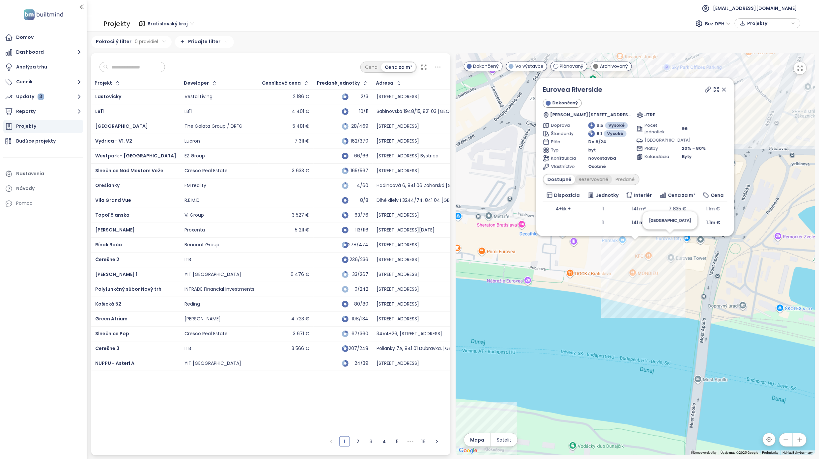
click at [587, 180] on div "Rezervované" at bounding box center [593, 179] width 37 height 9
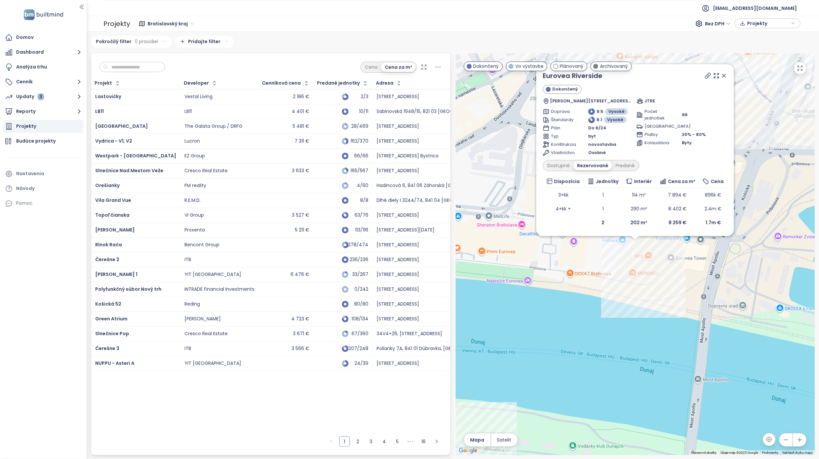
drag, startPoint x: 724, startPoint y: 74, endPoint x: 676, endPoint y: 171, distance: 108.7
click at [724, 74] on icon at bounding box center [724, 75] width 7 height 7
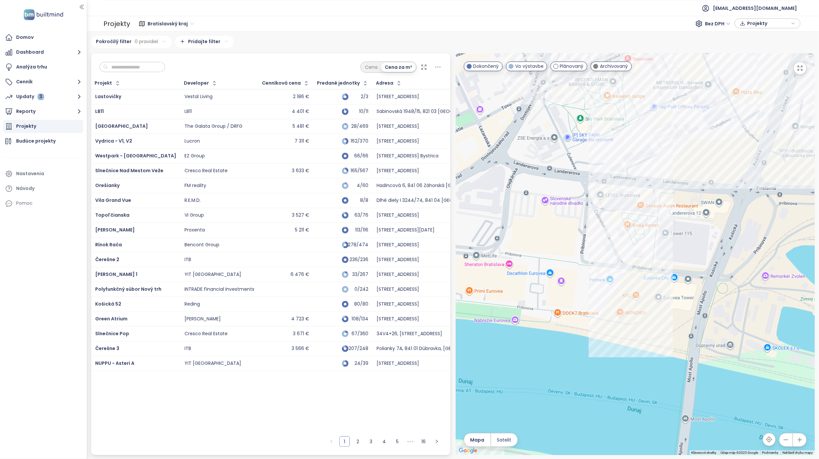
drag, startPoint x: 630, startPoint y: 205, endPoint x: 605, endPoint y: 268, distance: 68.1
click at [605, 268] on div at bounding box center [635, 254] width 359 height 402
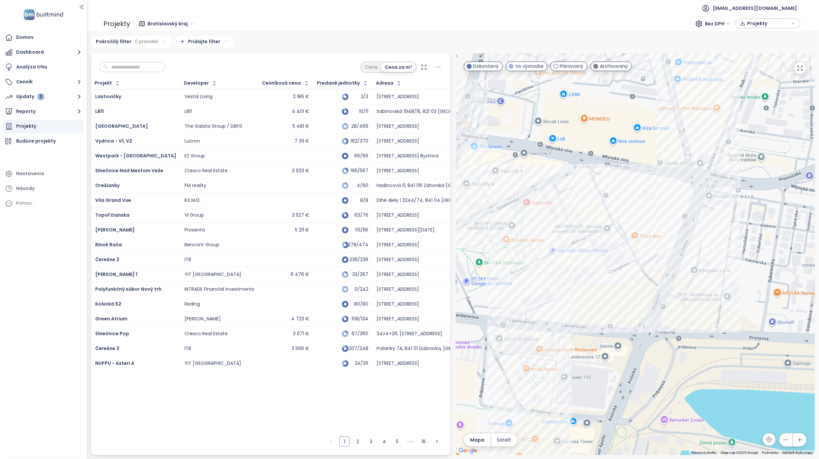
drag, startPoint x: 622, startPoint y: 211, endPoint x: 554, endPoint y: 286, distance: 101.2
click at [554, 286] on div at bounding box center [635, 254] width 359 height 402
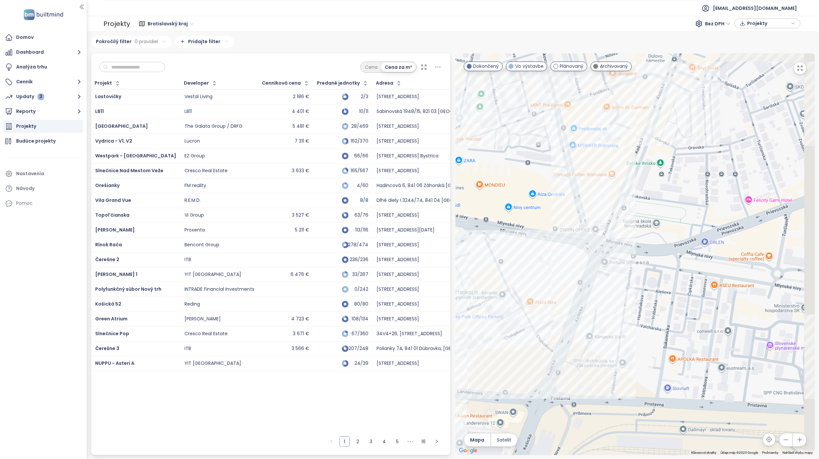
drag, startPoint x: 633, startPoint y: 217, endPoint x: 564, endPoint y: 266, distance: 85.2
click at [532, 296] on div at bounding box center [635, 254] width 359 height 402
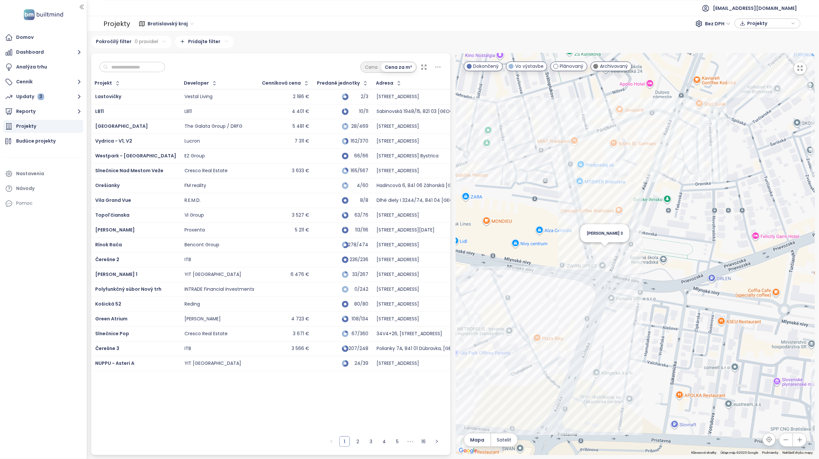
click at [608, 255] on div "[PERSON_NAME] 3" at bounding box center [635, 254] width 359 height 402
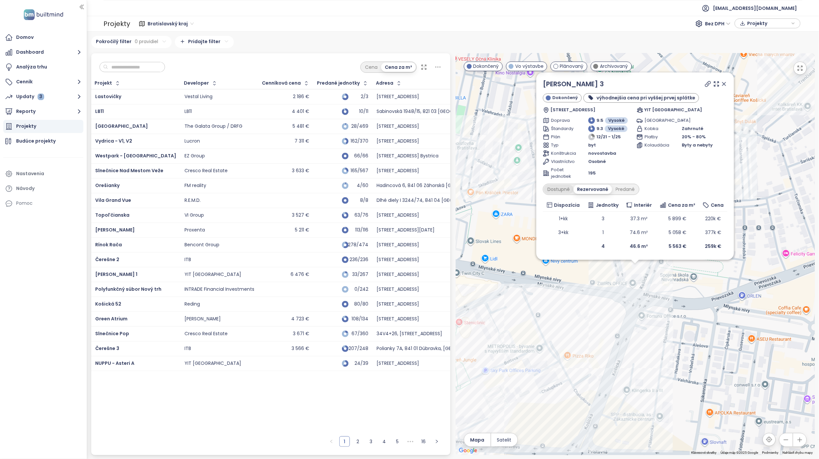
click at [559, 187] on div "Dostupné" at bounding box center [559, 189] width 30 height 9
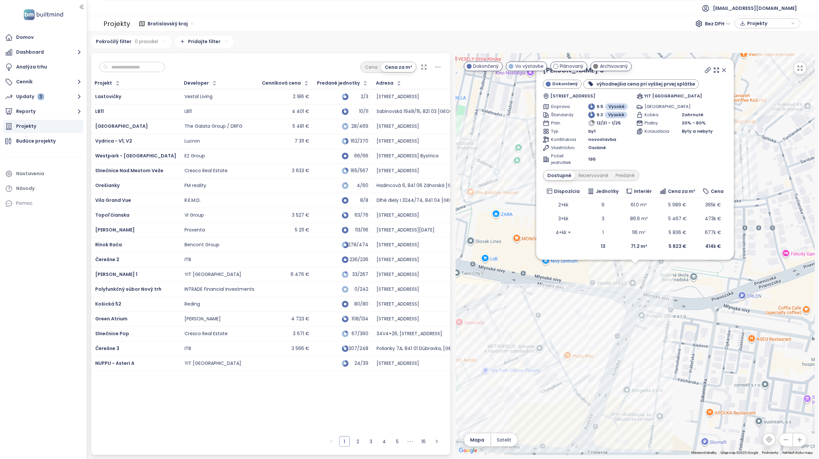
drag, startPoint x: 725, startPoint y: 72, endPoint x: 654, endPoint y: 203, distance: 149.3
click at [725, 72] on icon at bounding box center [724, 70] width 7 height 7
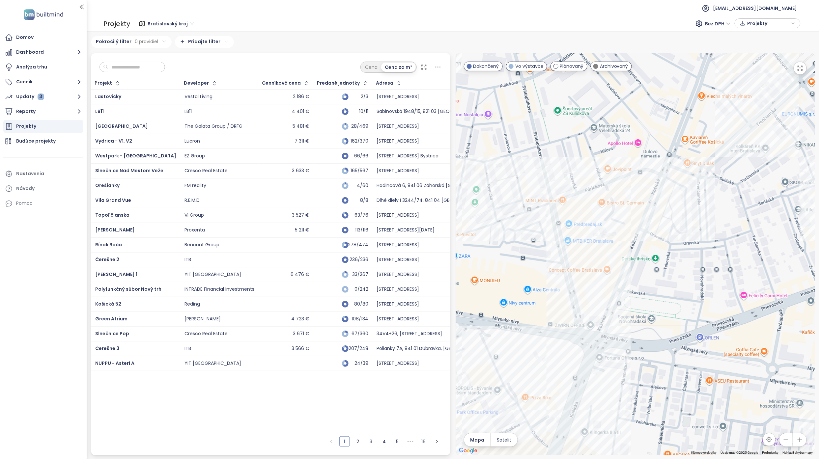
drag, startPoint x: 659, startPoint y: 237, endPoint x: 617, endPoint y: 281, distance: 60.6
click at [617, 281] on div at bounding box center [635, 254] width 359 height 402
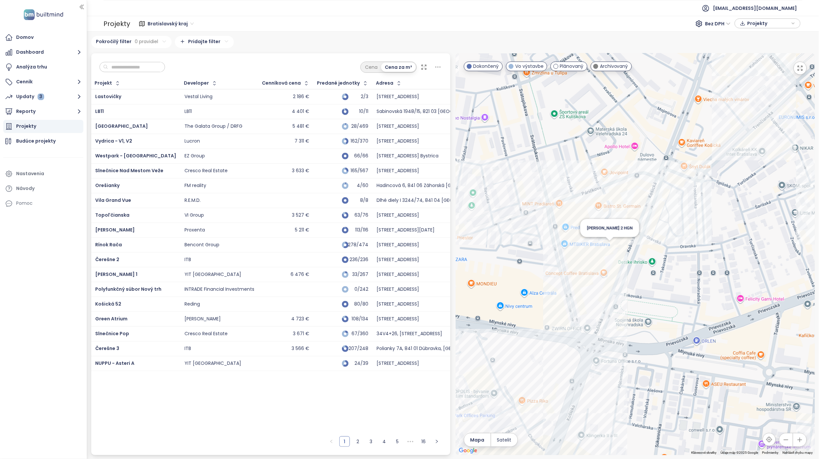
click at [611, 249] on div "[PERSON_NAME] 2 HGN" at bounding box center [635, 254] width 359 height 402
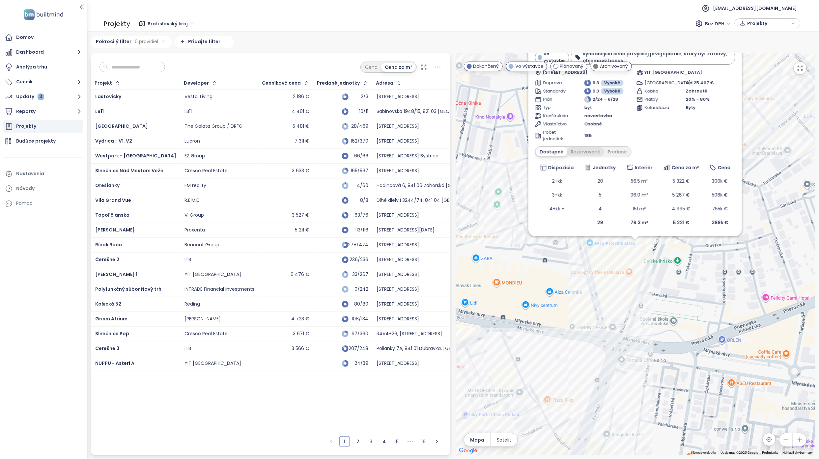
click at [589, 153] on div "Rezervované" at bounding box center [585, 151] width 37 height 9
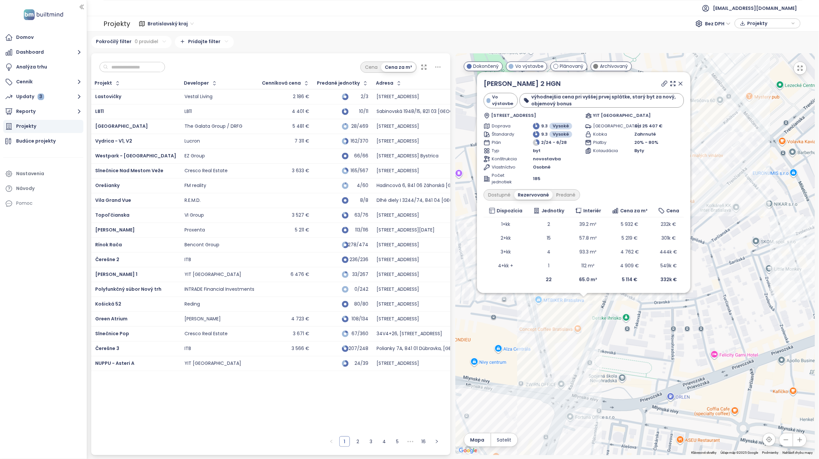
drag, startPoint x: 751, startPoint y: 215, endPoint x: 702, endPoint y: 270, distance: 74.0
click at [702, 270] on div "Zwirn 2 HGN Vo výstavbe výhodnejšia cena pri vyššej prvej splátke, starý byt za…" at bounding box center [635, 254] width 359 height 402
click at [682, 84] on icon at bounding box center [680, 83] width 3 height 3
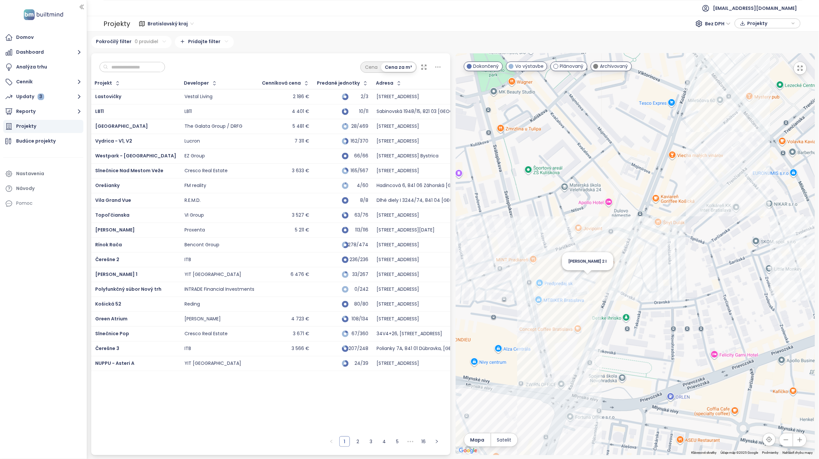
click at [588, 283] on div "[PERSON_NAME] 2 I" at bounding box center [635, 254] width 359 height 402
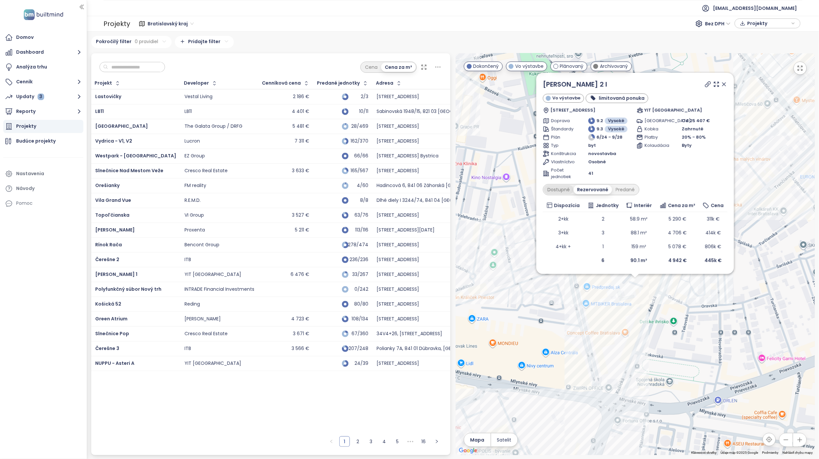
click at [562, 189] on div "Dostupné" at bounding box center [559, 189] width 30 height 9
drag, startPoint x: 726, startPoint y: 86, endPoint x: 702, endPoint y: 105, distance: 30.7
click at [727, 86] on icon at bounding box center [724, 84] width 7 height 7
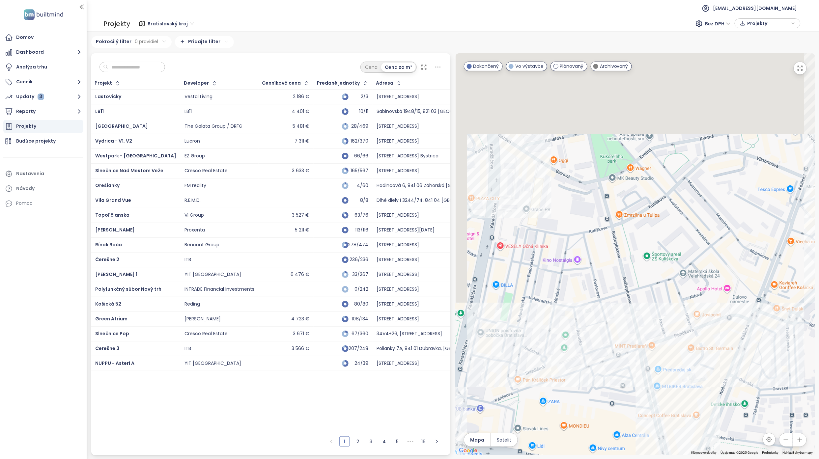
drag, startPoint x: 595, startPoint y: 221, endPoint x: 671, endPoint y: 309, distance: 116.0
click at [671, 310] on div at bounding box center [635, 254] width 359 height 402
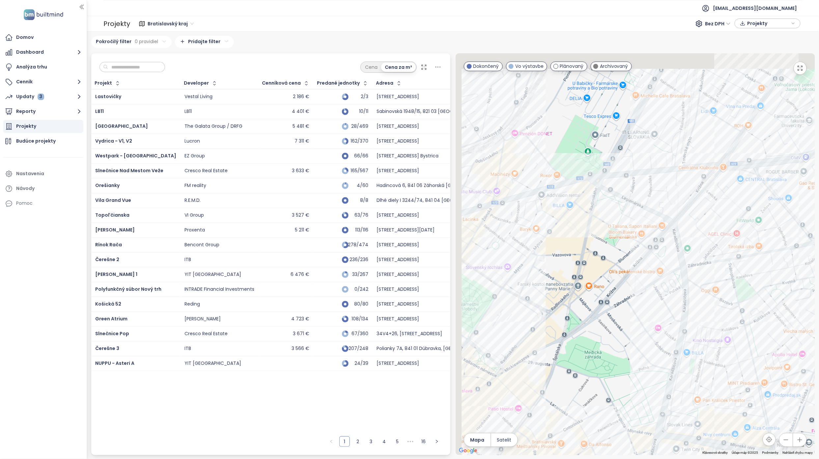
drag, startPoint x: 568, startPoint y: 250, endPoint x: 746, endPoint y: 252, distance: 177.9
click at [746, 252] on div at bounding box center [635, 254] width 359 height 402
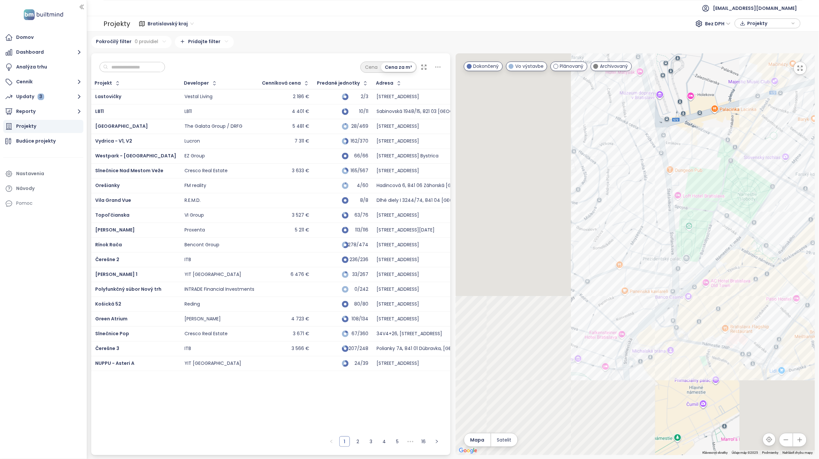
drag, startPoint x: 627, startPoint y: 302, endPoint x: 783, endPoint y: 216, distance: 178.2
click at [784, 216] on div at bounding box center [635, 254] width 359 height 402
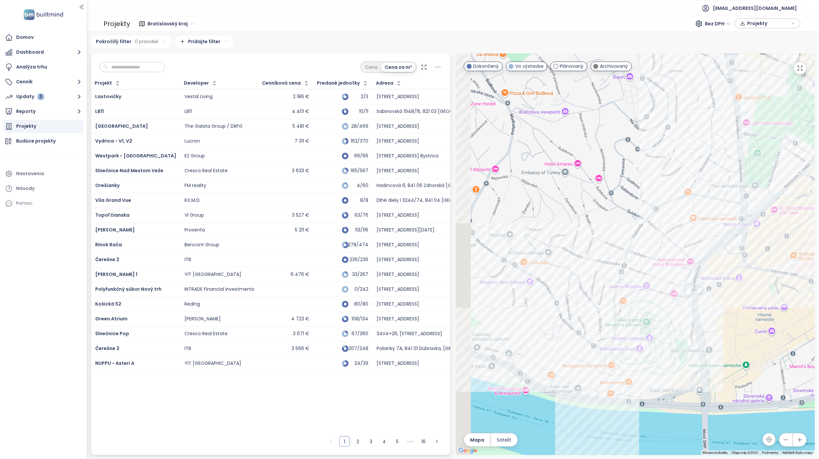
drag, startPoint x: 661, startPoint y: 322, endPoint x: 684, endPoint y: 266, distance: 60.4
click at [684, 266] on div at bounding box center [635, 254] width 359 height 402
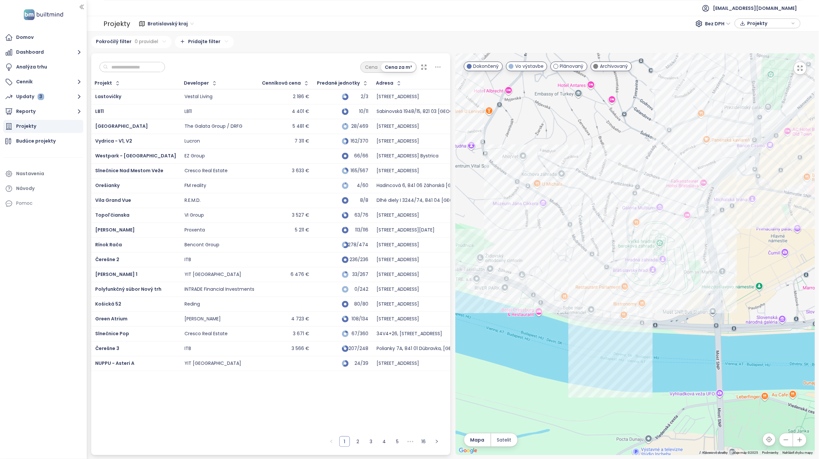
drag, startPoint x: 657, startPoint y: 324, endPoint x: 605, endPoint y: 269, distance: 75.7
click at [606, 272] on div at bounding box center [635, 254] width 359 height 402
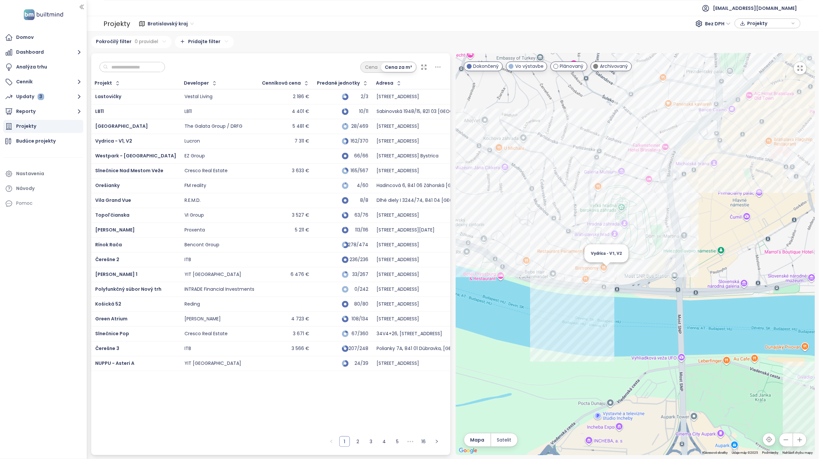
click at [606, 275] on div "Vydrica - V1, V2" at bounding box center [635, 254] width 359 height 402
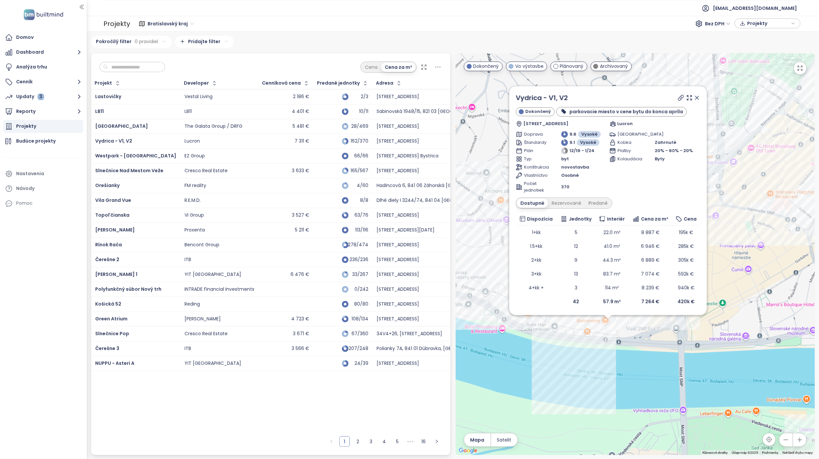
drag, startPoint x: 670, startPoint y: 332, endPoint x: 646, endPoint y: 408, distance: 79.6
click at [646, 408] on div "Vydrica - V1, V2 Dokončený parkovacie miesto v cene bytu do konca apríla Žižkov…" at bounding box center [635, 254] width 359 height 402
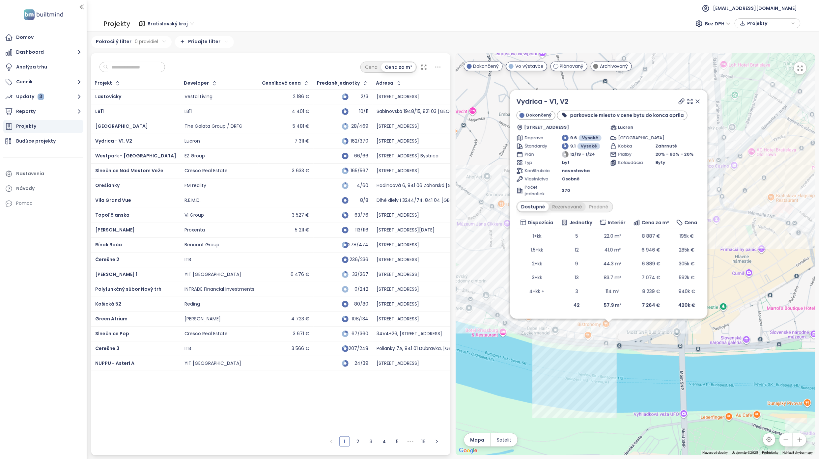
click at [567, 206] on div "Rezervované" at bounding box center [567, 206] width 37 height 9
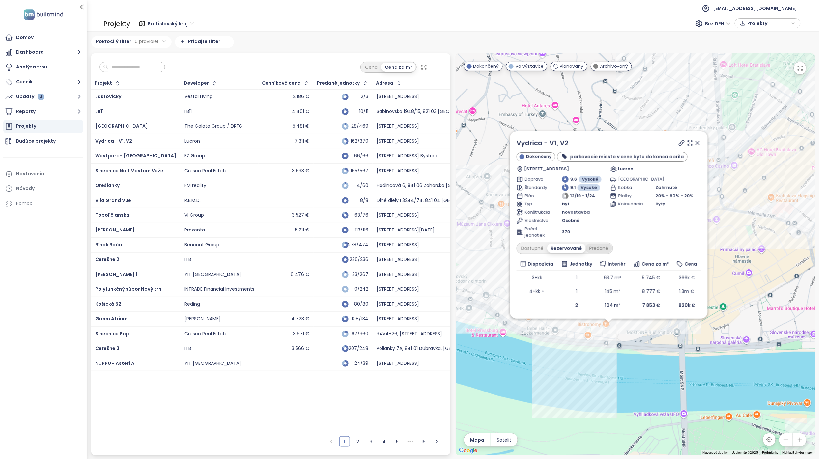
click at [597, 248] on div "Predané" at bounding box center [599, 248] width 26 height 9
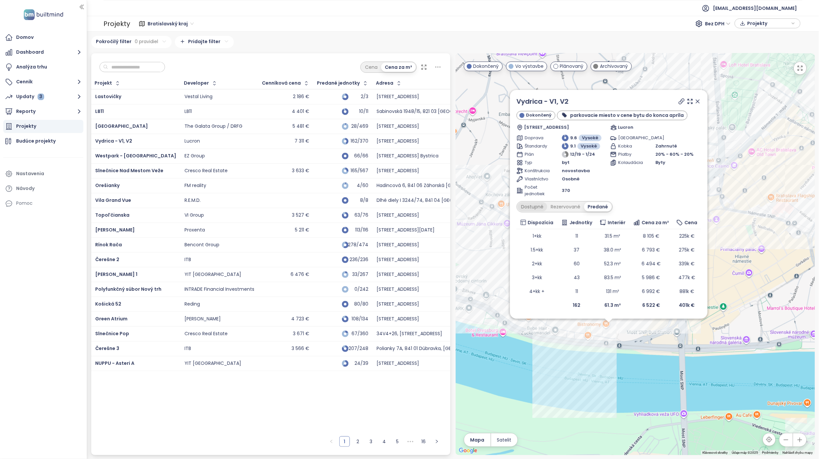
click at [535, 207] on div "Dostupné" at bounding box center [533, 206] width 30 height 9
click at [696, 102] on icon at bounding box center [697, 101] width 7 height 7
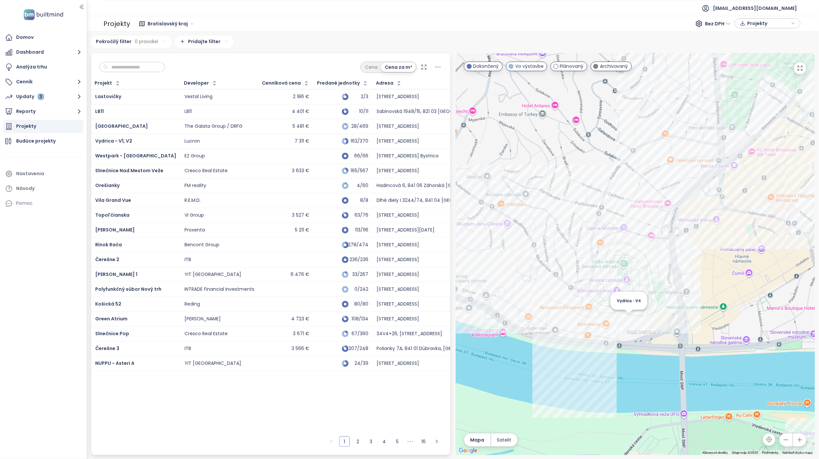
click at [630, 317] on div "Vydrica - V4" at bounding box center [635, 254] width 359 height 402
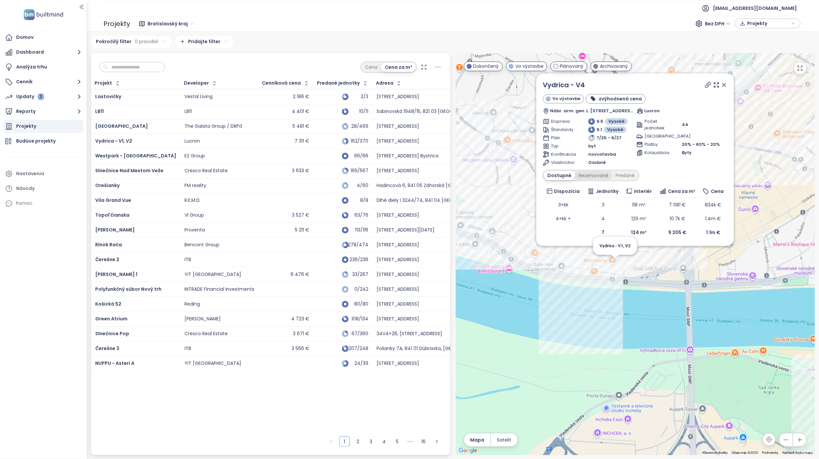
click at [581, 174] on div "Rezervované" at bounding box center [593, 175] width 37 height 9
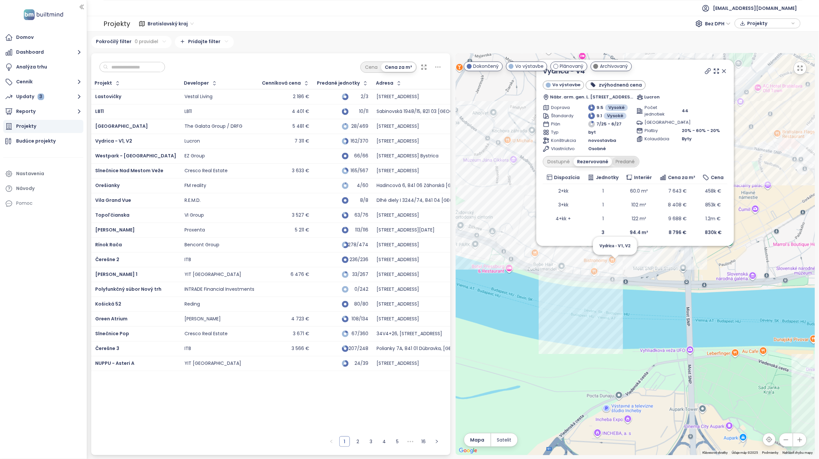
click at [625, 163] on div "Predané" at bounding box center [625, 161] width 26 height 9
